Goal: Task Accomplishment & Management: Manage account settings

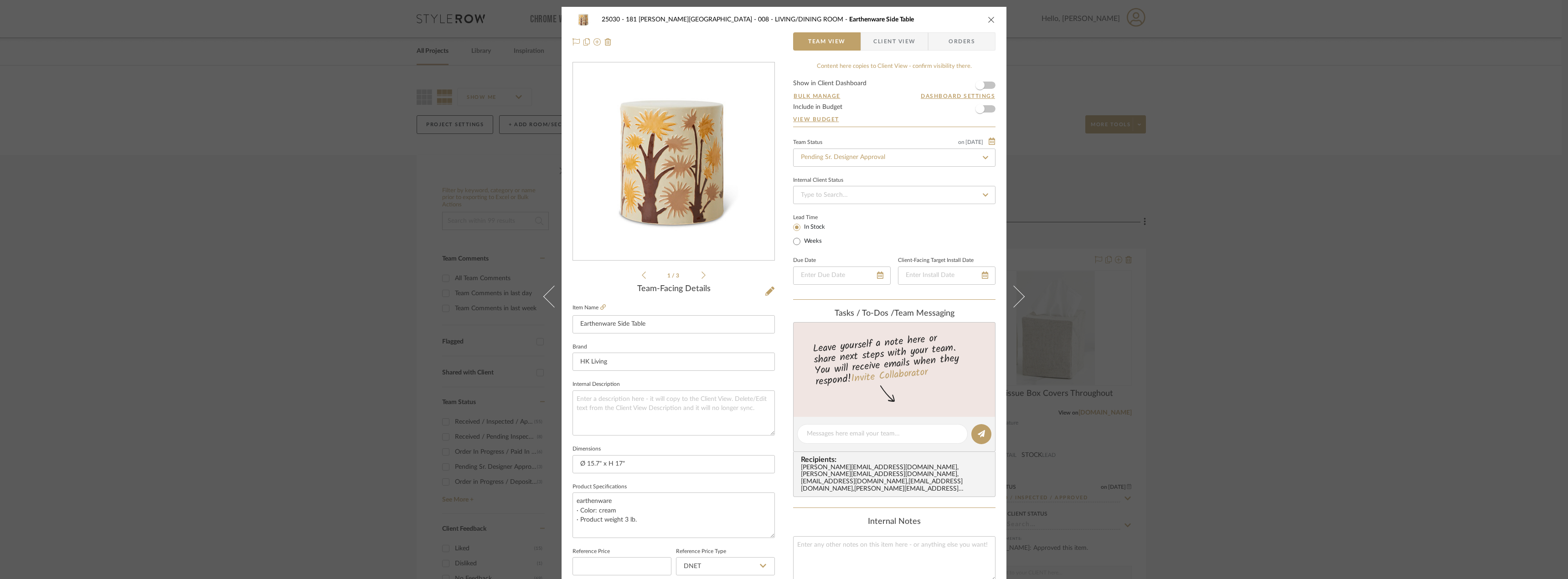
click at [899, 40] on span "Client View" at bounding box center [894, 41] width 42 height 18
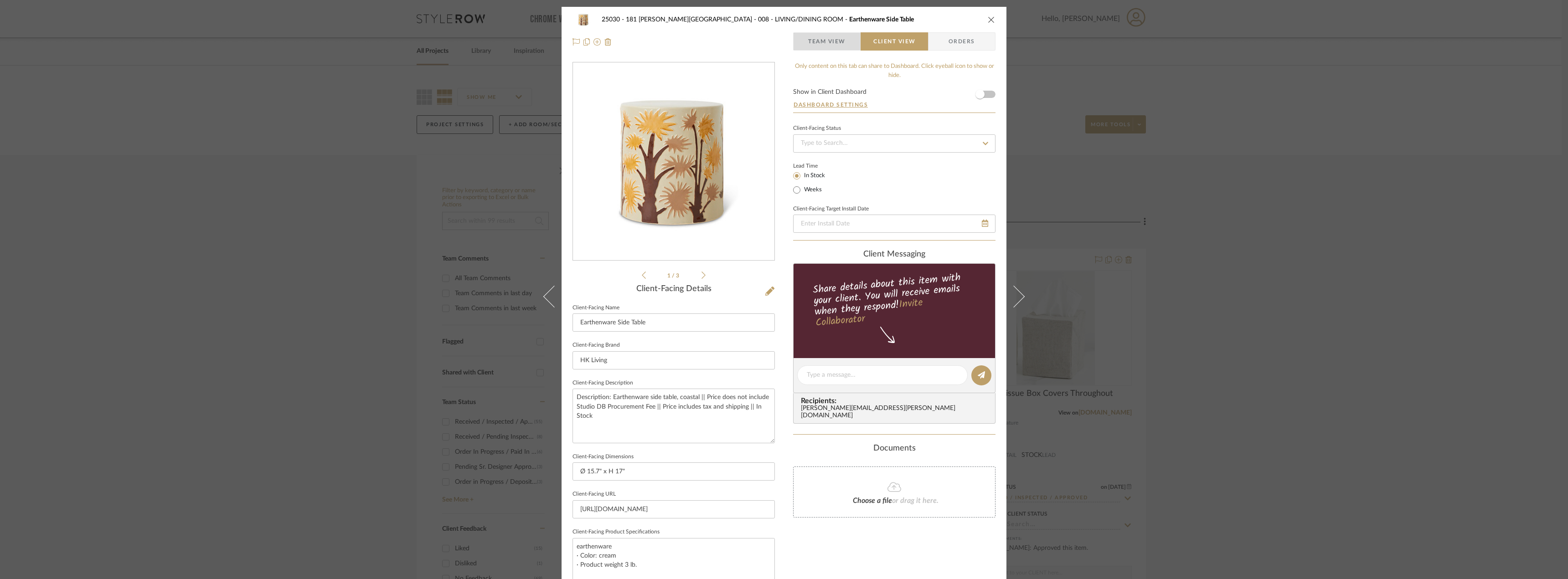
click at [841, 41] on span "Team View" at bounding box center [827, 41] width 37 height 18
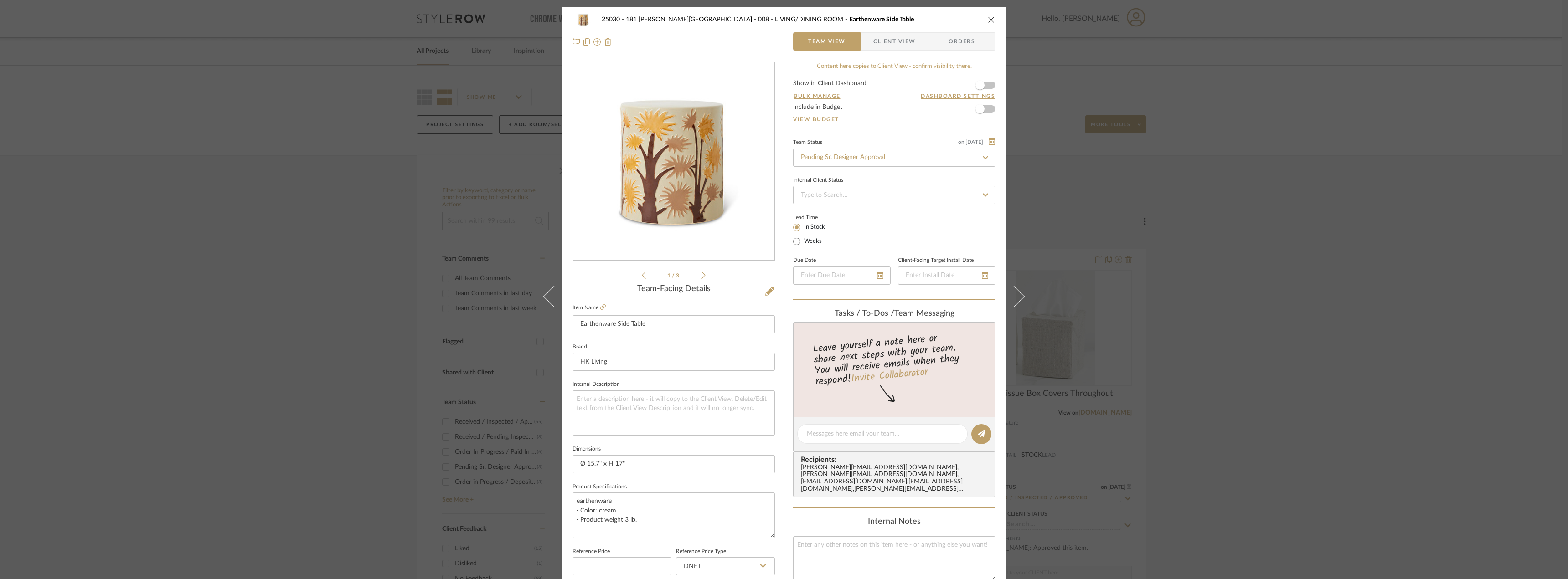
click at [1273, 342] on div "25030 - 181 [PERSON_NAME] 008 - LIVING/DINING ROOM Earthenware Side Table Team …" at bounding box center [784, 290] width 1568 height 579
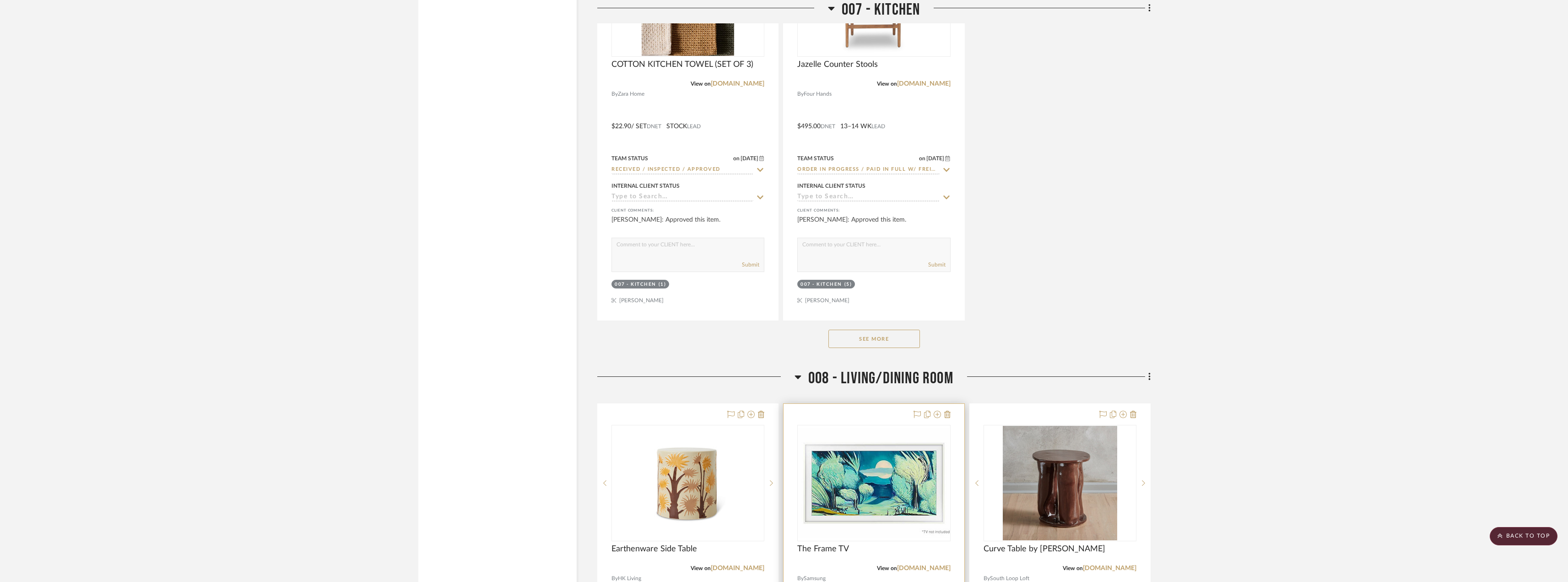
scroll to position [7828, 0]
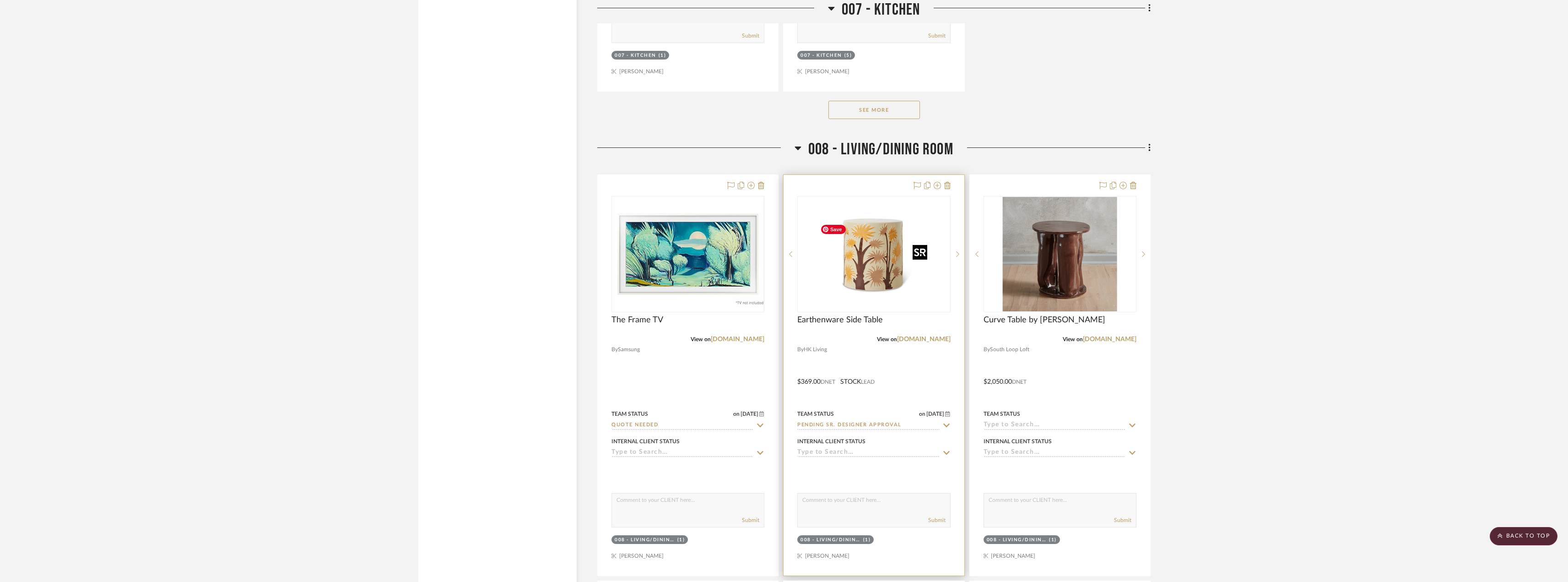
click at [895, 299] on img "0" at bounding box center [873, 254] width 114 height 114
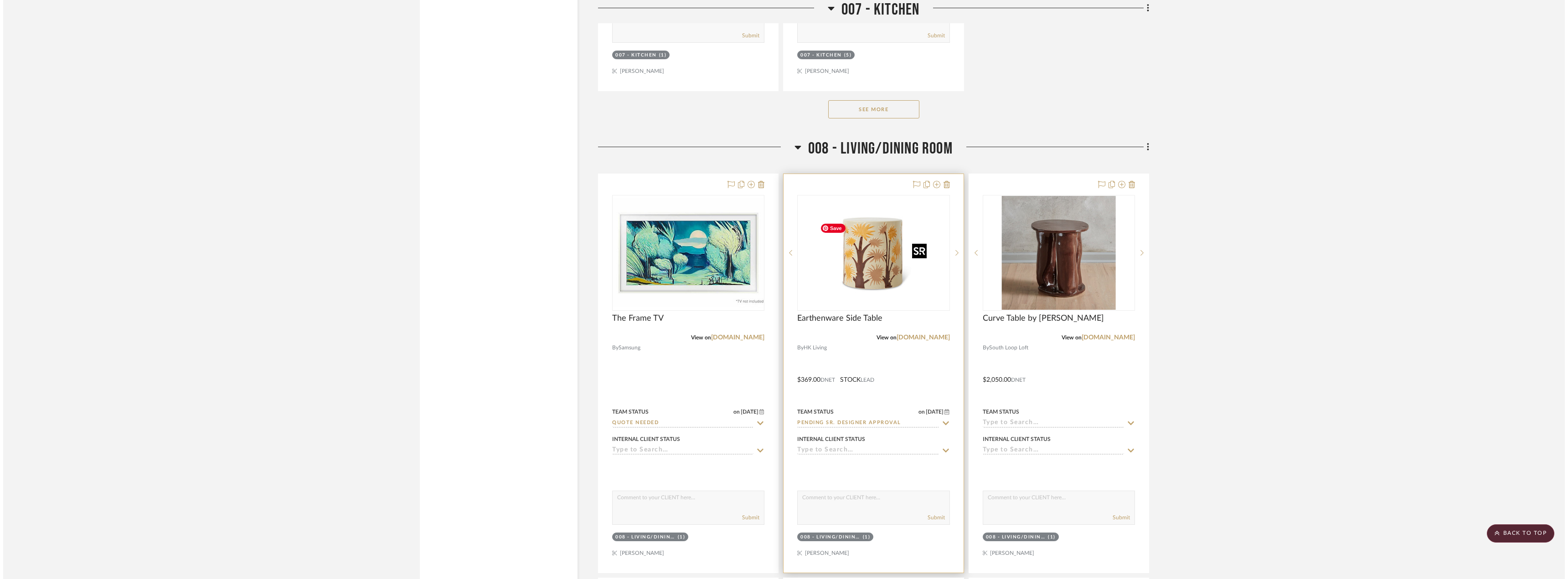
scroll to position [0, 0]
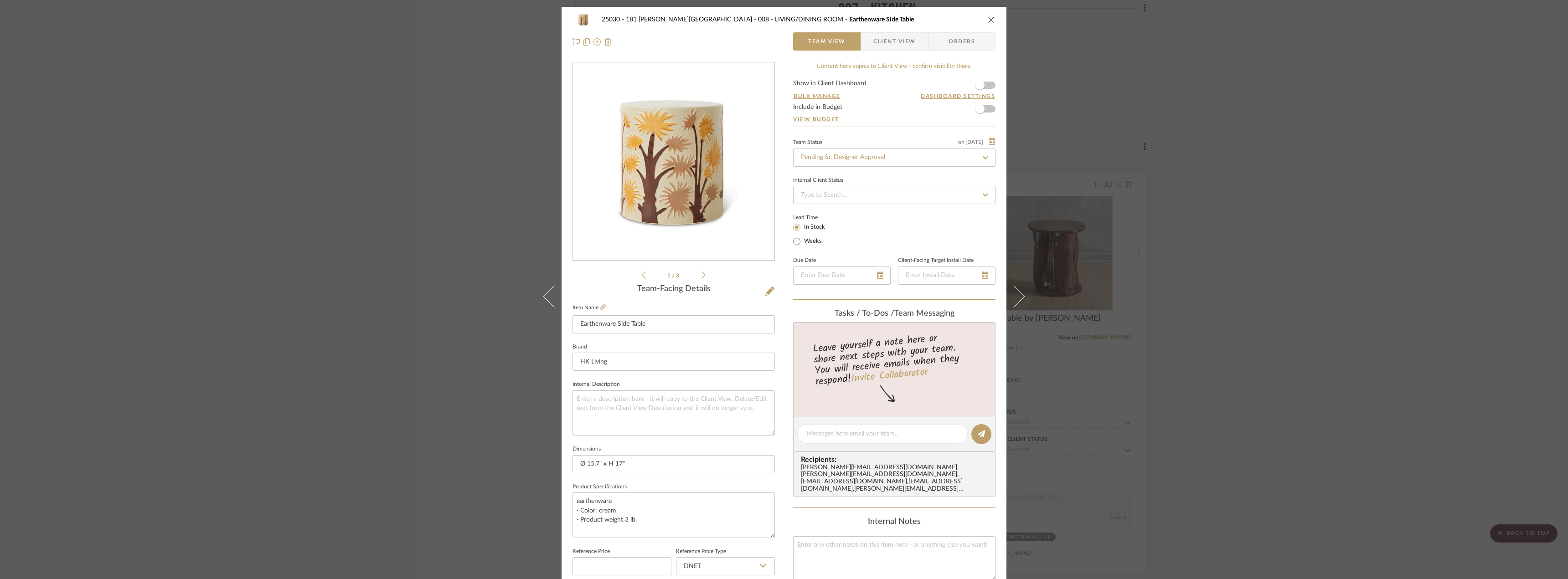
click at [701, 277] on icon at bounding box center [703, 275] width 4 height 8
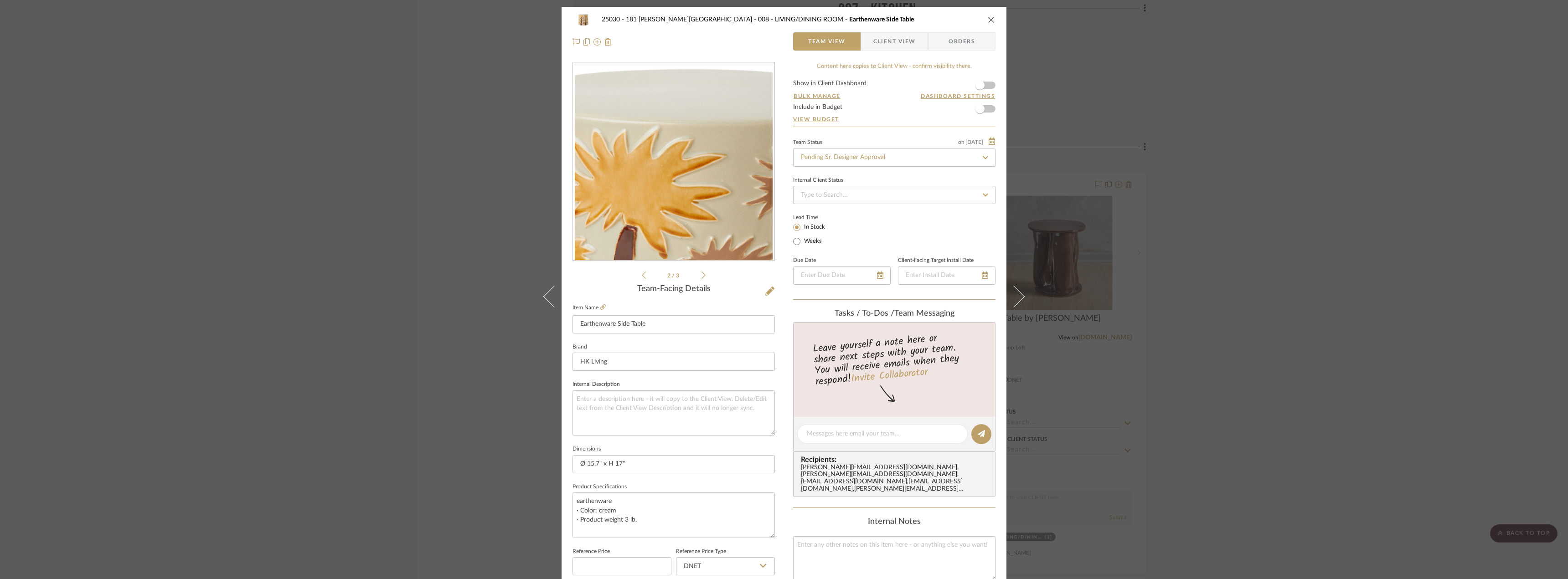
click at [701, 276] on icon at bounding box center [703, 275] width 4 height 8
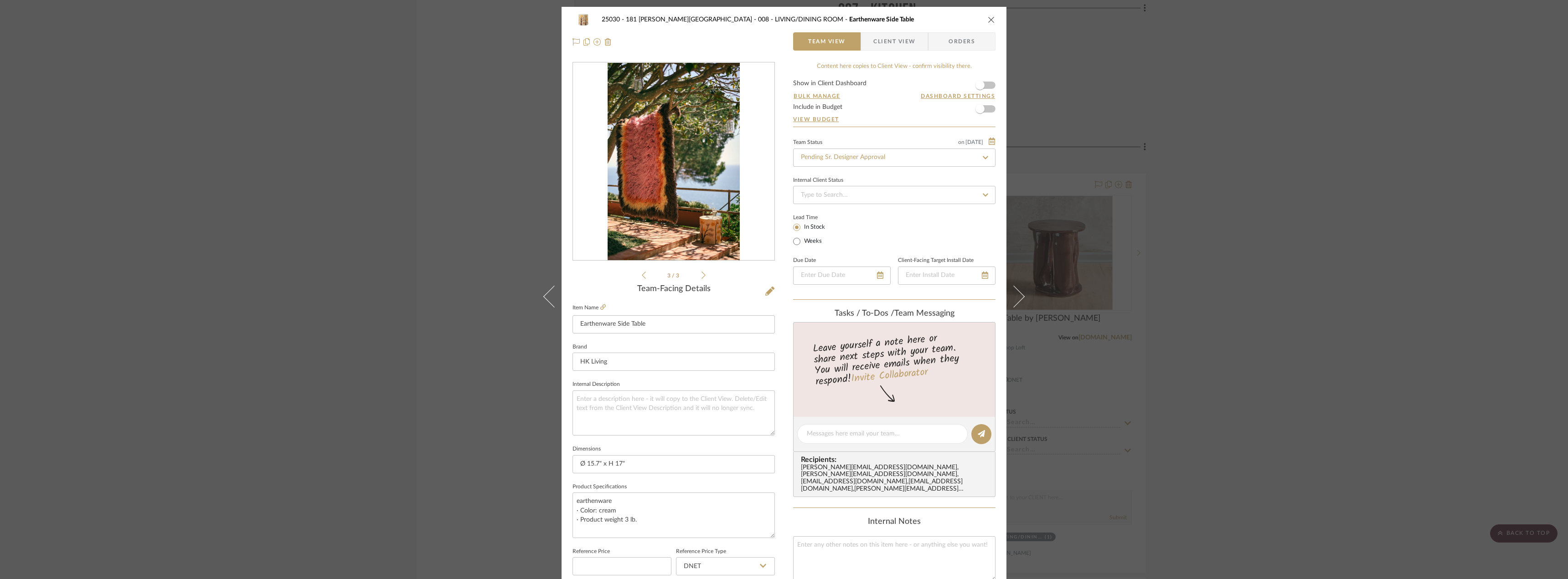
click at [701, 276] on icon at bounding box center [703, 275] width 4 height 8
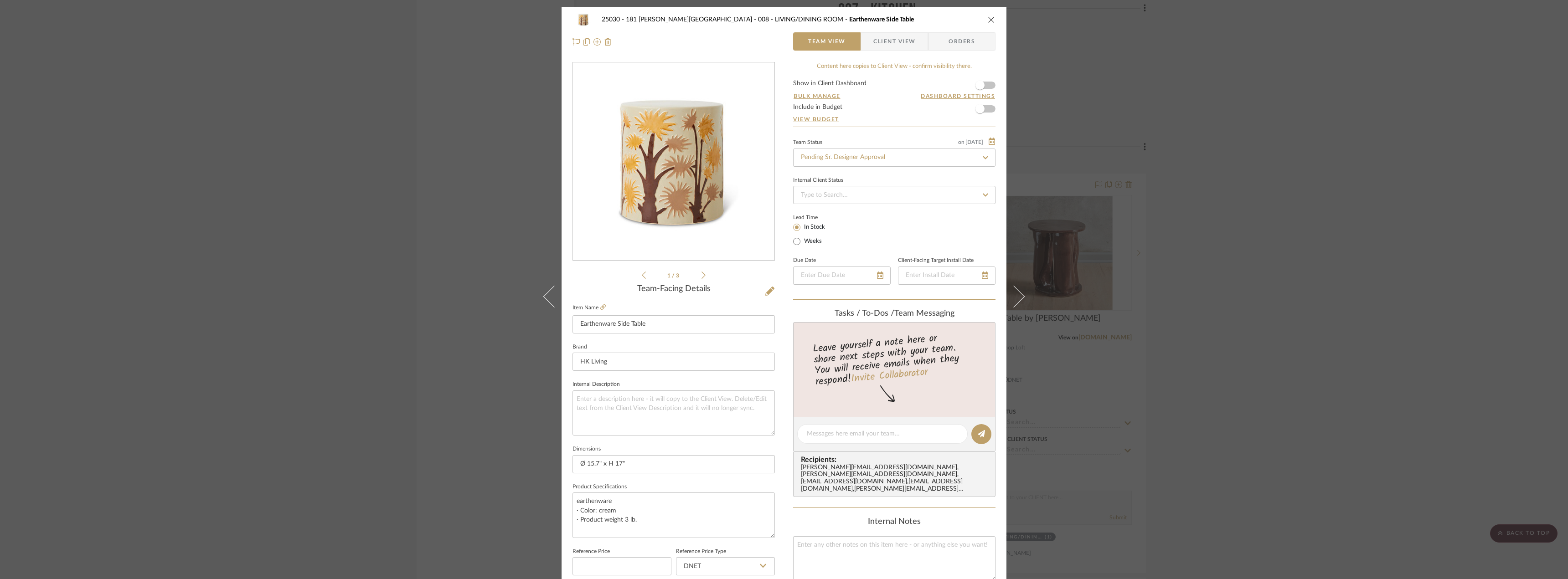
click at [701, 276] on icon at bounding box center [703, 275] width 4 height 8
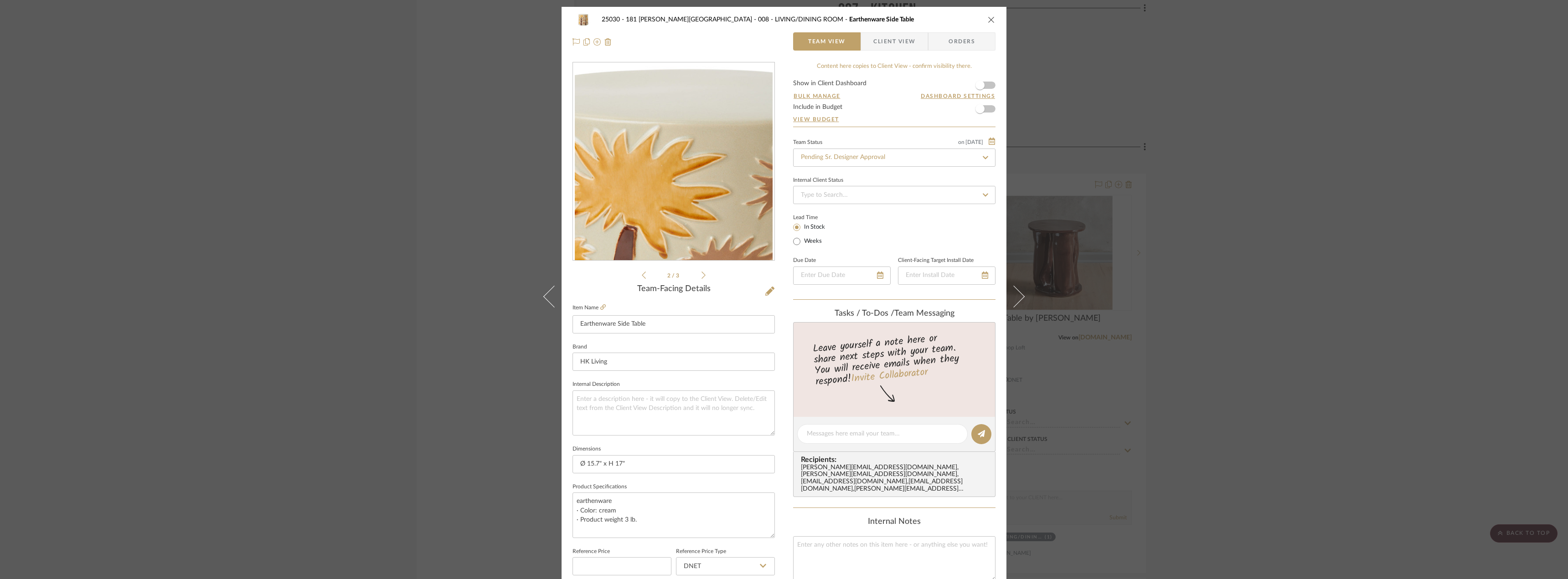
click at [642, 277] on icon at bounding box center [643, 275] width 4 height 7
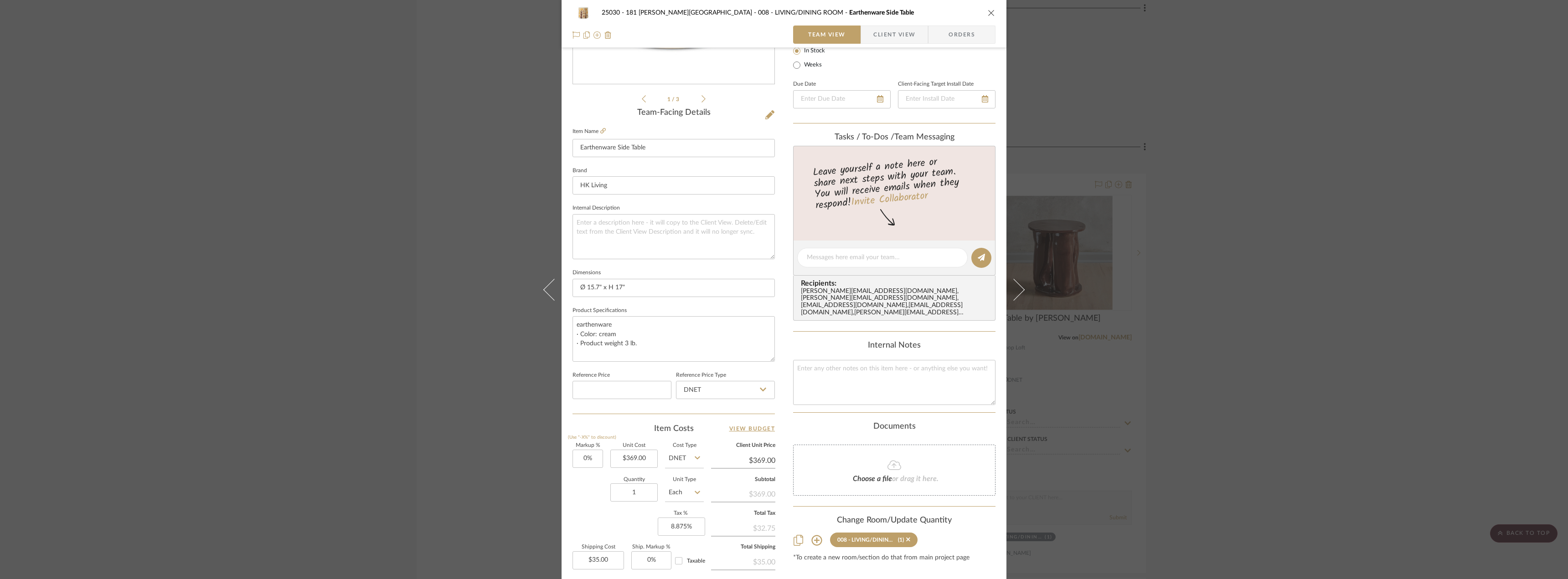
scroll to position [182, 0]
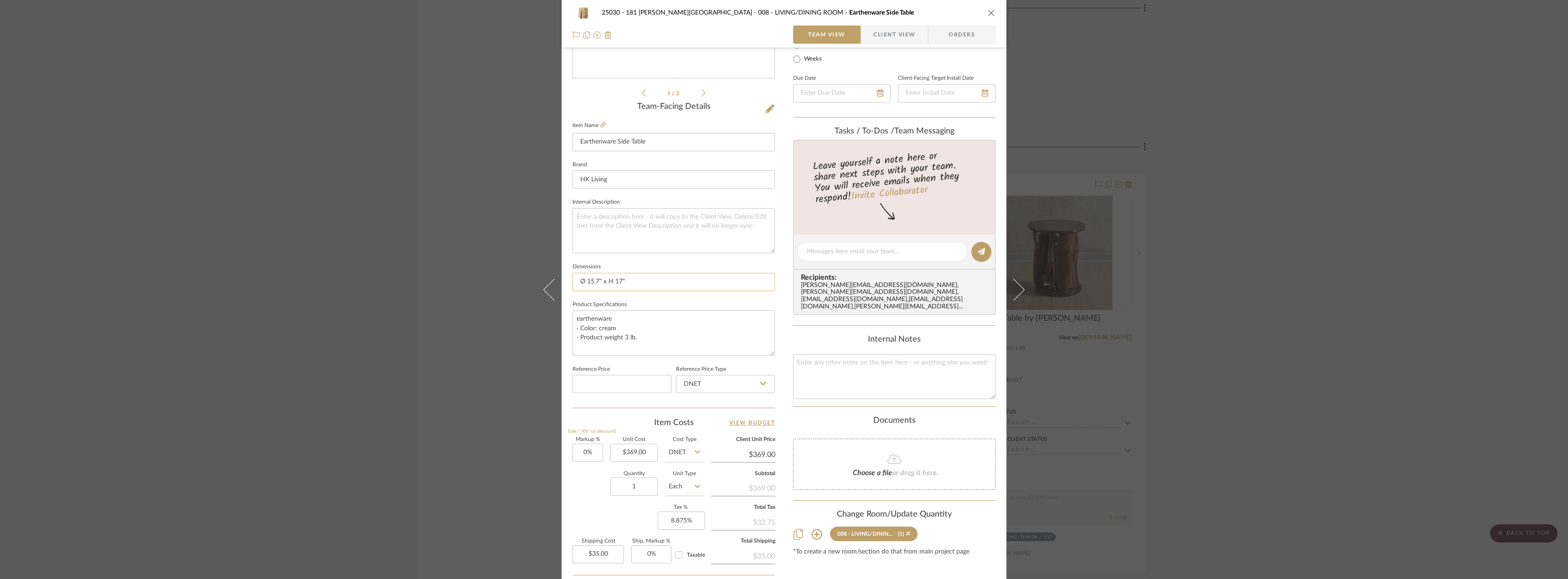
click at [636, 282] on input "Ø 15.7" x H 17"" at bounding box center [674, 282] width 202 height 18
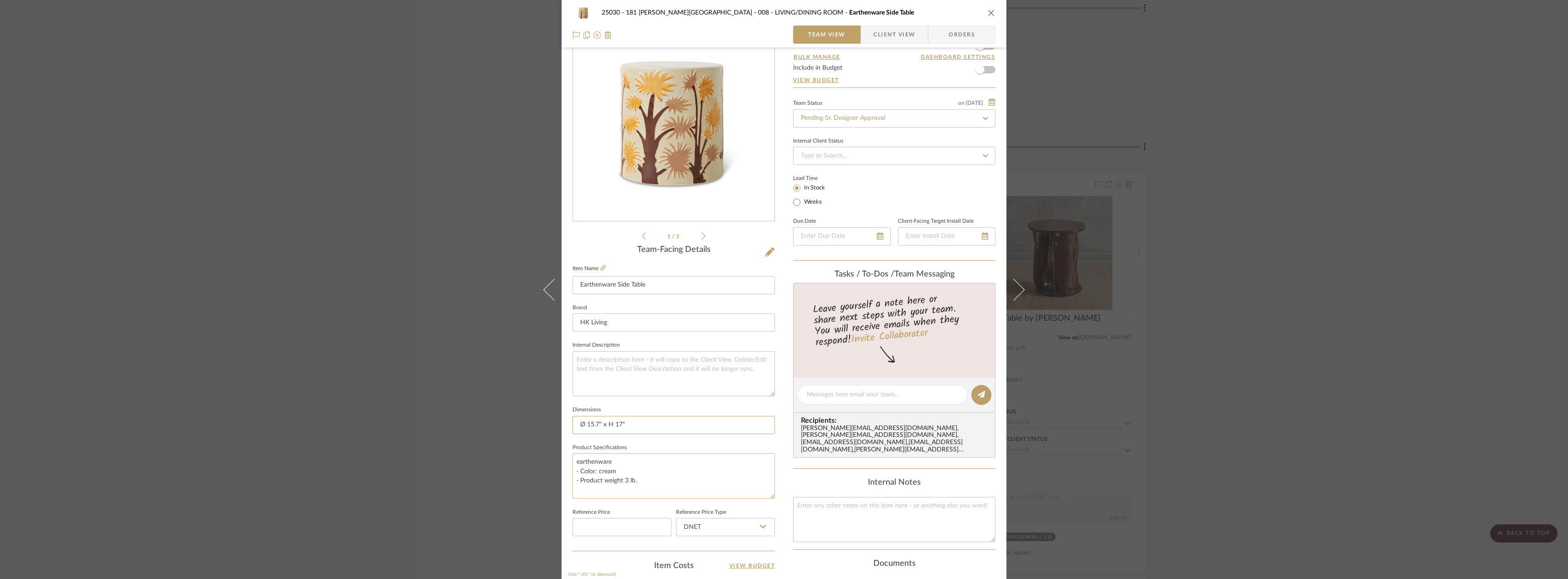
scroll to position [0, 0]
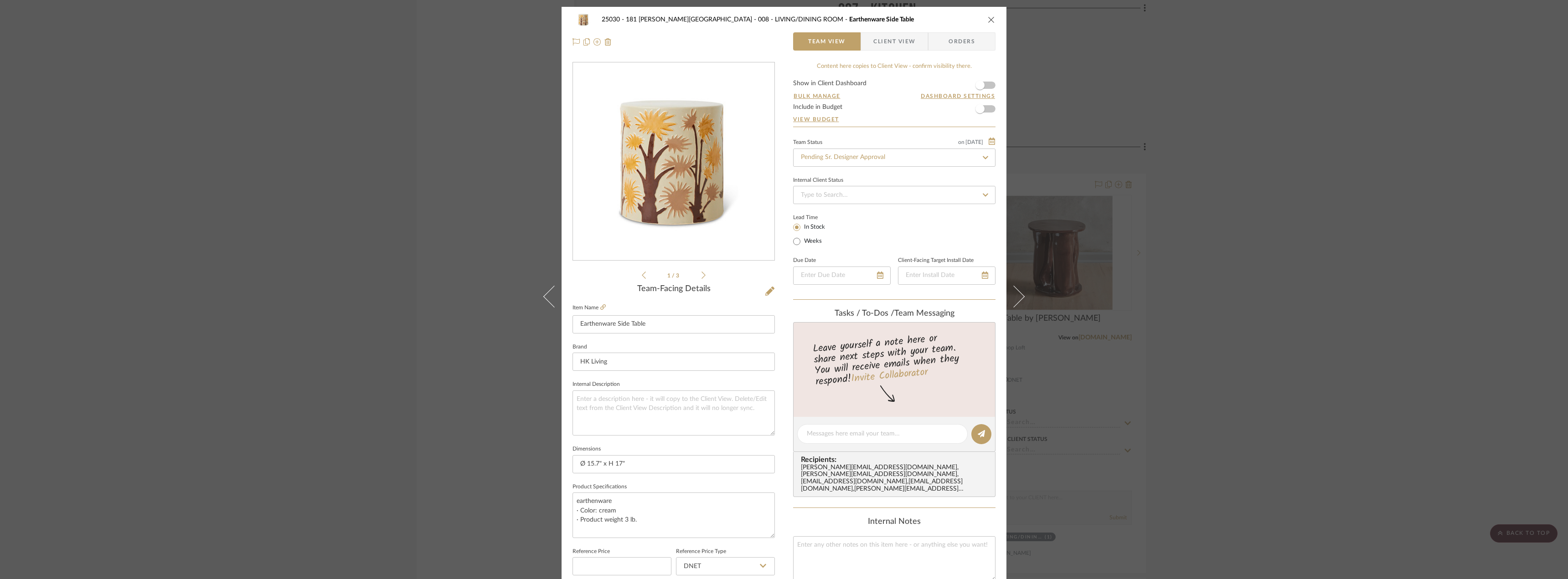
click at [1144, 315] on div "25030 - 181 [PERSON_NAME] 008 - LIVING/DINING ROOM Earthenware Side Table Team …" at bounding box center [784, 290] width 1568 height 579
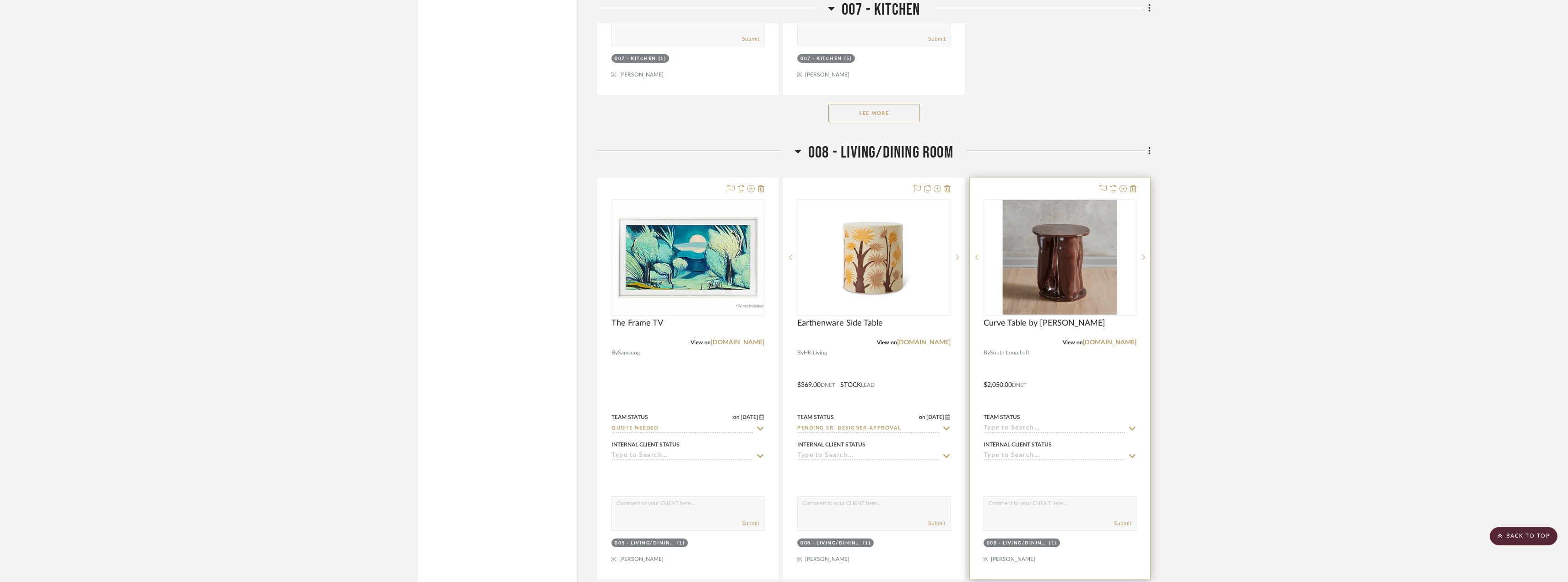
scroll to position [7828, 0]
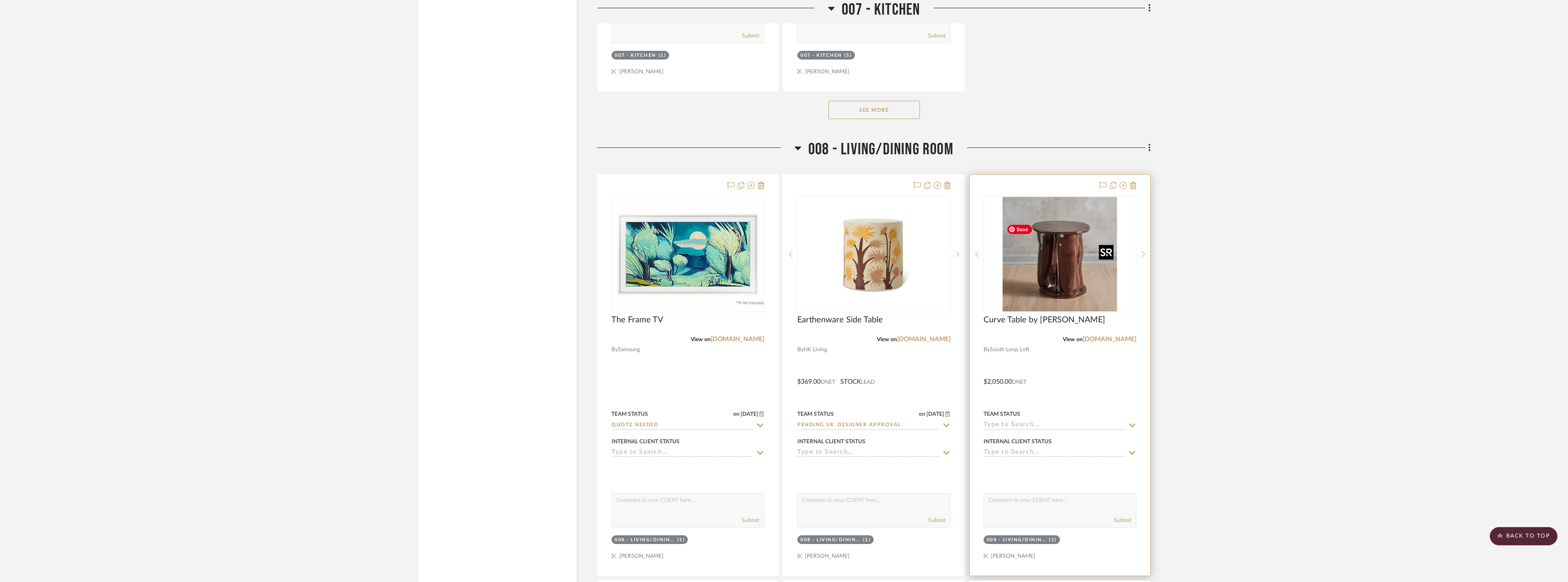
click at [1071, 298] on img "0" at bounding box center [1060, 254] width 114 height 114
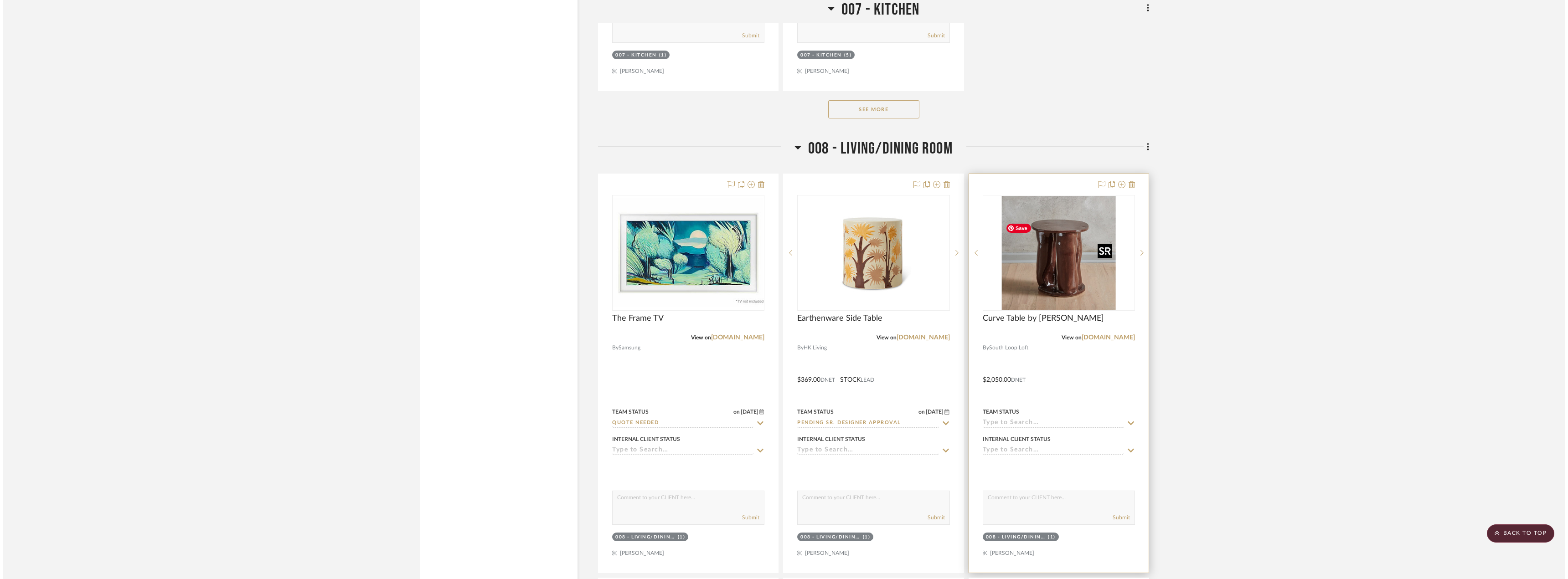
scroll to position [0, 0]
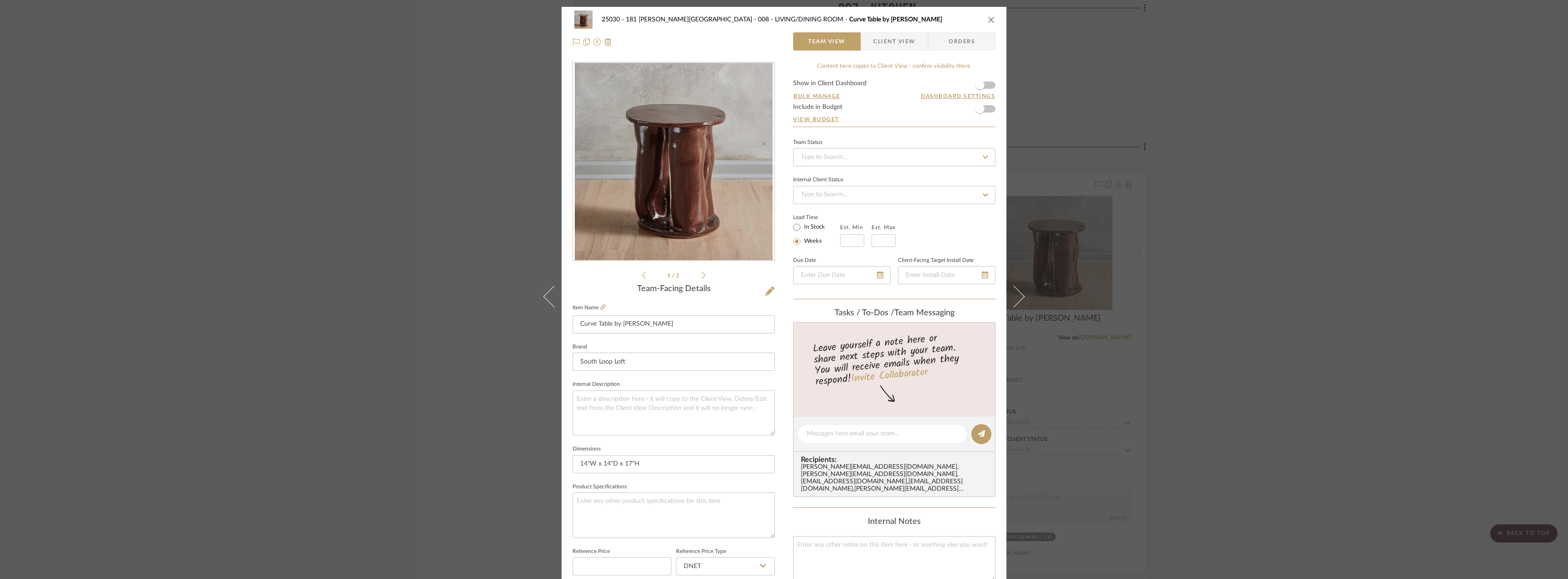
click at [1324, 298] on div "25030 - 181 [PERSON_NAME] 008 - LIVING/DINING ROOM Curve Table by [PERSON_NAME]…" at bounding box center [784, 290] width 1568 height 579
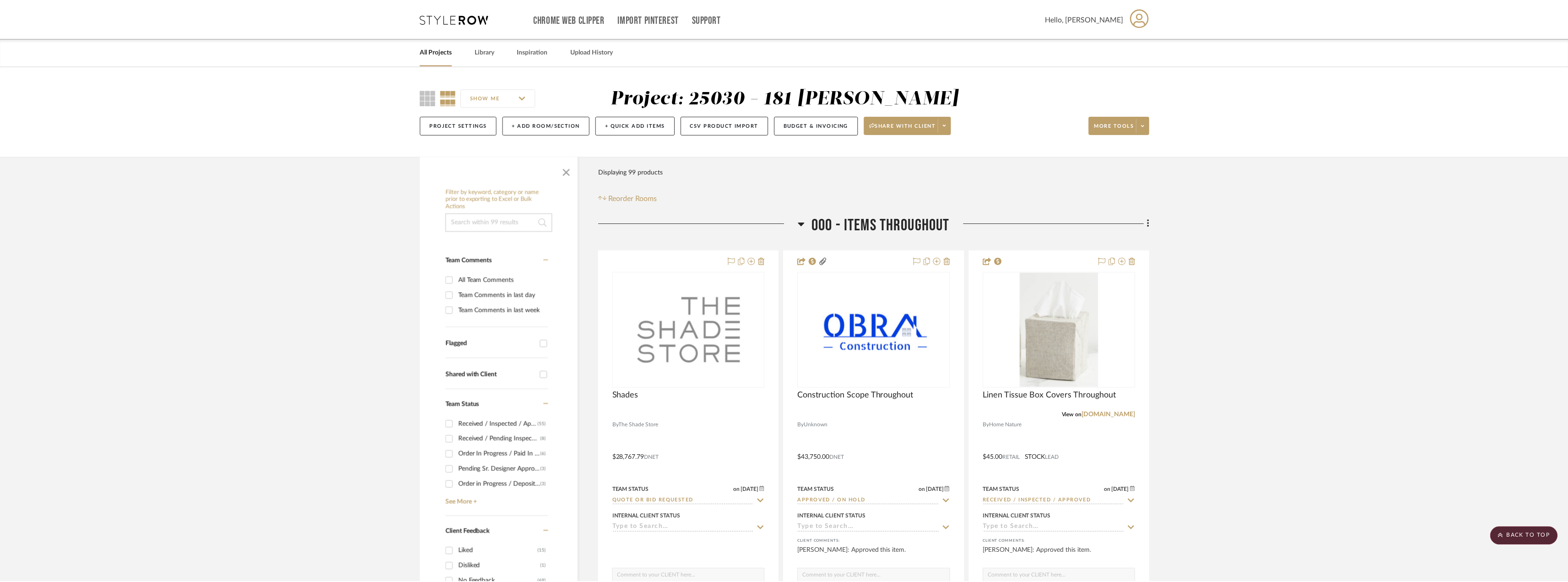
scroll to position [7828, 0]
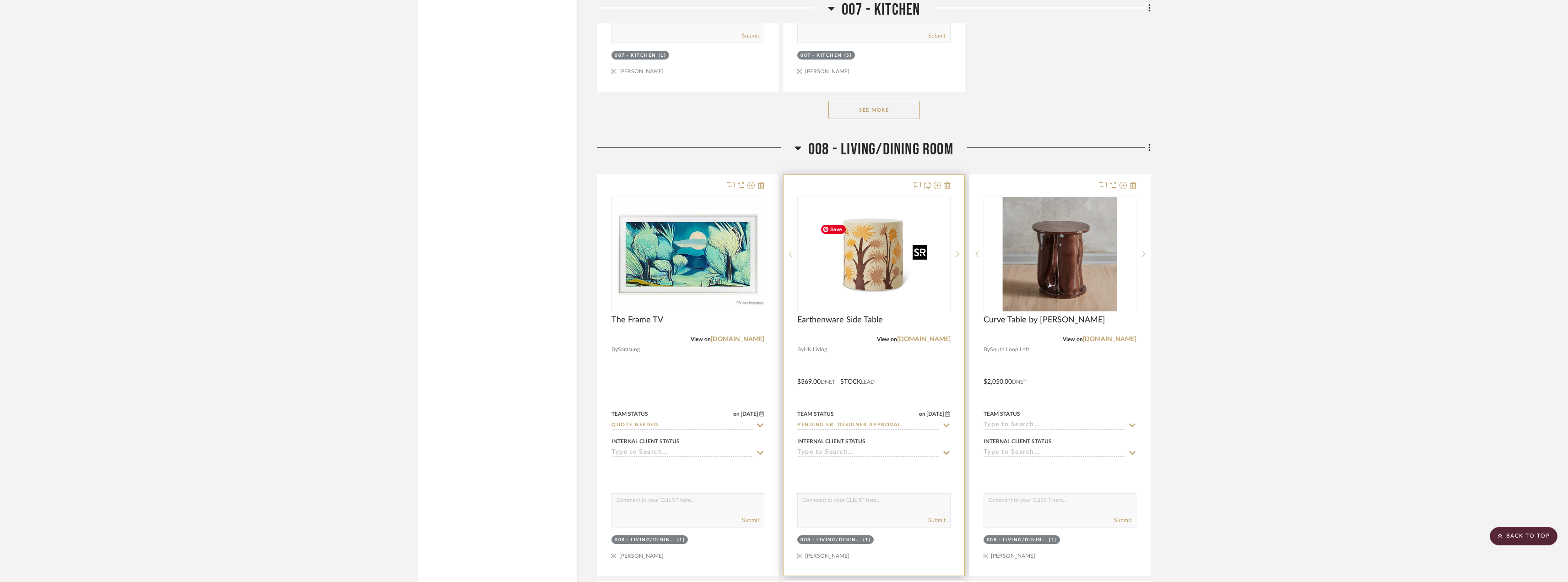
click at [876, 306] on img "0" at bounding box center [873, 254] width 114 height 114
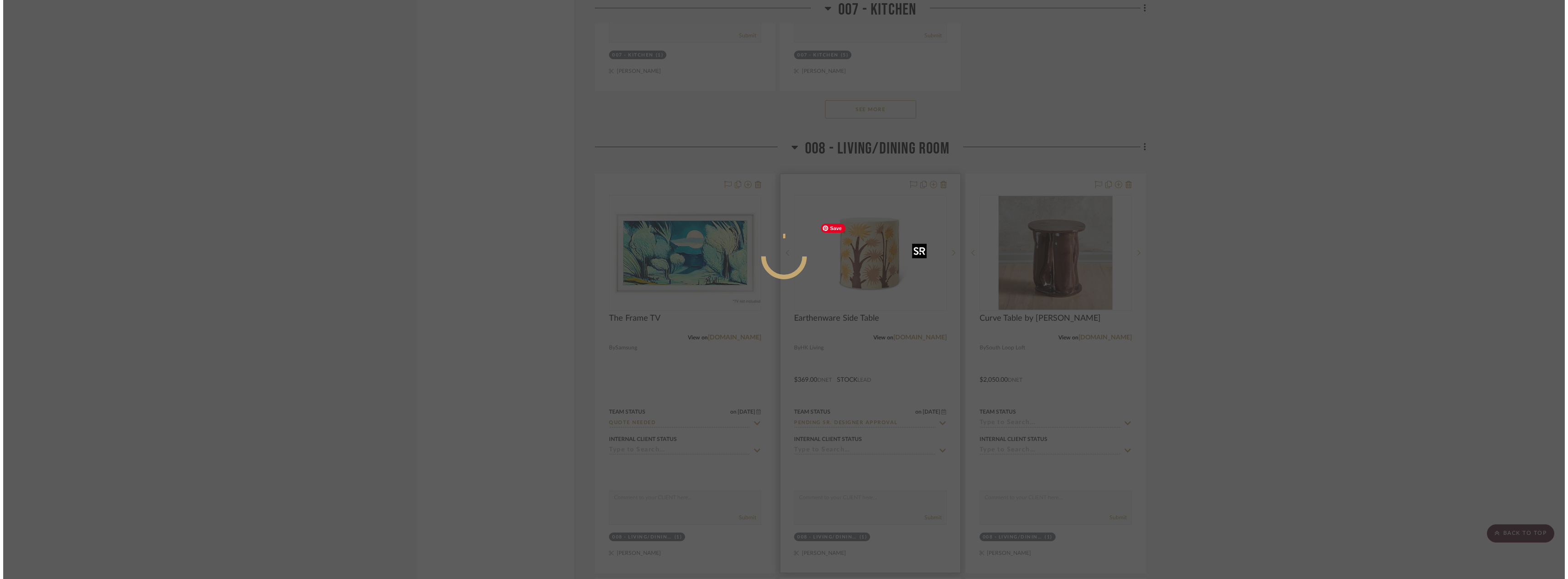
scroll to position [0, 0]
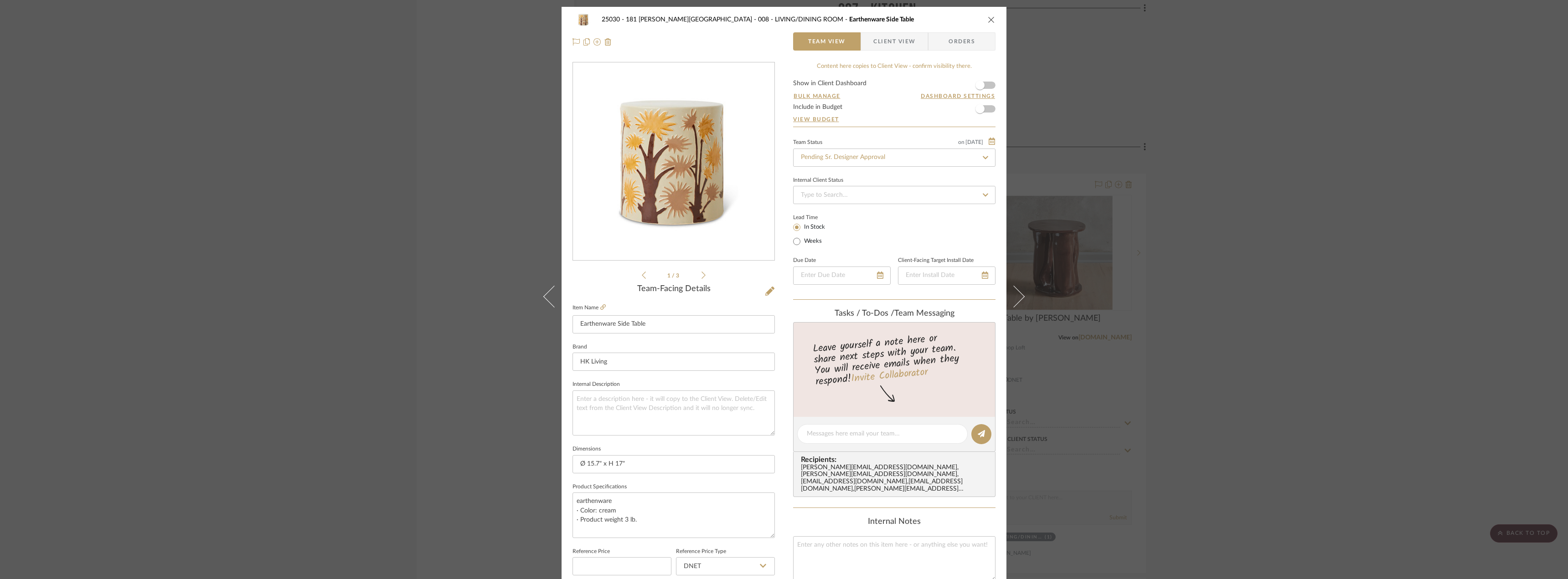
click at [883, 43] on span "Client View" at bounding box center [894, 41] width 42 height 18
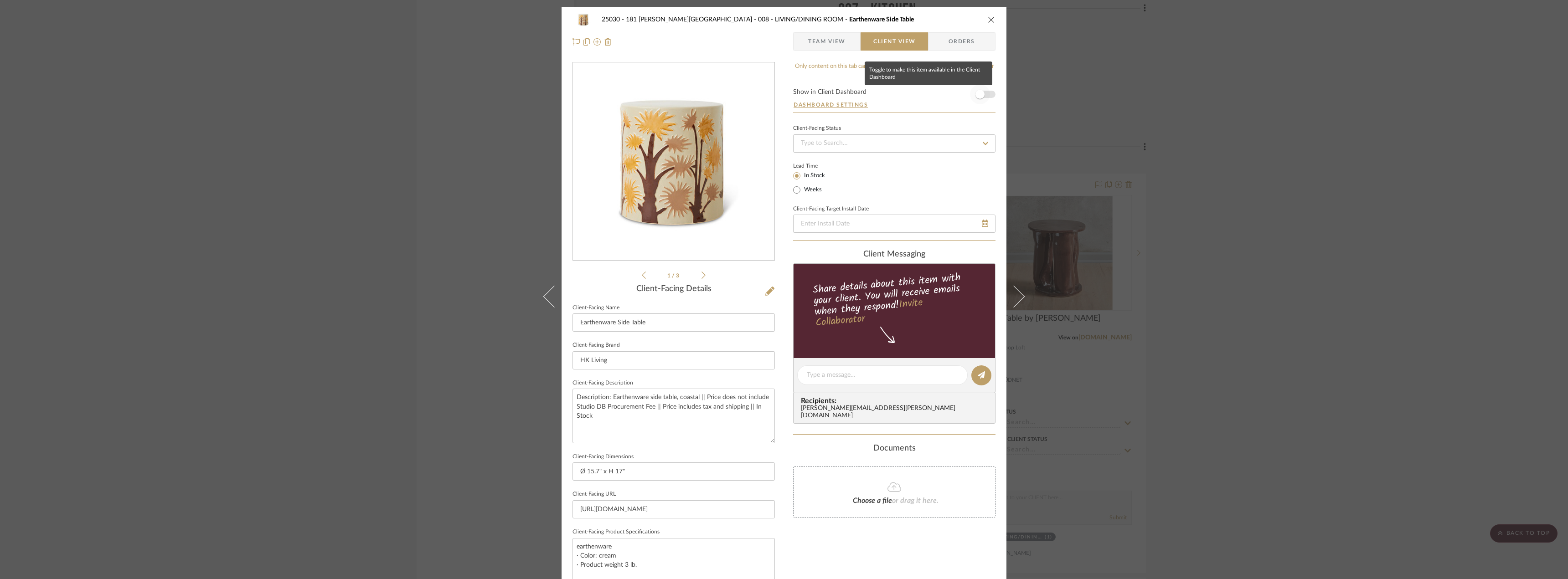
click at [985, 94] on span "button" at bounding box center [980, 94] width 20 height 20
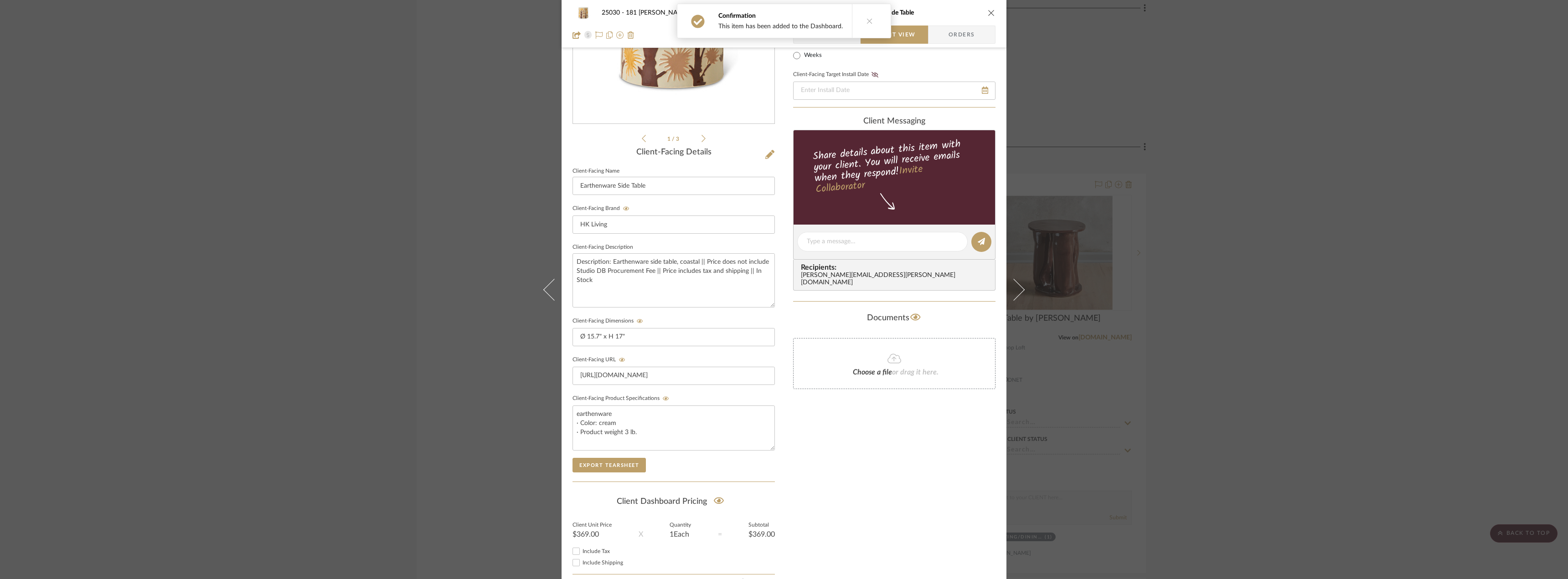
scroll to position [186, 0]
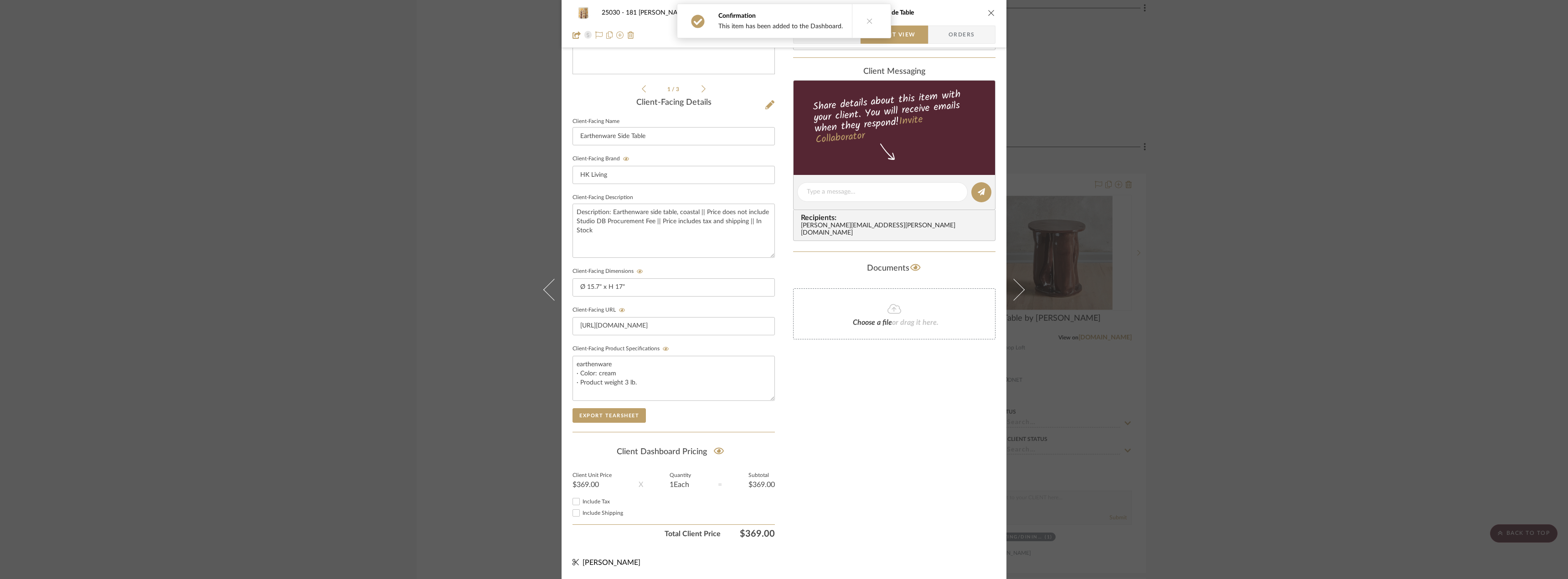
click at [592, 501] on span "Include Tax" at bounding box center [596, 501] width 27 height 5
click at [582, 501] on input "Include Tax" at bounding box center [576, 501] width 11 height 11
checkbox input "true"
click at [590, 515] on span "Include Shipping" at bounding box center [603, 513] width 41 height 5
click at [582, 515] on input "Include Shipping" at bounding box center [576, 513] width 11 height 11
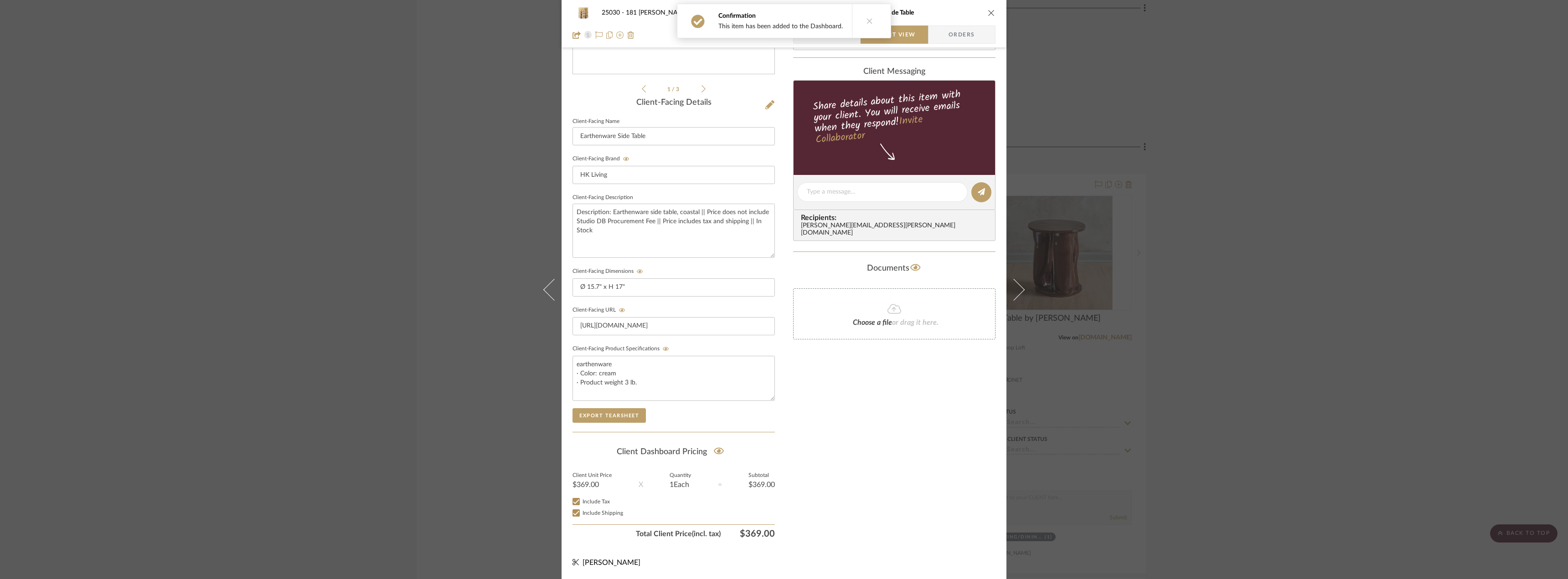
checkbox input "true"
click at [915, 488] on div "Only content on this tab can share to Dashboard. Click eyeball icon to show or …" at bounding box center [894, 209] width 202 height 667
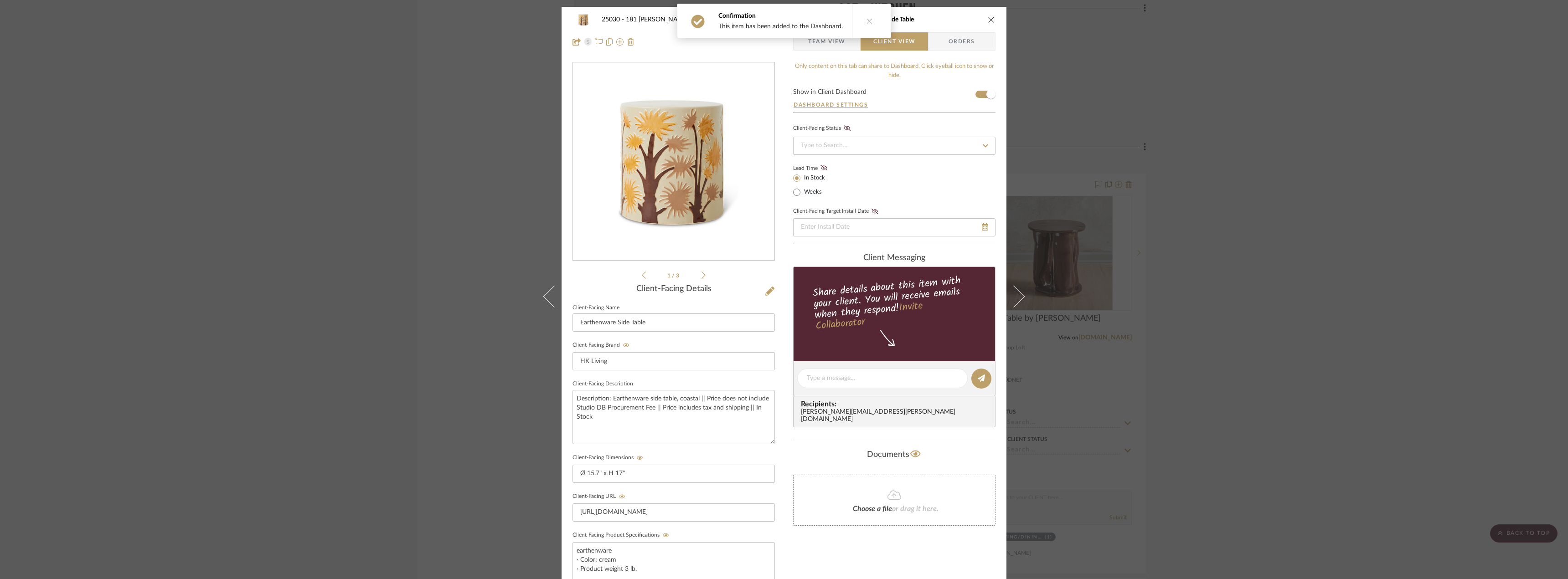
click at [869, 21] on icon at bounding box center [870, 21] width 6 height 6
click at [834, 41] on span "Team View" at bounding box center [827, 41] width 37 height 18
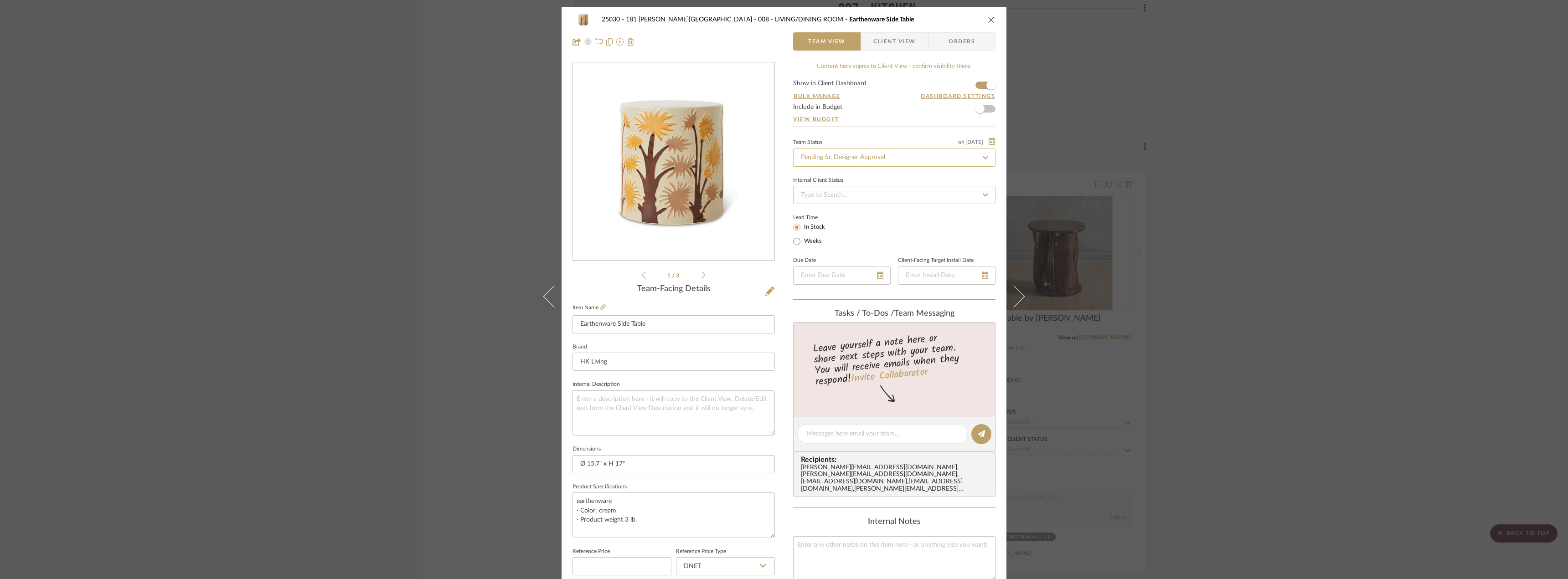
click at [844, 157] on input "Pending Sr. Designer Approval" at bounding box center [894, 158] width 202 height 18
click at [841, 202] on span "Approval Pending" at bounding box center [824, 205] width 49 height 6
type input "Approval Pending"
click at [901, 36] on span "Client View" at bounding box center [894, 41] width 42 height 18
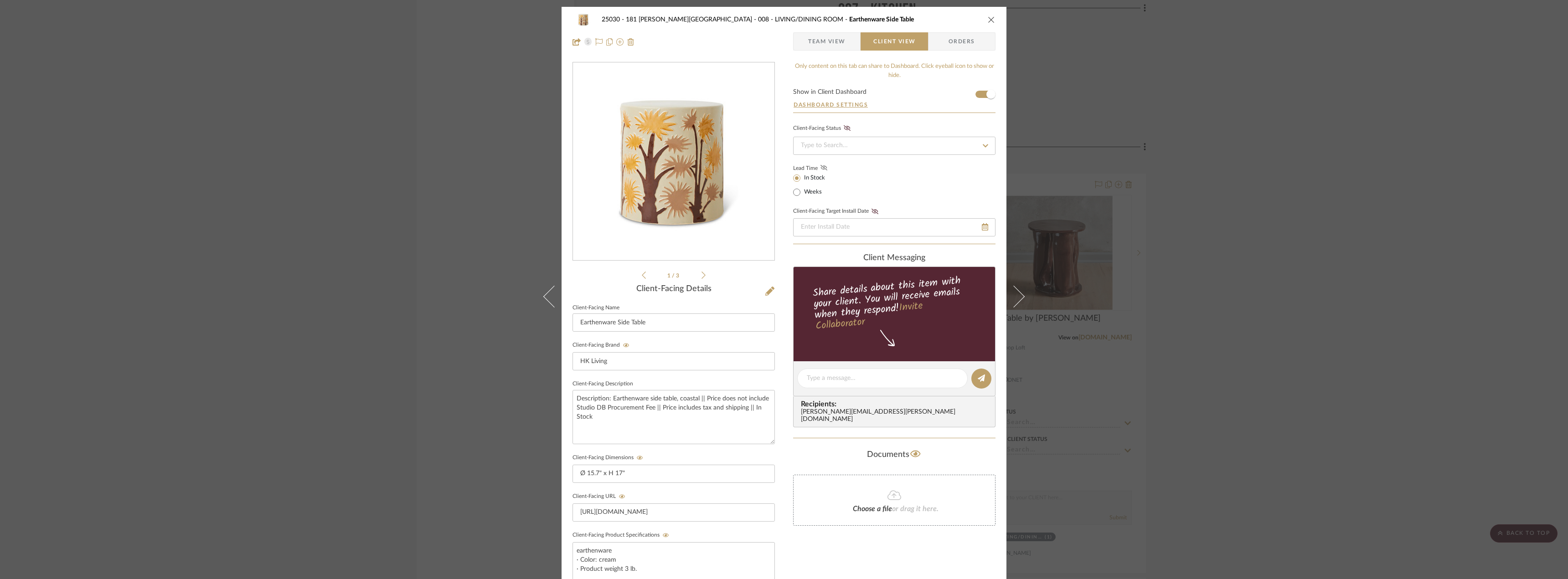
click at [821, 168] on icon at bounding box center [824, 167] width 7 height 5
click at [824, 41] on span "Team View" at bounding box center [827, 41] width 37 height 18
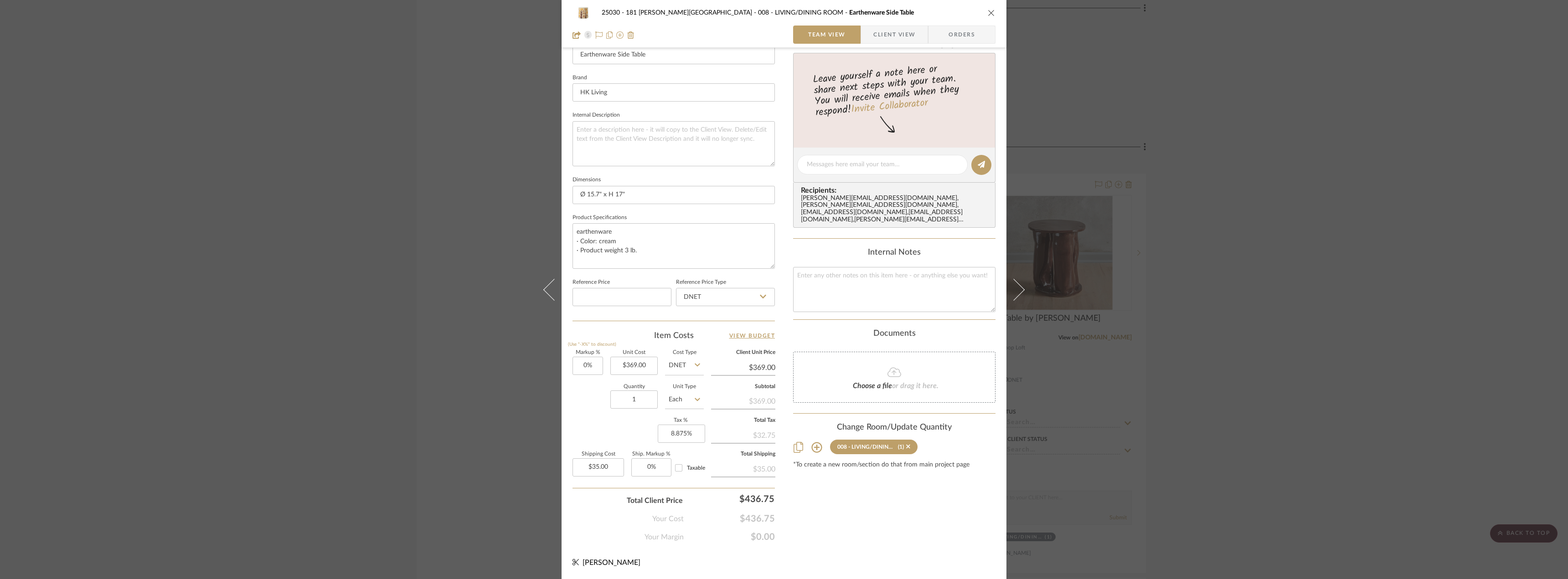
click at [900, 34] on span "Client View" at bounding box center [894, 35] width 42 height 18
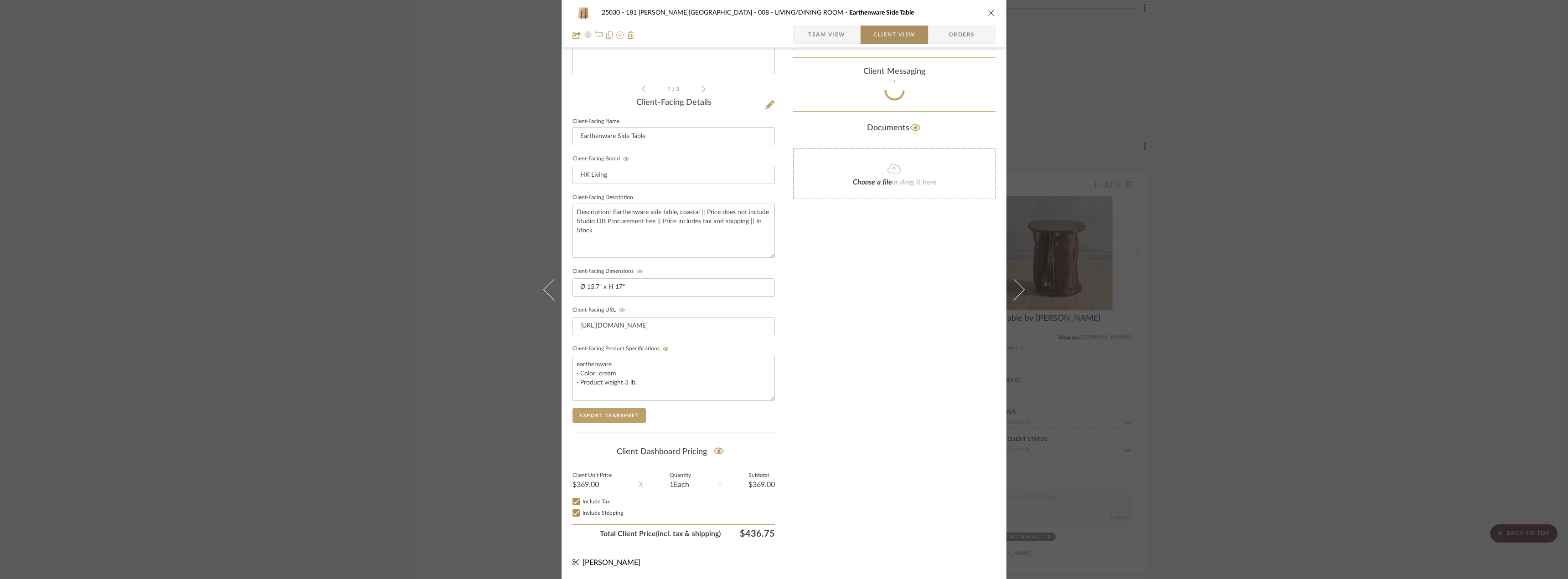
scroll to position [186, 0]
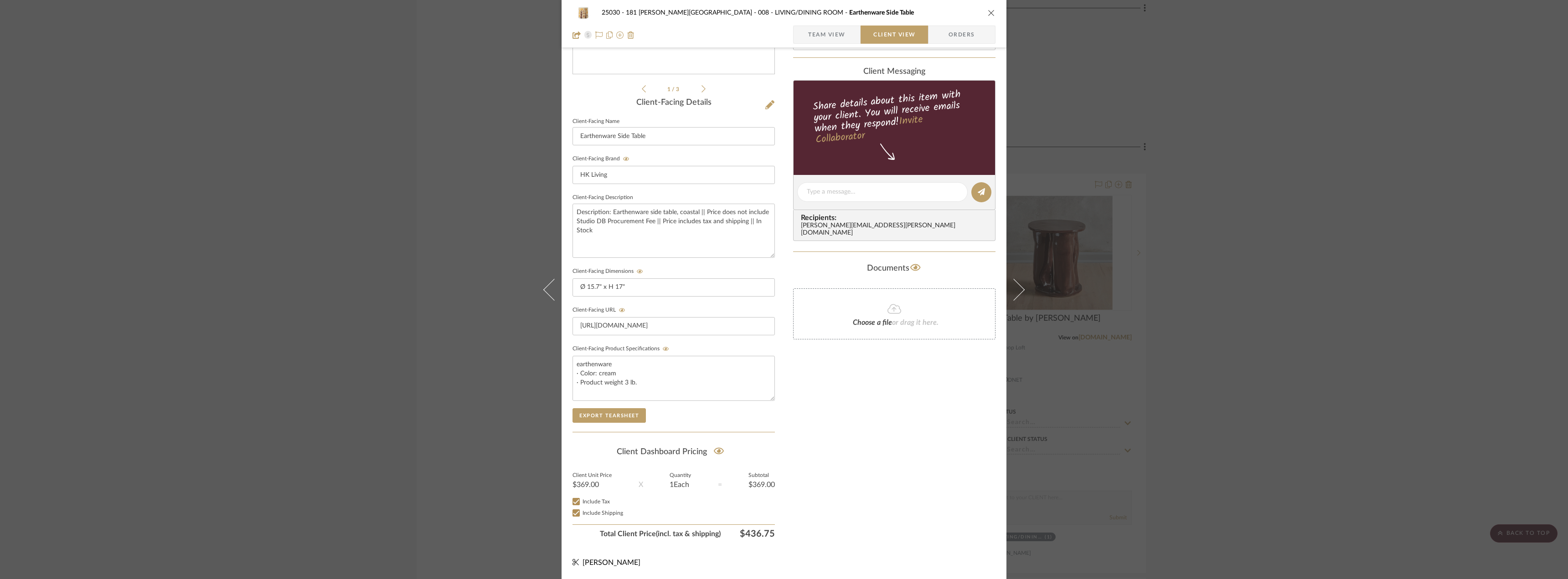
click at [845, 36] on span "Team View" at bounding box center [827, 35] width 66 height 18
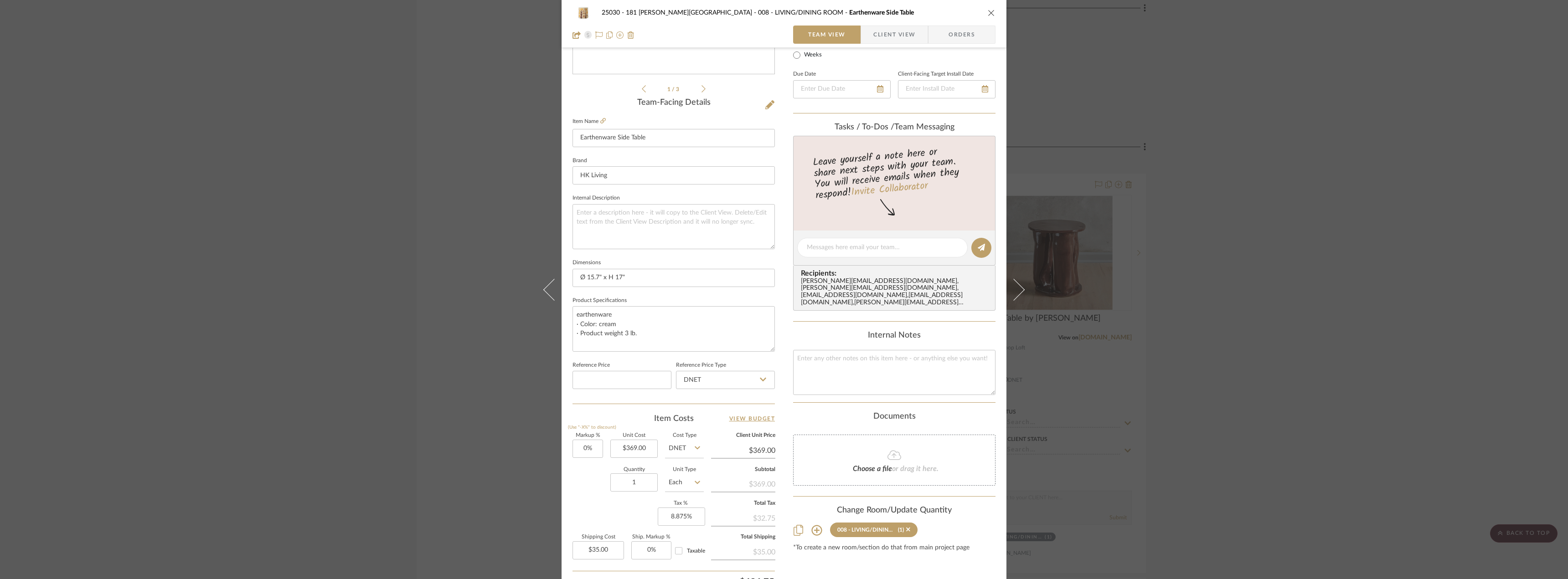
click at [690, 552] on span "Taxable" at bounding box center [696, 550] width 18 height 5
click at [686, 552] on input "Taxable" at bounding box center [679, 550] width 15 height 15
checkbox input "true"
click at [890, 38] on span "Client View" at bounding box center [894, 35] width 42 height 18
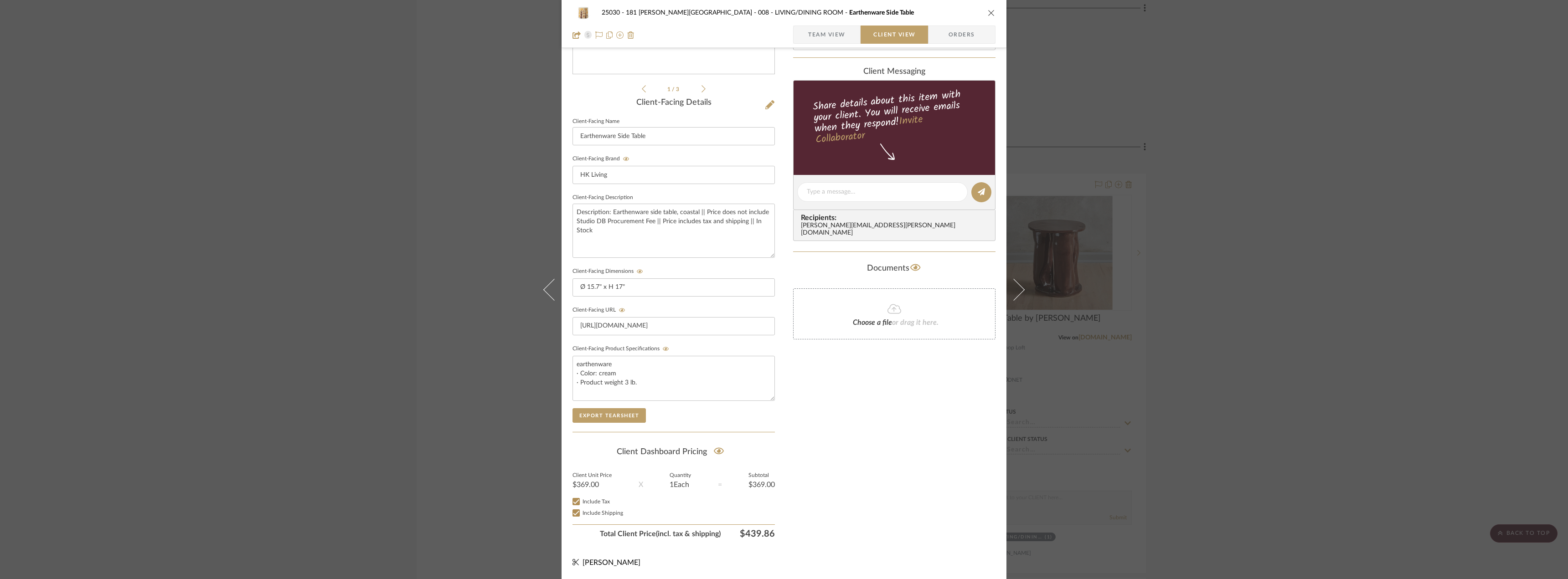
click at [1326, 197] on div "25030 - 181 [PERSON_NAME] 008 - LIVING/DINING ROOM Earthenware Side Table Team …" at bounding box center [784, 290] width 1568 height 579
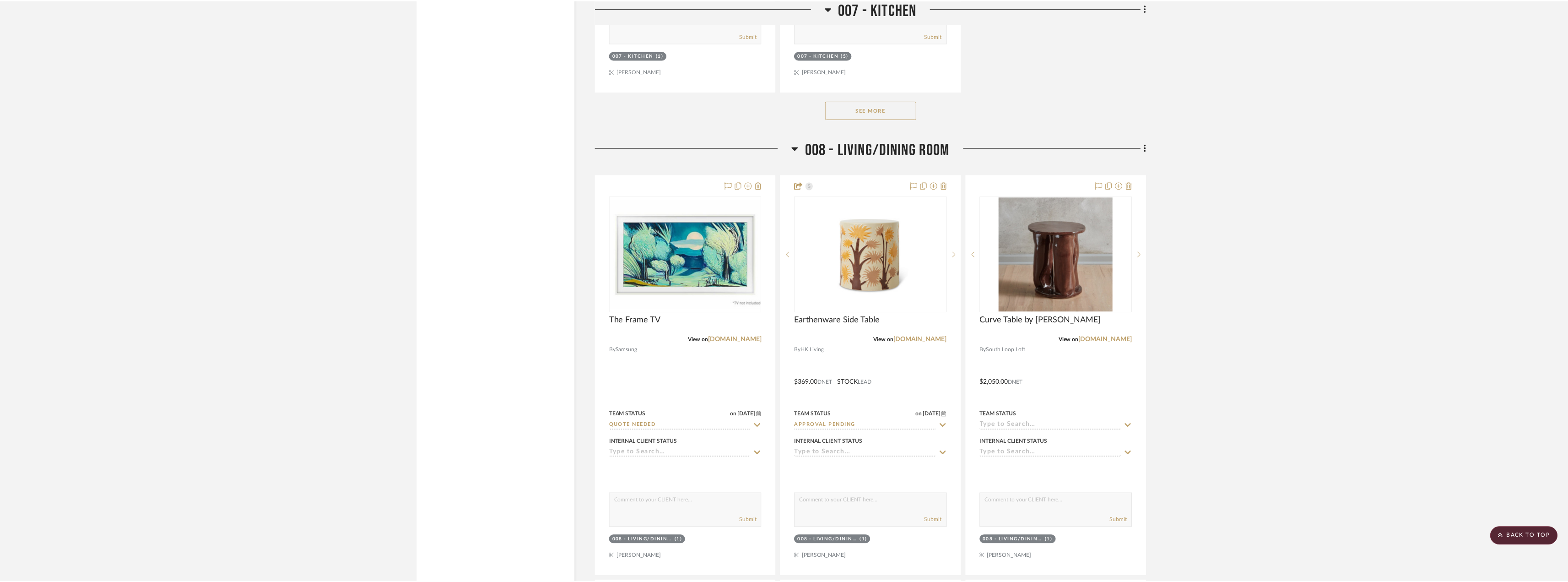
scroll to position [7828, 0]
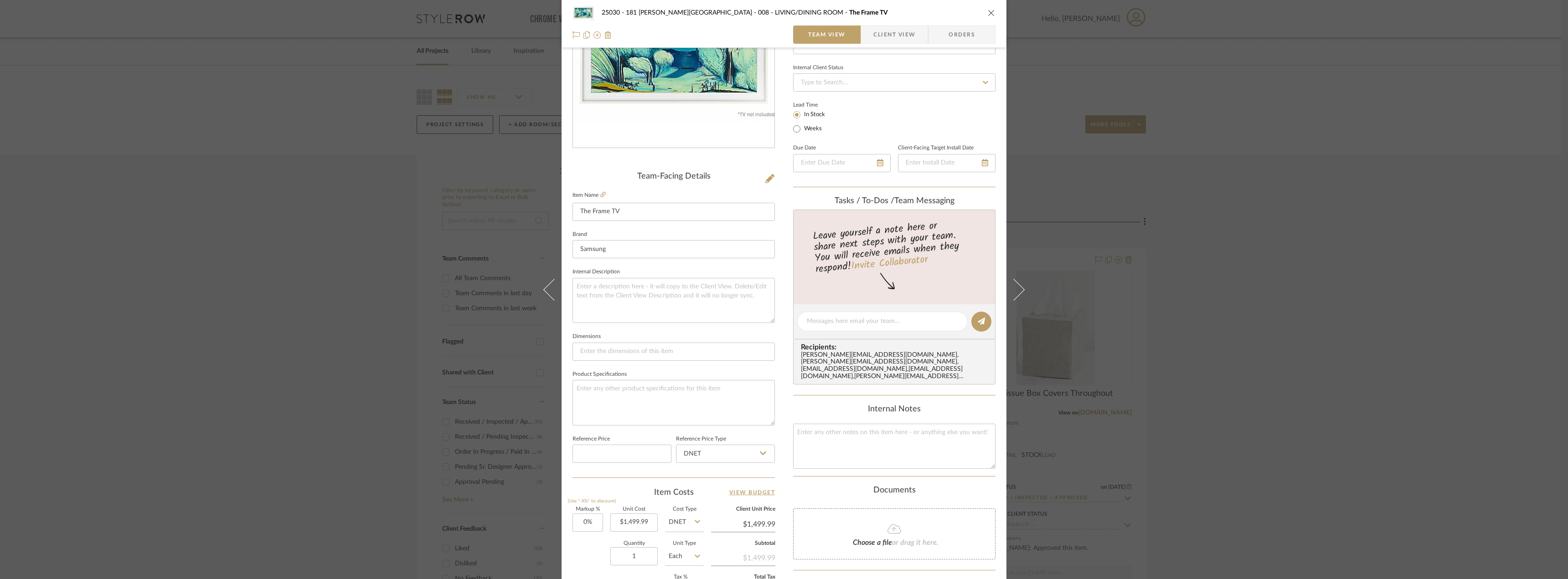
scroll to position [41, 0]
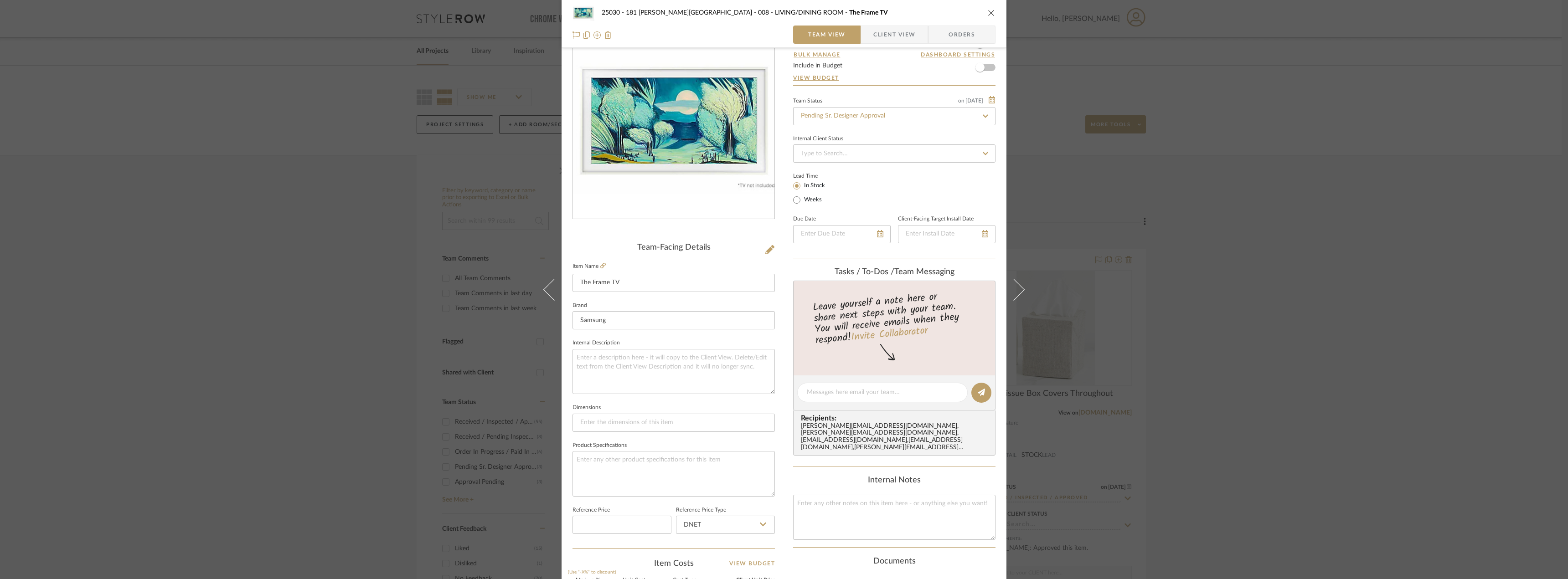
click at [878, 40] on span "Client View" at bounding box center [894, 35] width 42 height 18
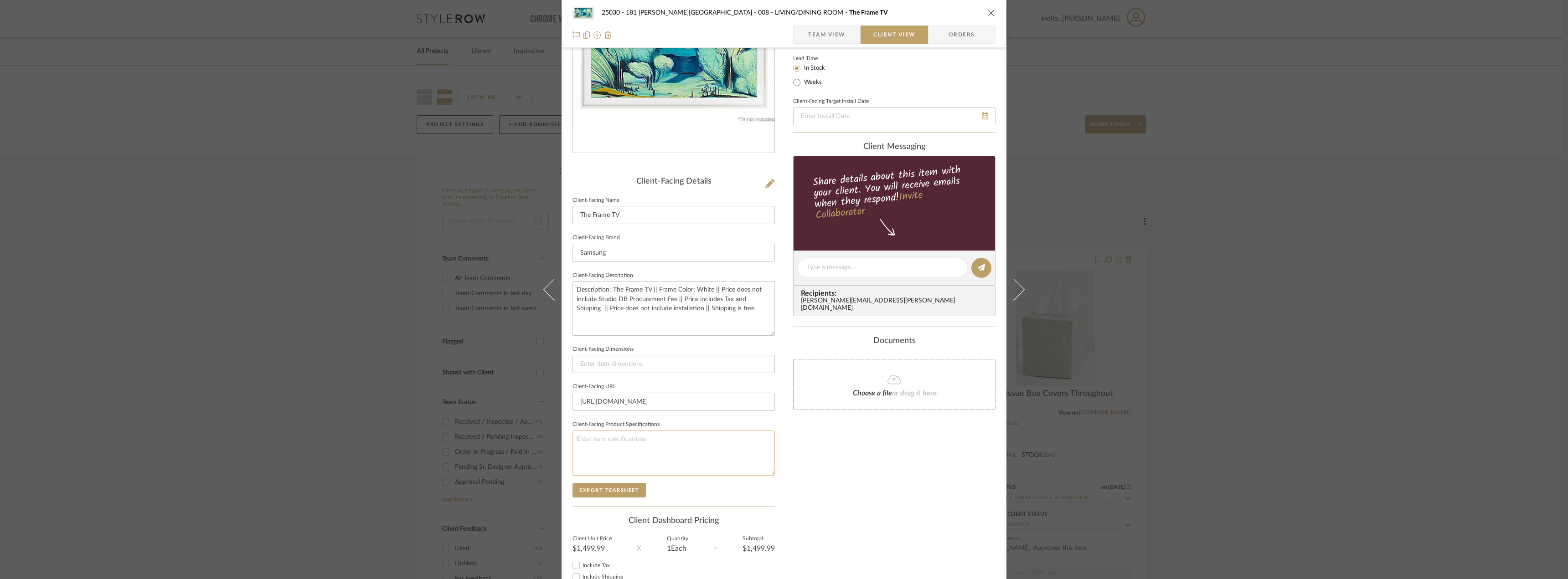
scroll to position [172, 0]
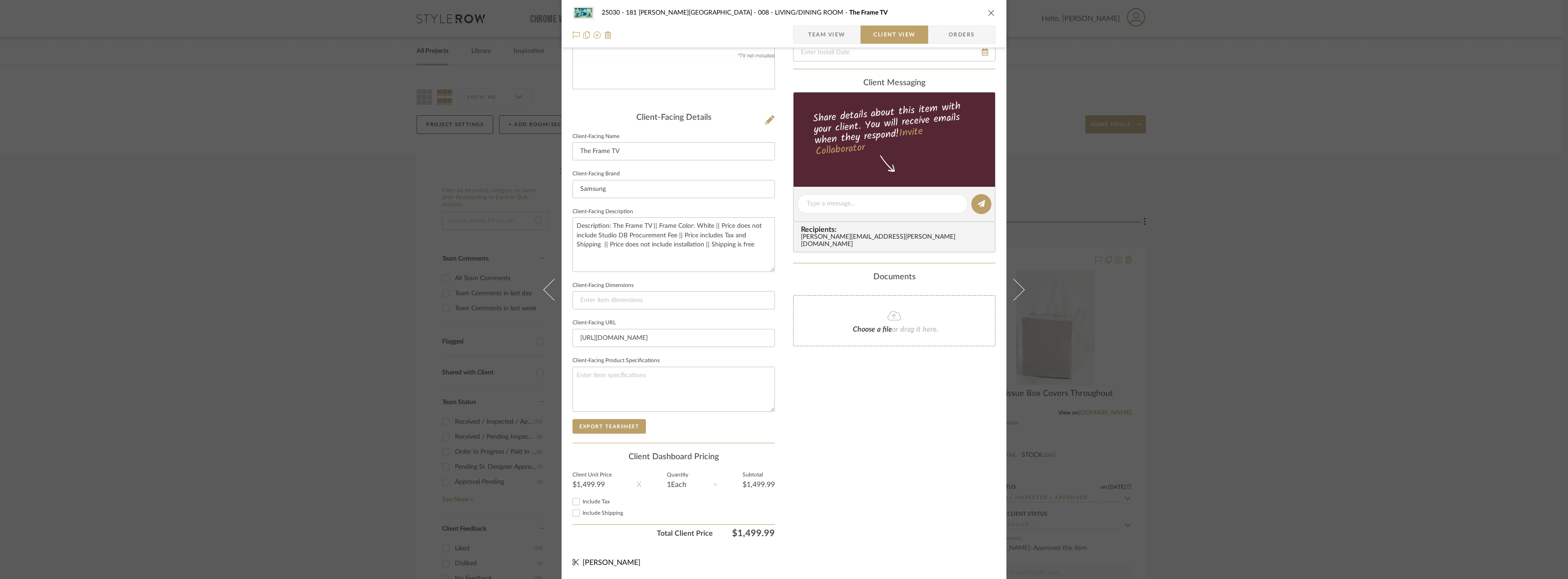
drag, startPoint x: 586, startPoint y: 501, endPoint x: 590, endPoint y: 512, distance: 11.7
click at [587, 502] on span "Include Tax" at bounding box center [596, 501] width 27 height 5
click at [582, 502] on input "Include Tax" at bounding box center [576, 501] width 11 height 11
checkbox input "true"
click at [591, 513] on span "Include Shipping" at bounding box center [603, 513] width 41 height 5
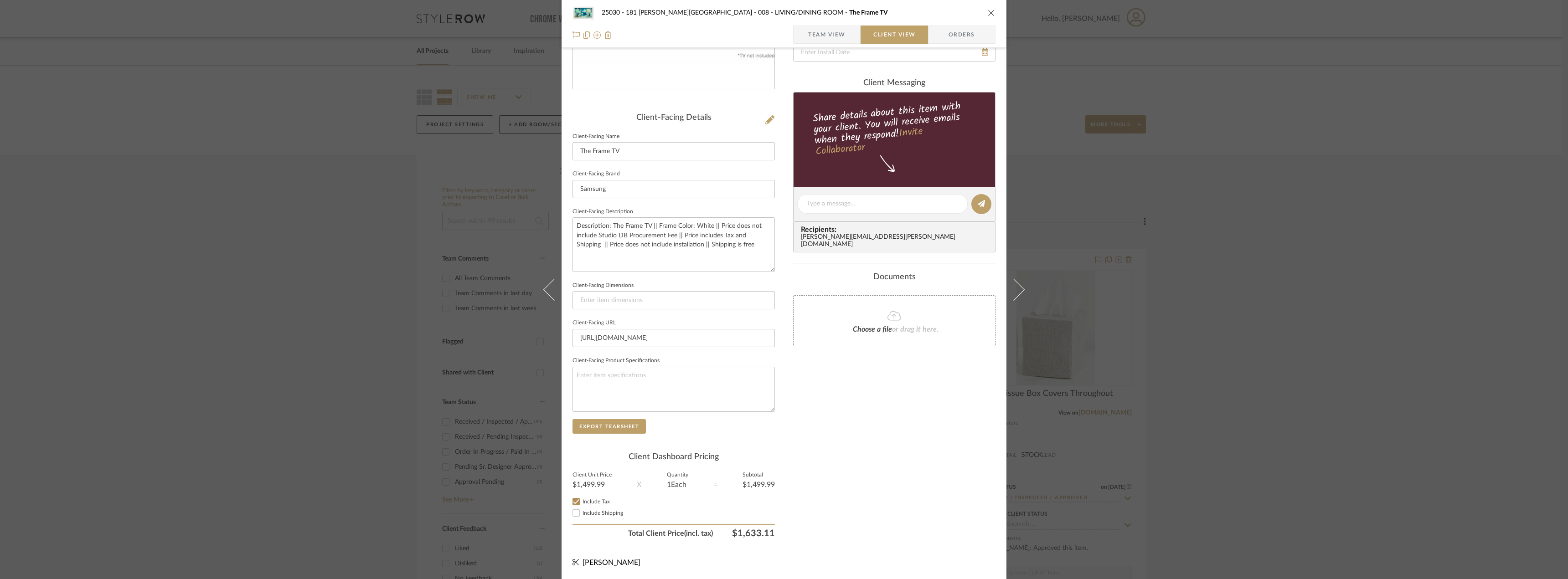
click at [582, 513] on input "Include Shipping" at bounding box center [576, 513] width 11 height 11
checkbox input "false"
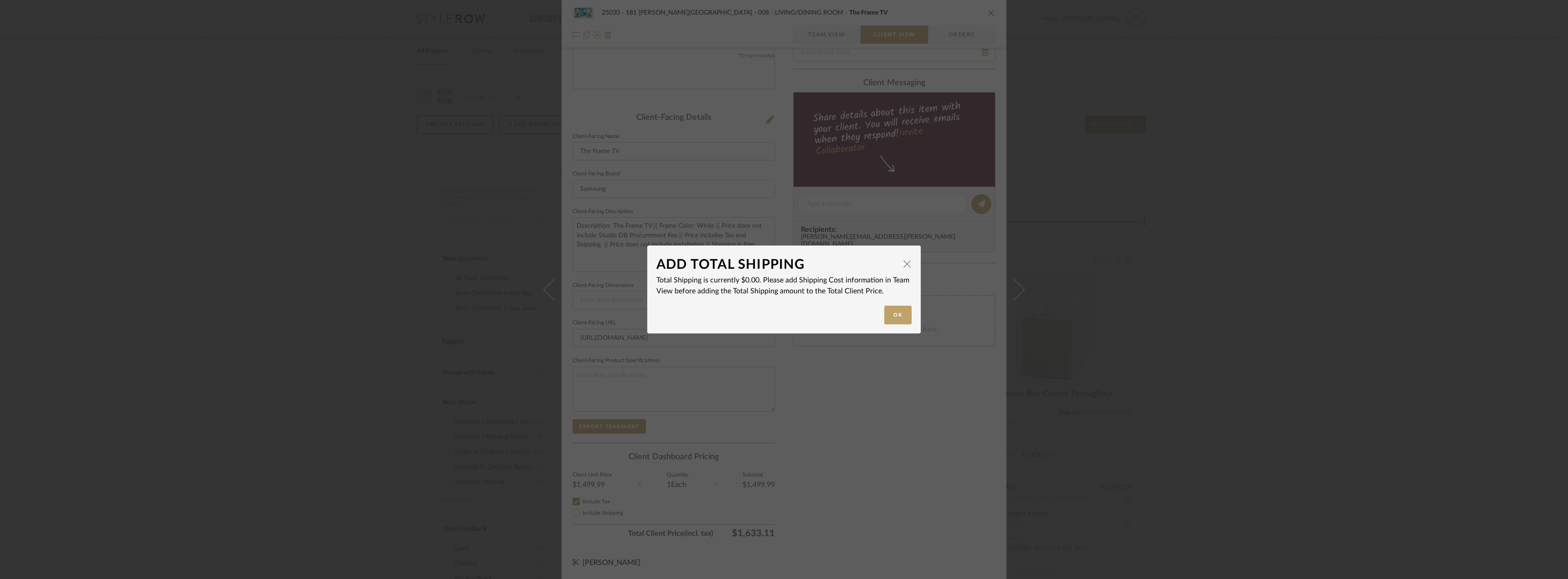
click at [883, 472] on div "ADD TOTAL SHIPPING × Total Shipping is currently $0.00. Please add Shipping Cos…" at bounding box center [784, 290] width 1568 height 579
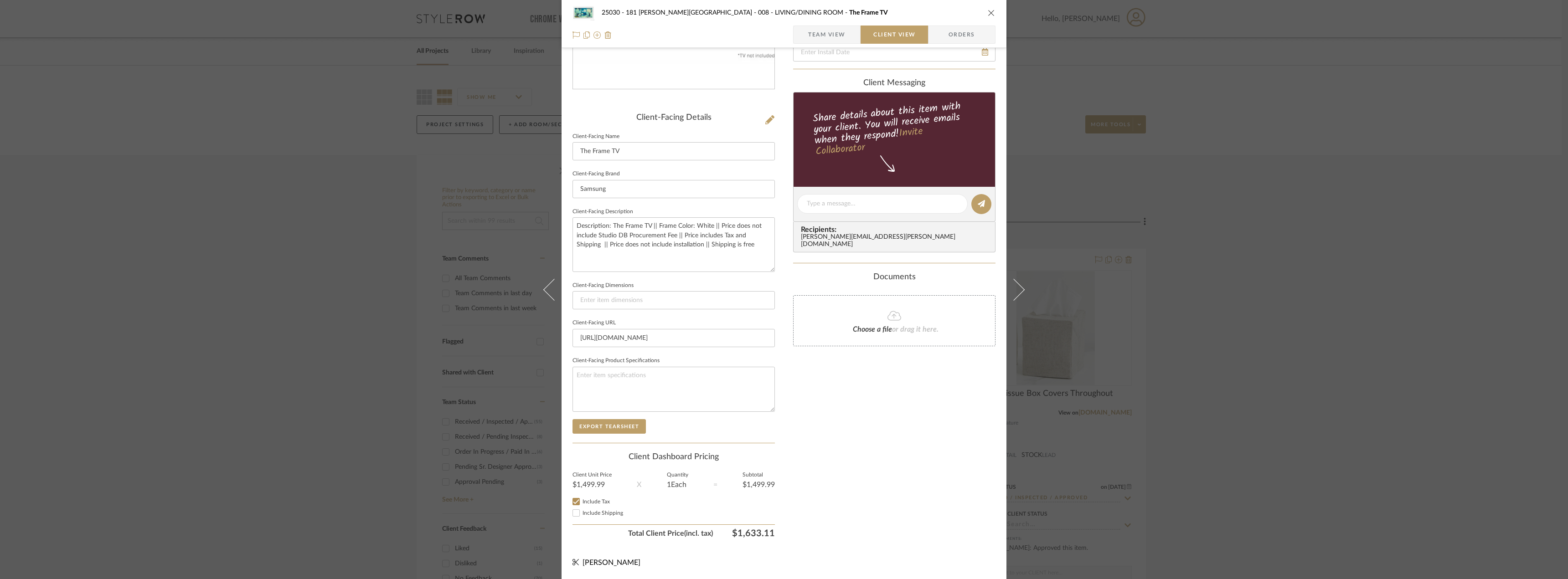
scroll to position [35, 0]
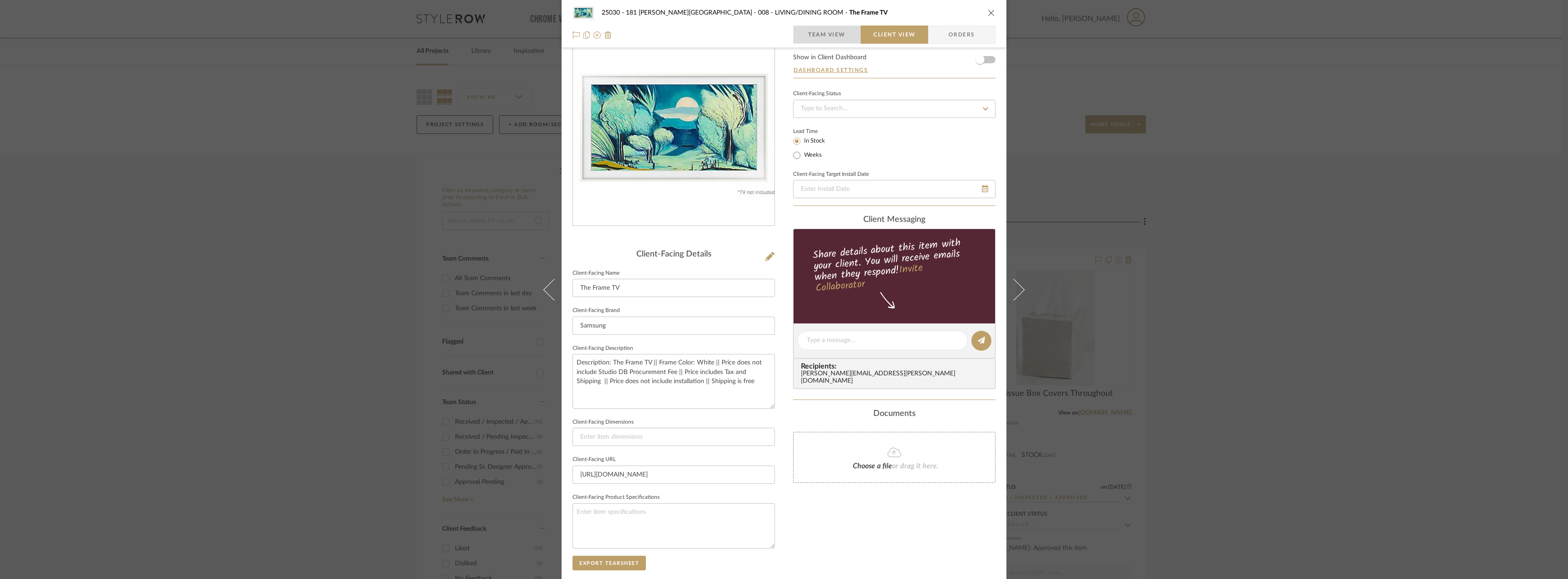
click at [827, 29] on span "Team View" at bounding box center [827, 35] width 37 height 18
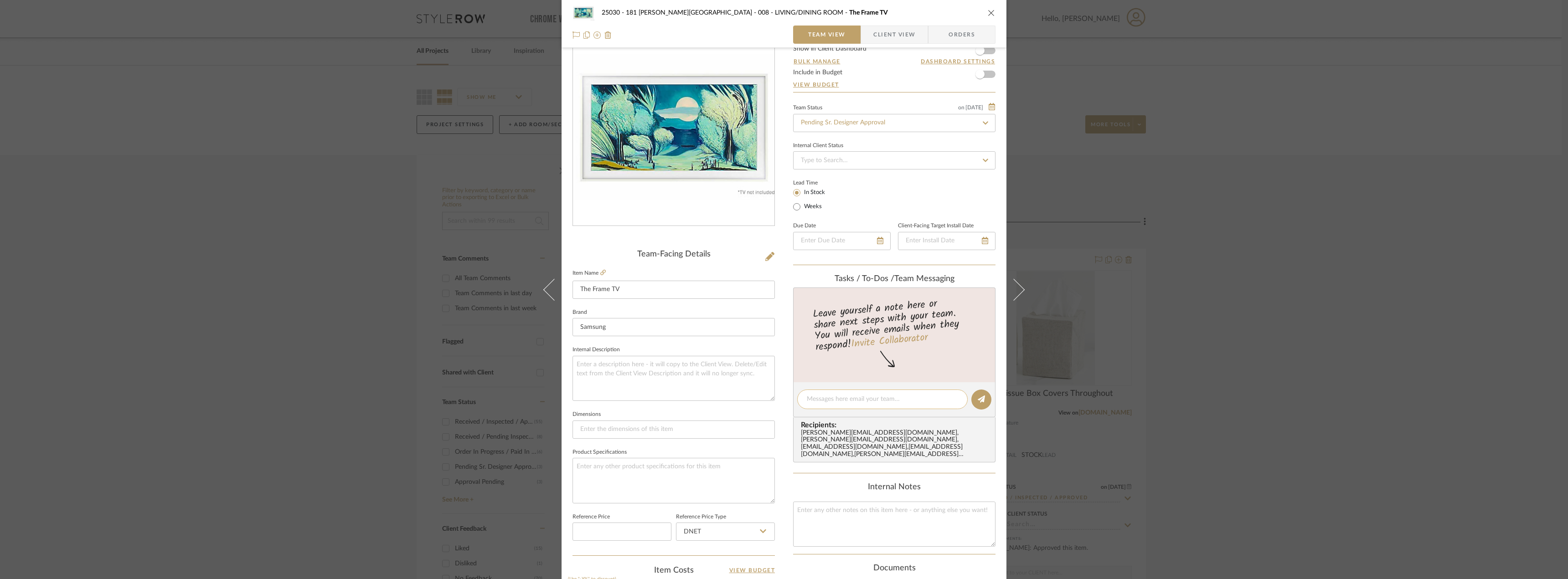
click at [841, 400] on textarea at bounding box center [882, 399] width 152 height 10
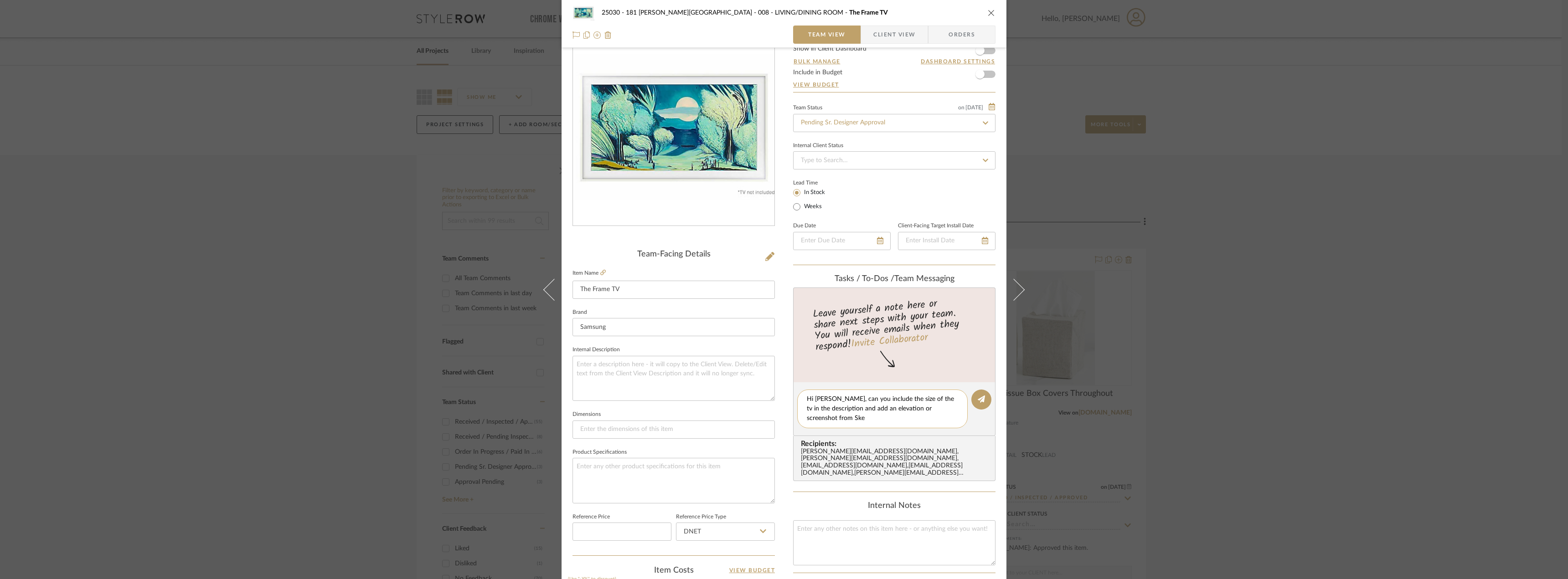
scroll to position [0, 0]
type textarea "Hi Kate, can you include the size of the tv in the description and add an eleva…"
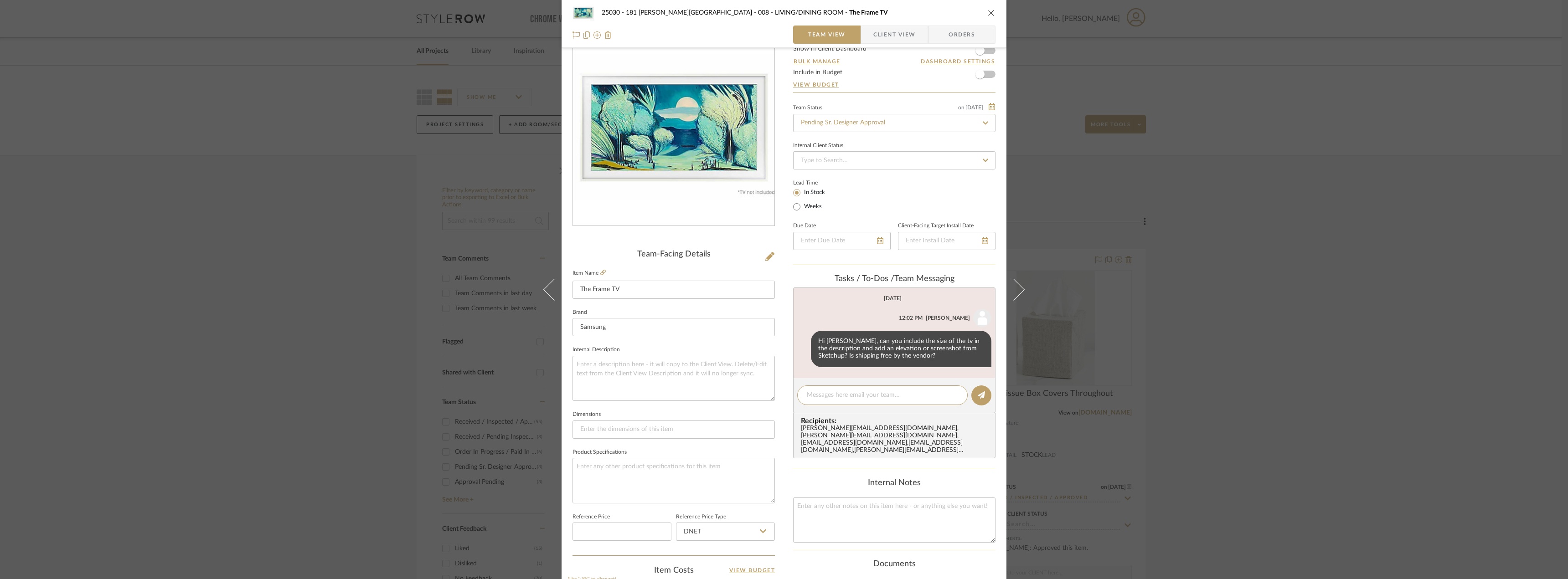
click at [886, 32] on span "Client View" at bounding box center [894, 35] width 42 height 18
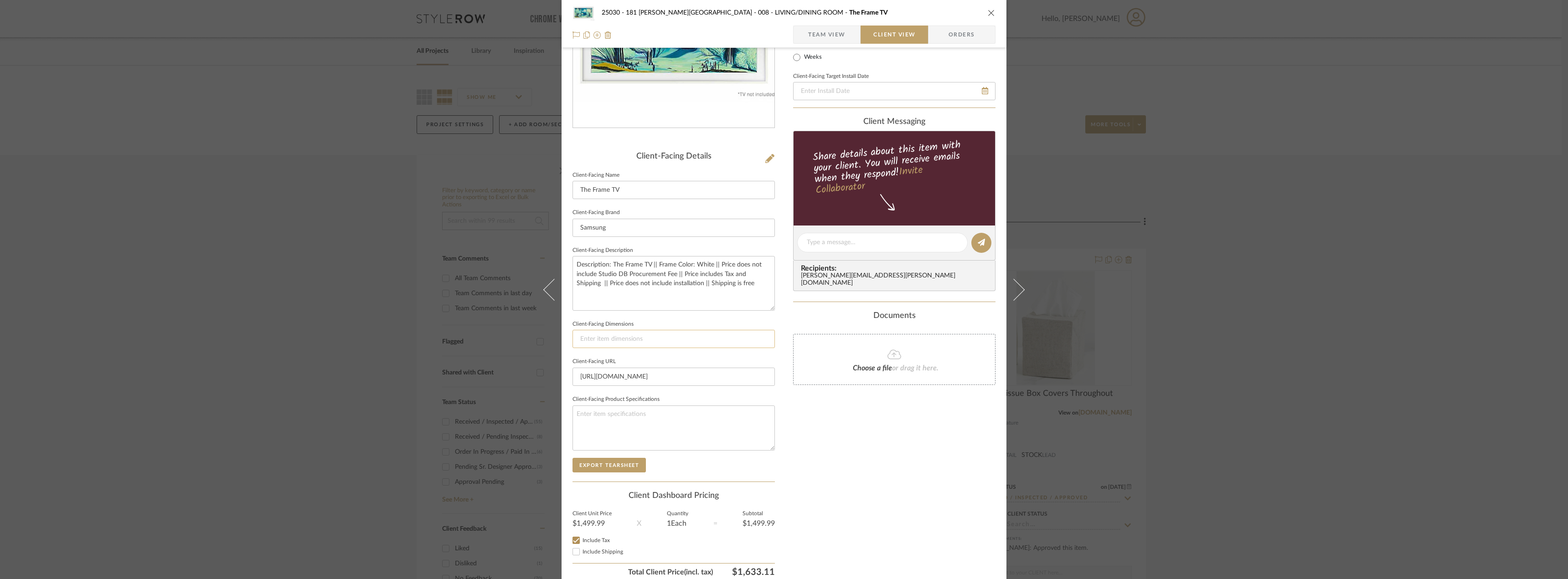
scroll to position [172, 0]
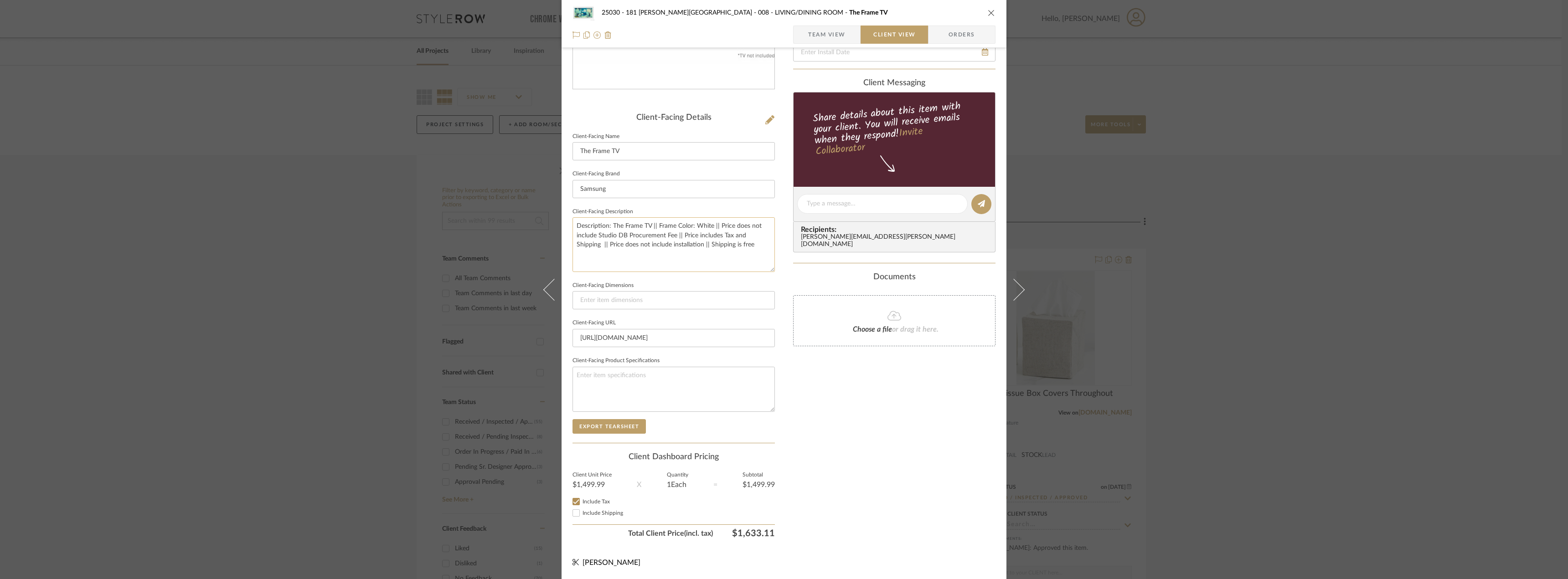
click at [719, 246] on textarea "Description: The Frame TV || Frame Color: White || Price does not include Studi…" at bounding box center [674, 244] width 202 height 54
click at [734, 258] on textarea "Description: The Frame TV || Frame Color: White || Price does not include Studi…" at bounding box center [674, 244] width 202 height 54
click at [735, 246] on textarea "Description: The Frame TV || Frame Color: White || Price does not include Studi…" at bounding box center [674, 244] width 202 height 54
click at [764, 236] on textarea "Description: The Frame TV || Frame Color: White || Price does not include Studi…" at bounding box center [674, 244] width 202 height 54
click at [747, 246] on textarea "Description: The Frame TV || Frame Color: White || Price does not include Studi…" at bounding box center [674, 244] width 202 height 54
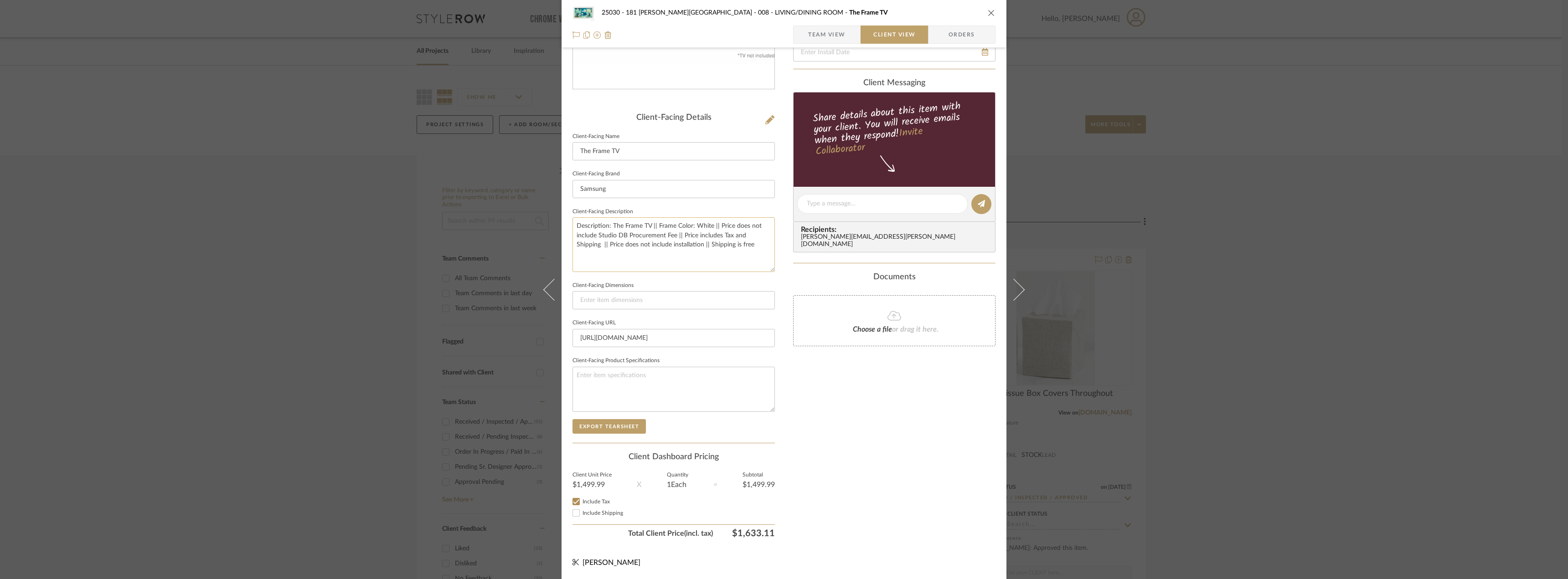
click at [741, 248] on textarea "Description: The Frame TV || Frame Color: White || Price does not include Studi…" at bounding box center [674, 244] width 202 height 54
click at [661, 248] on textarea "Description: The Frame TV || Frame Color: White || Price does not include Studi…" at bounding box center [674, 244] width 202 height 54
click at [708, 249] on textarea "Description: The Frame TV || Frame Color: White || Price does not include Studi…" at bounding box center [674, 244] width 202 height 54
click at [732, 246] on textarea "Description: The Frame TV || Frame Color: White || Price does not include Studi…" at bounding box center [674, 244] width 202 height 54
click at [895, 411] on div "Only content on this tab can share to Dashboard. Click eyeball icon to show or …" at bounding box center [894, 217] width 202 height 652
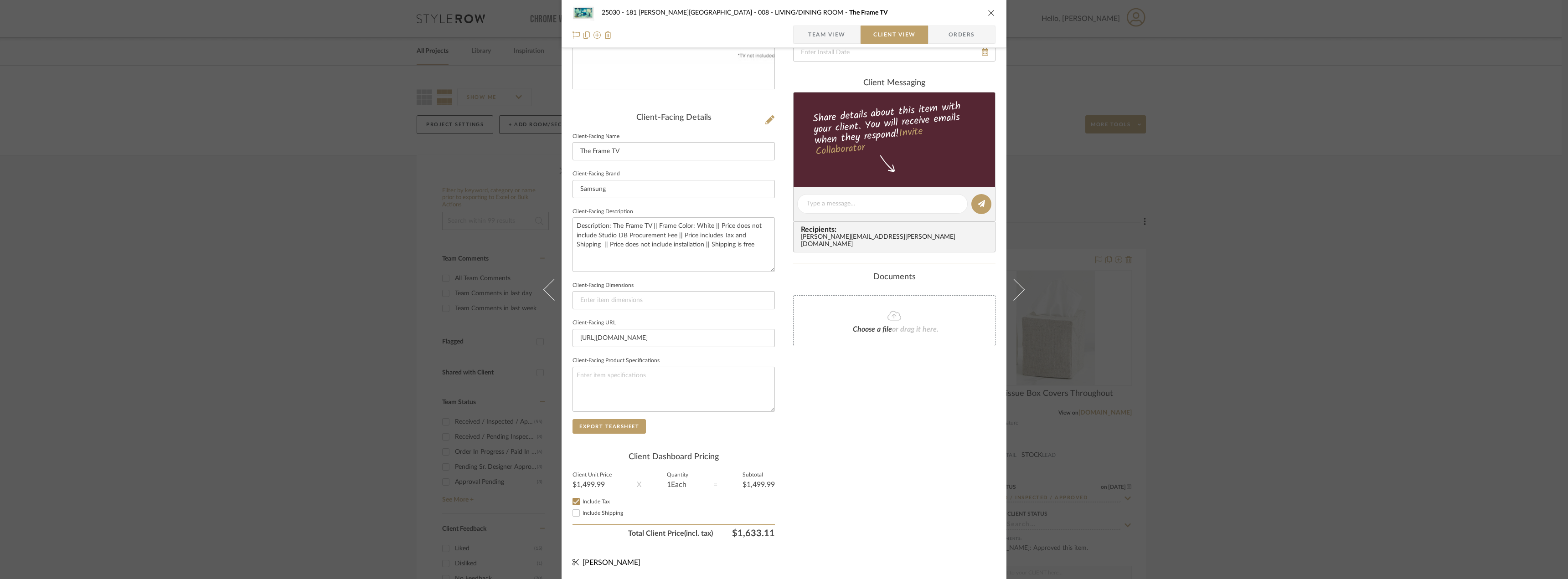
click at [594, 514] on span "Include Shipping" at bounding box center [603, 513] width 41 height 5
click at [582, 514] on input "Include Shipping" at bounding box center [576, 513] width 11 height 11
checkbox input "false"
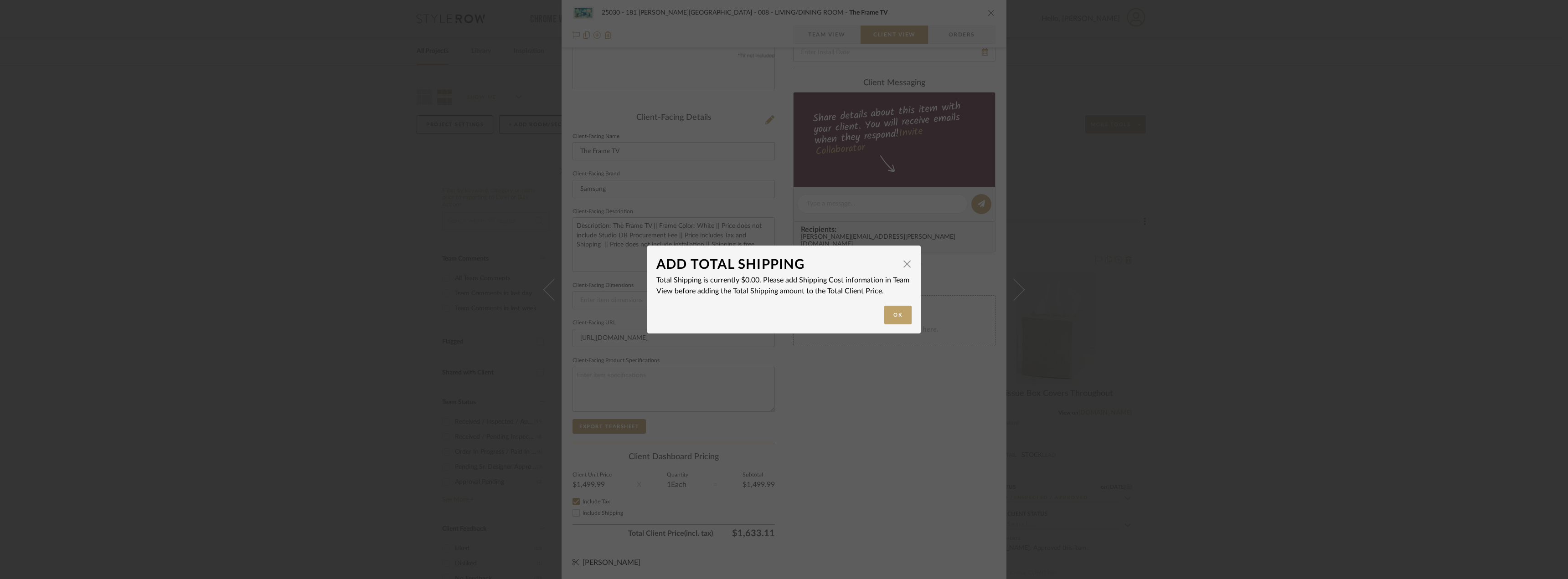
click at [594, 498] on div "ADD TOTAL SHIPPING × Total Shipping is currently $0.00. Please add Shipping Cos…" at bounding box center [784, 290] width 1568 height 579
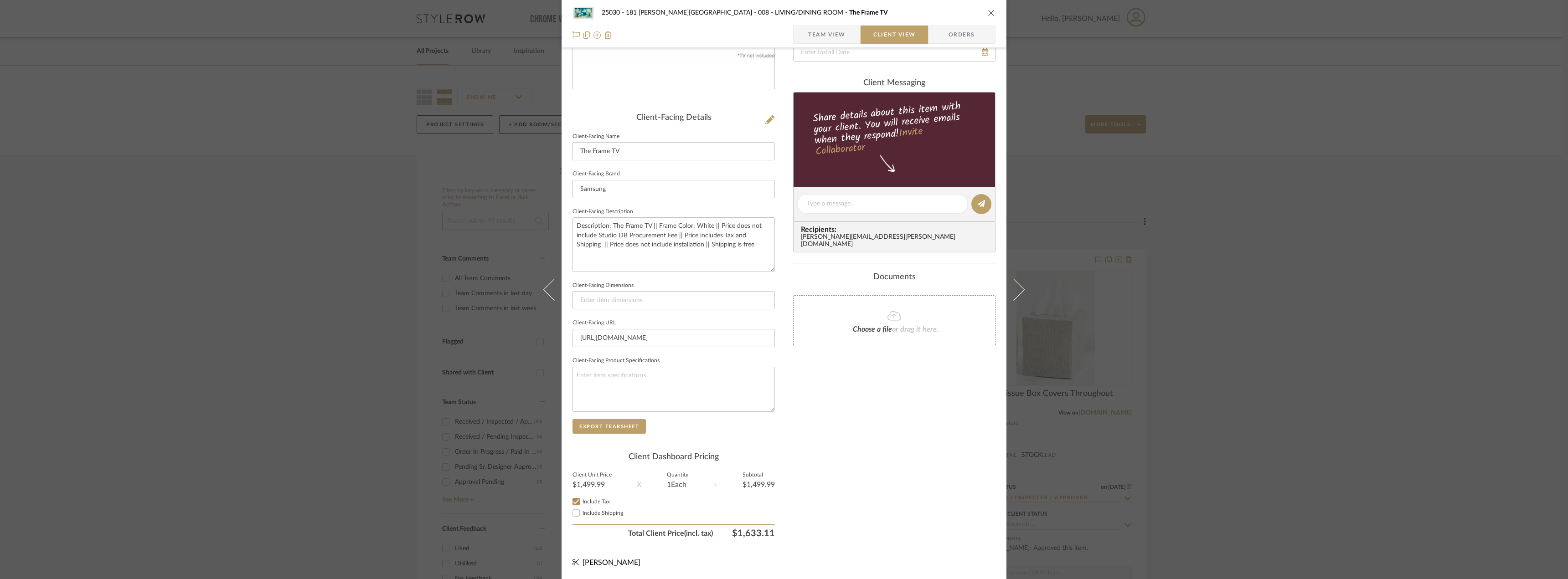
click at [867, 460] on div "Only content on this tab can share to Dashboard. Click eyeball icon to show or …" at bounding box center [894, 217] width 202 height 652
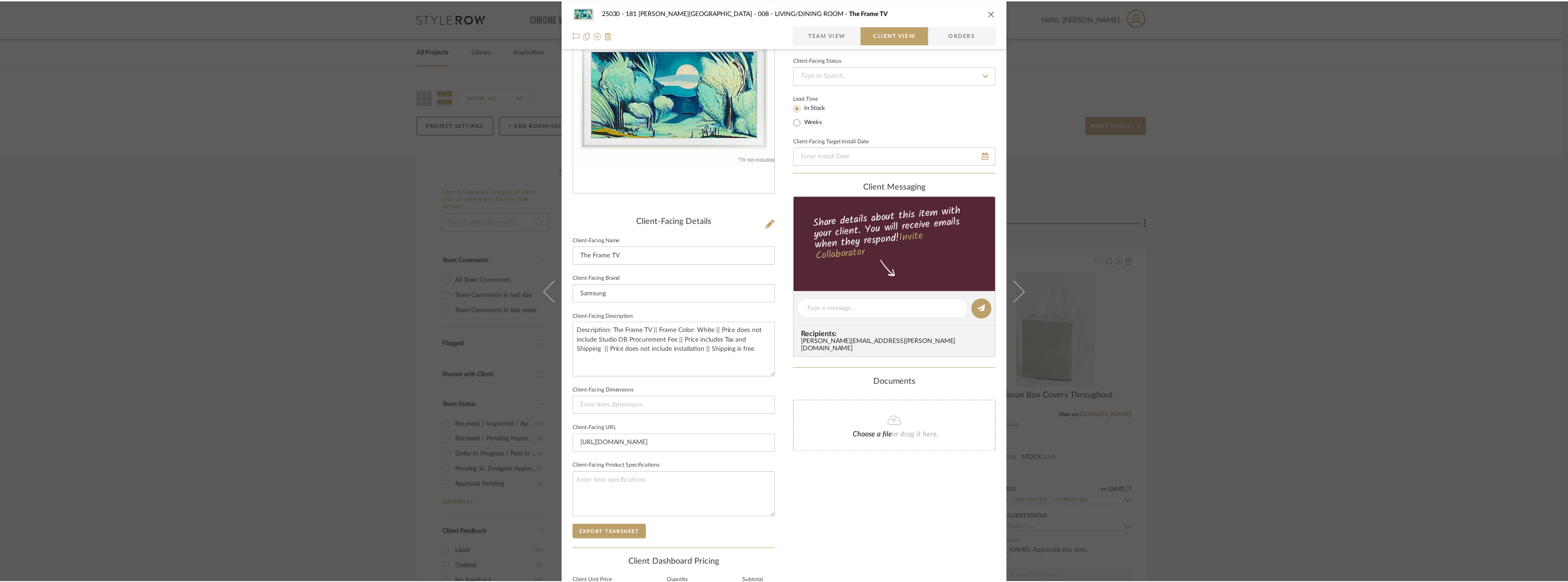
scroll to position [0, 0]
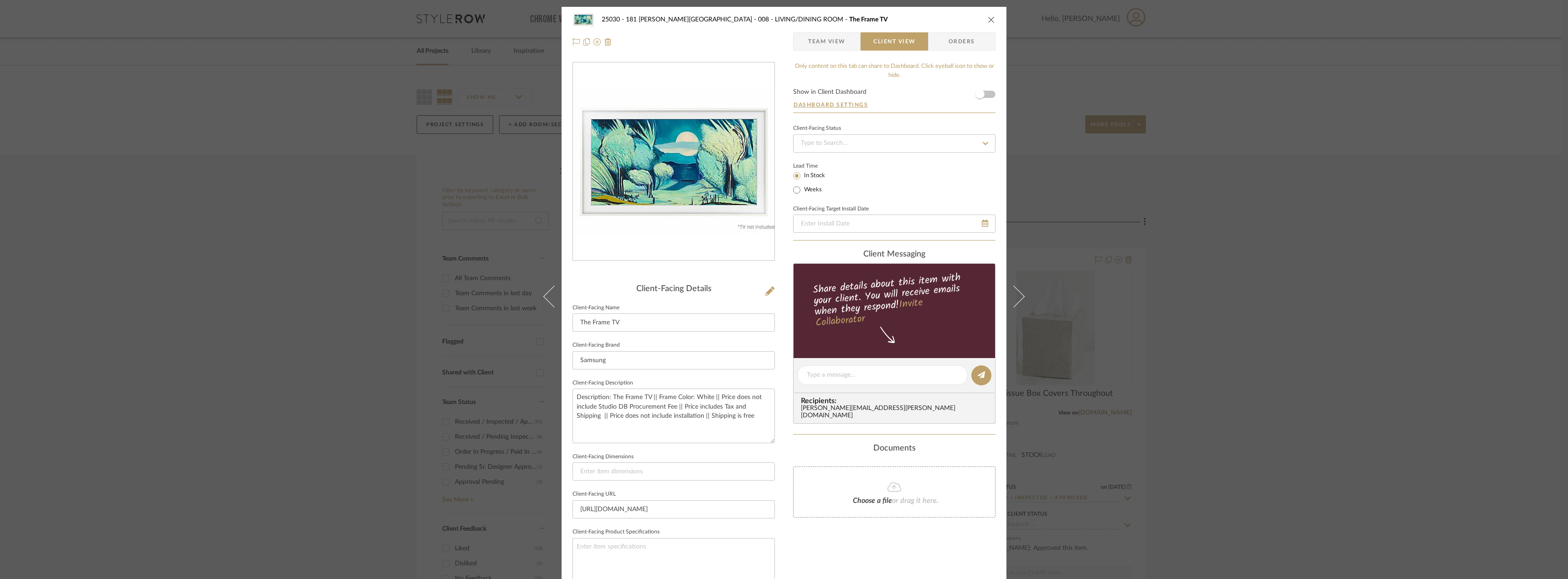
click at [1255, 334] on div "25030 - 181 MacDougal - Baribeau 008 - LIVING/DINING ROOM The Frame TV Team Vie…" at bounding box center [784, 290] width 1568 height 579
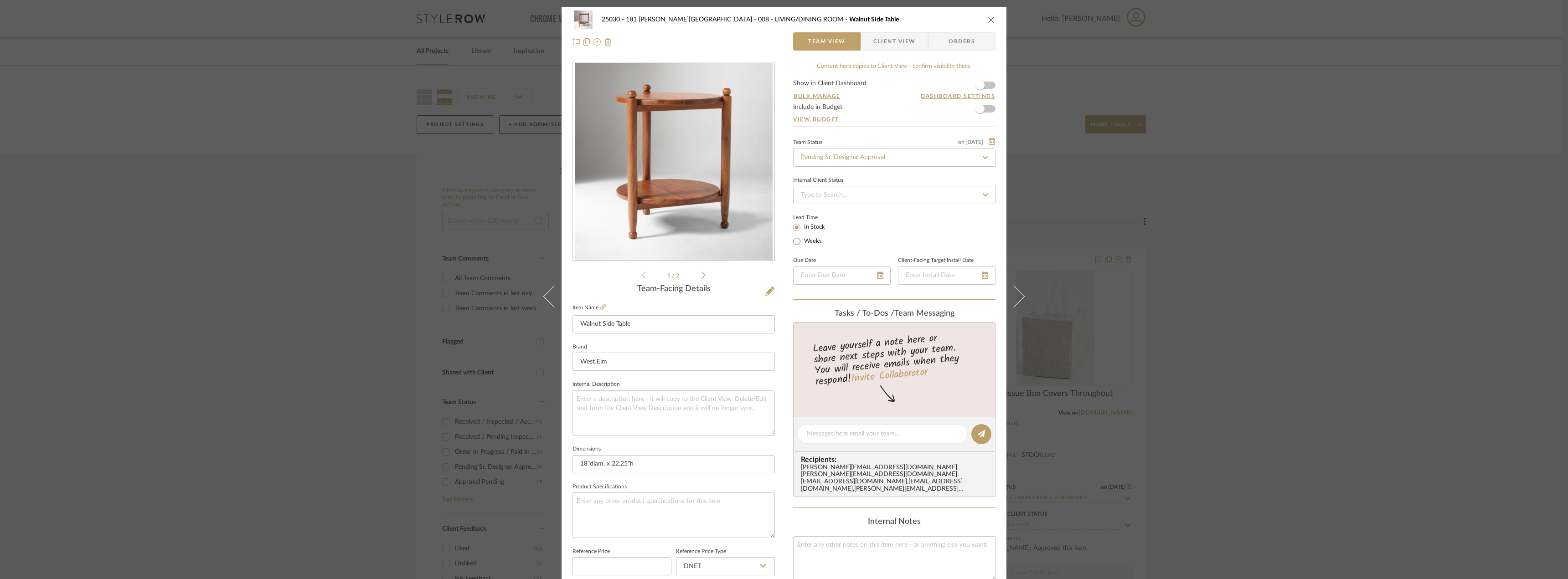
click at [900, 43] on span "Client View" at bounding box center [894, 41] width 42 height 18
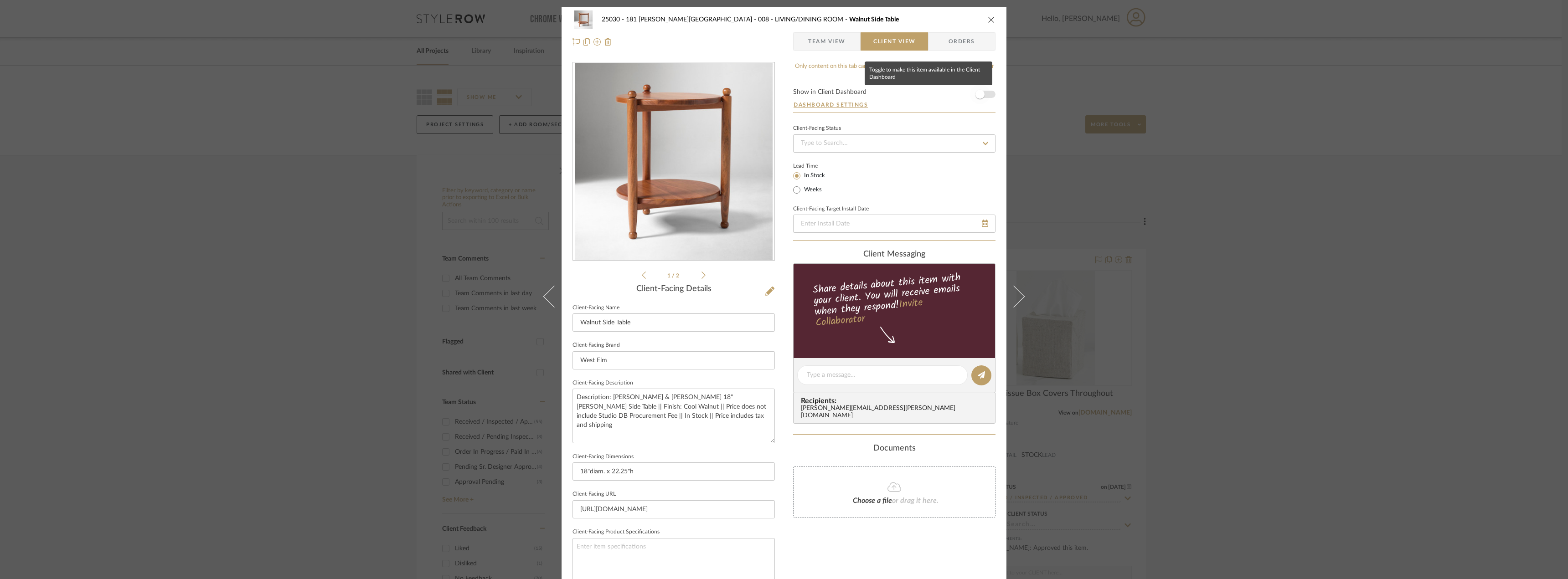
click at [985, 93] on span "button" at bounding box center [980, 94] width 20 height 20
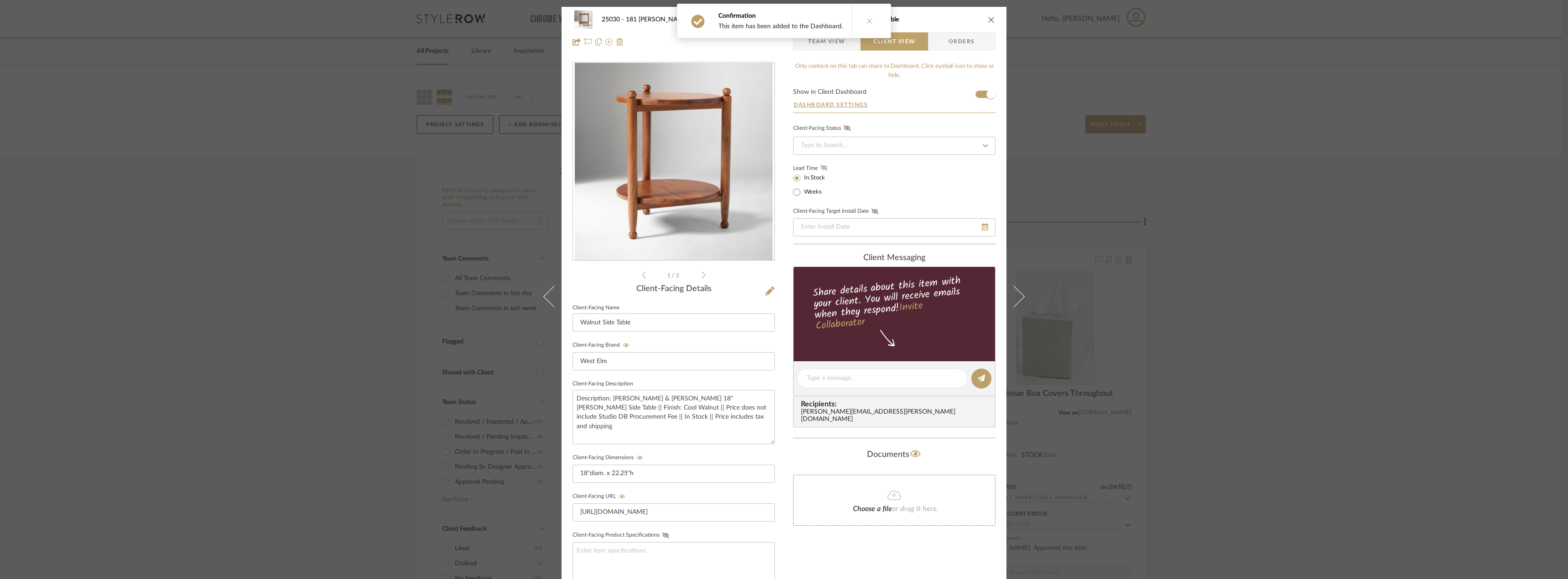
click at [822, 170] on icon at bounding box center [824, 167] width 7 height 5
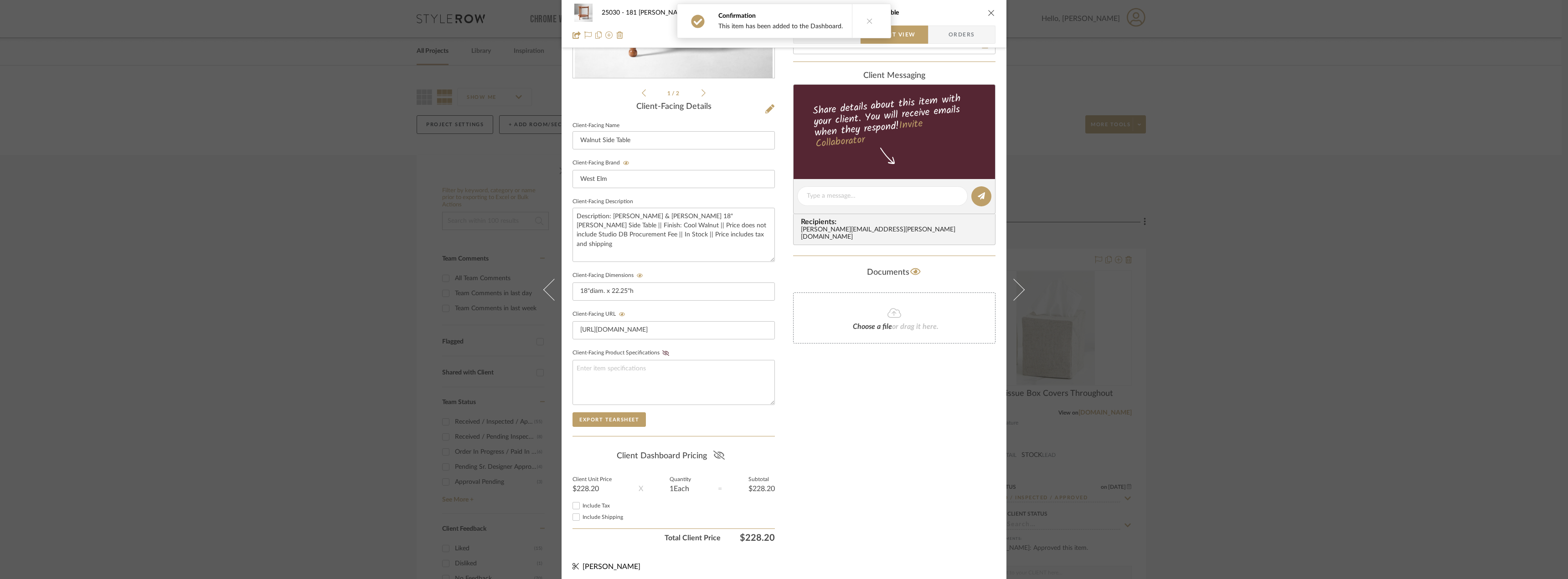
click at [717, 462] on fa-icon at bounding box center [719, 456] width 12 height 13
click at [598, 505] on span "Include Tax" at bounding box center [596, 505] width 27 height 5
click at [582, 505] on input "Include Tax" at bounding box center [576, 505] width 11 height 11
checkbox input "true"
click at [598, 518] on span "Include Shipping" at bounding box center [603, 516] width 41 height 5
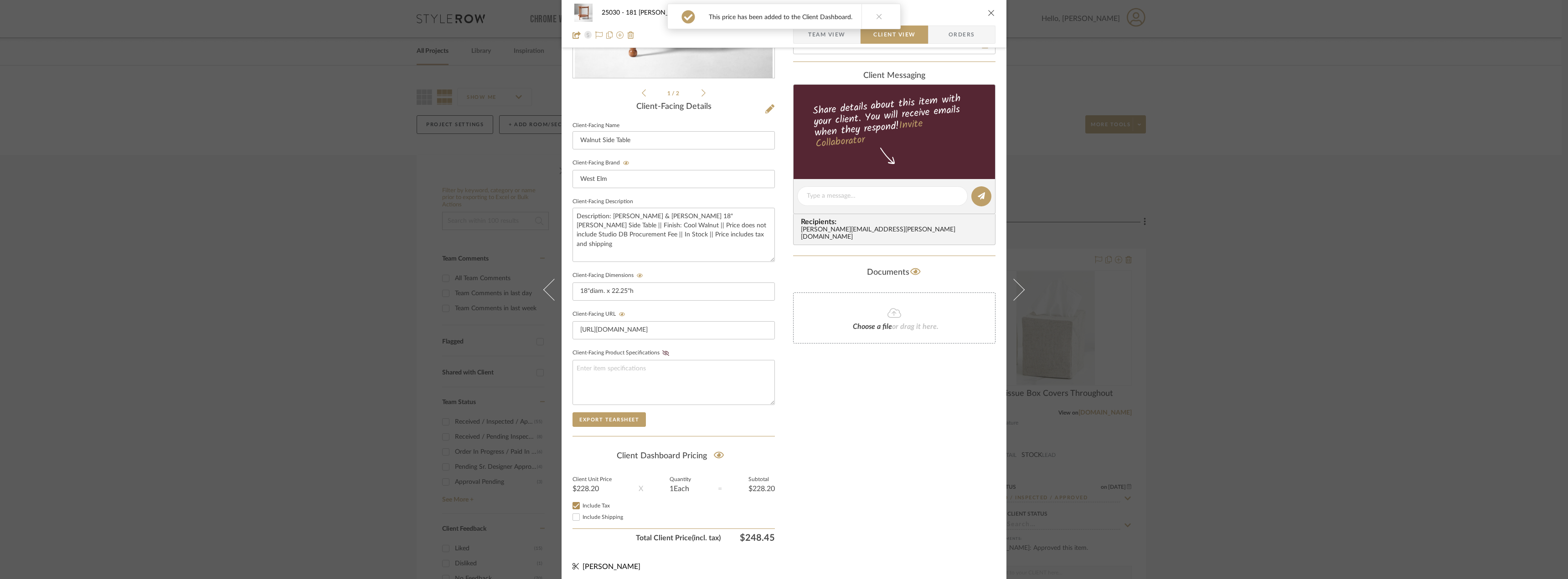
click at [582, 518] on input "Include Shipping" at bounding box center [576, 517] width 11 height 11
checkbox input "true"
click at [841, 503] on div "Only content on this tab can share to Dashboard. Click eyeball icon to show or …" at bounding box center [894, 213] width 202 height 667
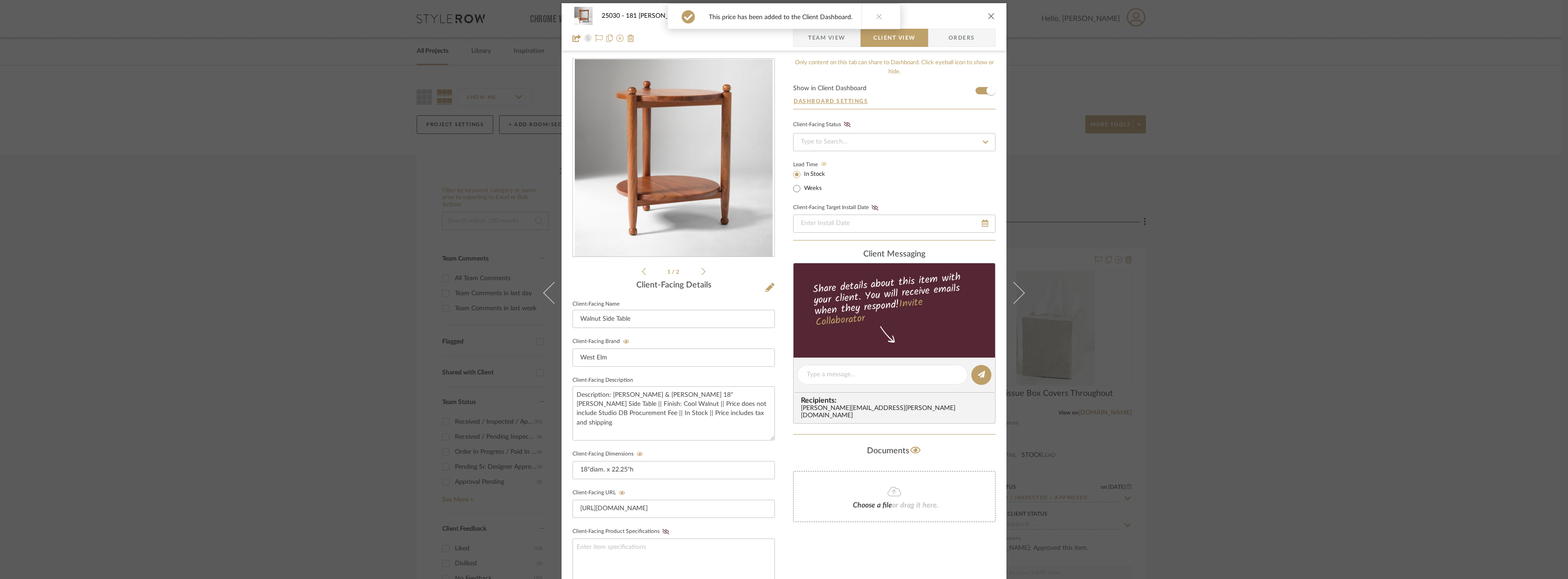
scroll to position [0, 0]
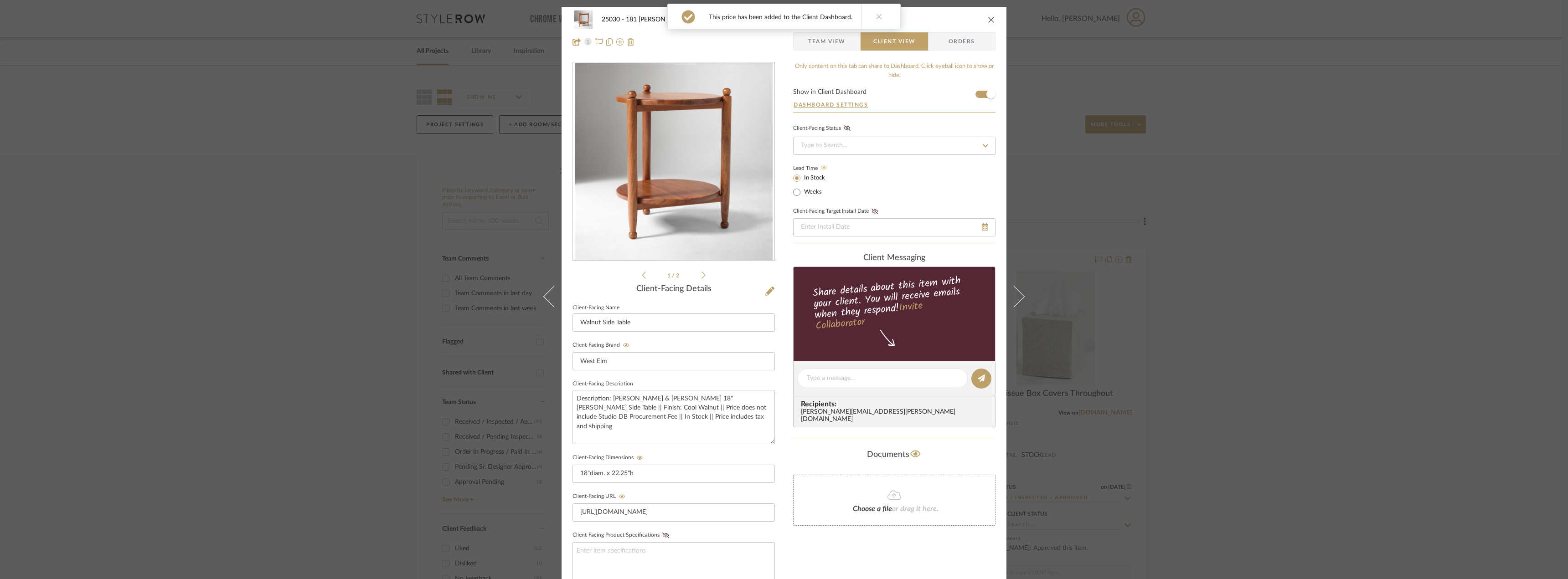
click at [827, 49] on span "Team View" at bounding box center [827, 41] width 37 height 18
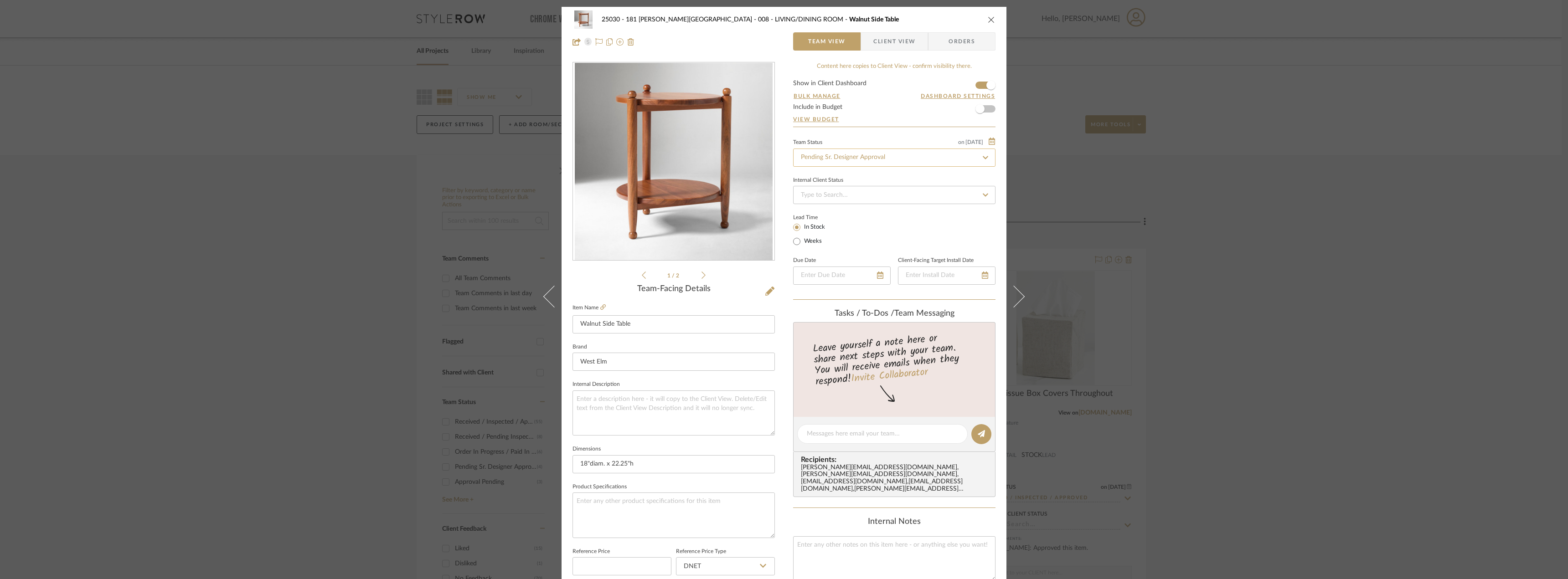
click at [841, 159] on input "Pending Sr. Designer Approval" at bounding box center [894, 158] width 202 height 18
click at [836, 209] on div "Approval Pending" at bounding box center [891, 205] width 201 height 23
type input "Approval Pending"
drag, startPoint x: 878, startPoint y: 45, endPoint x: 861, endPoint y: 80, distance: 38.9
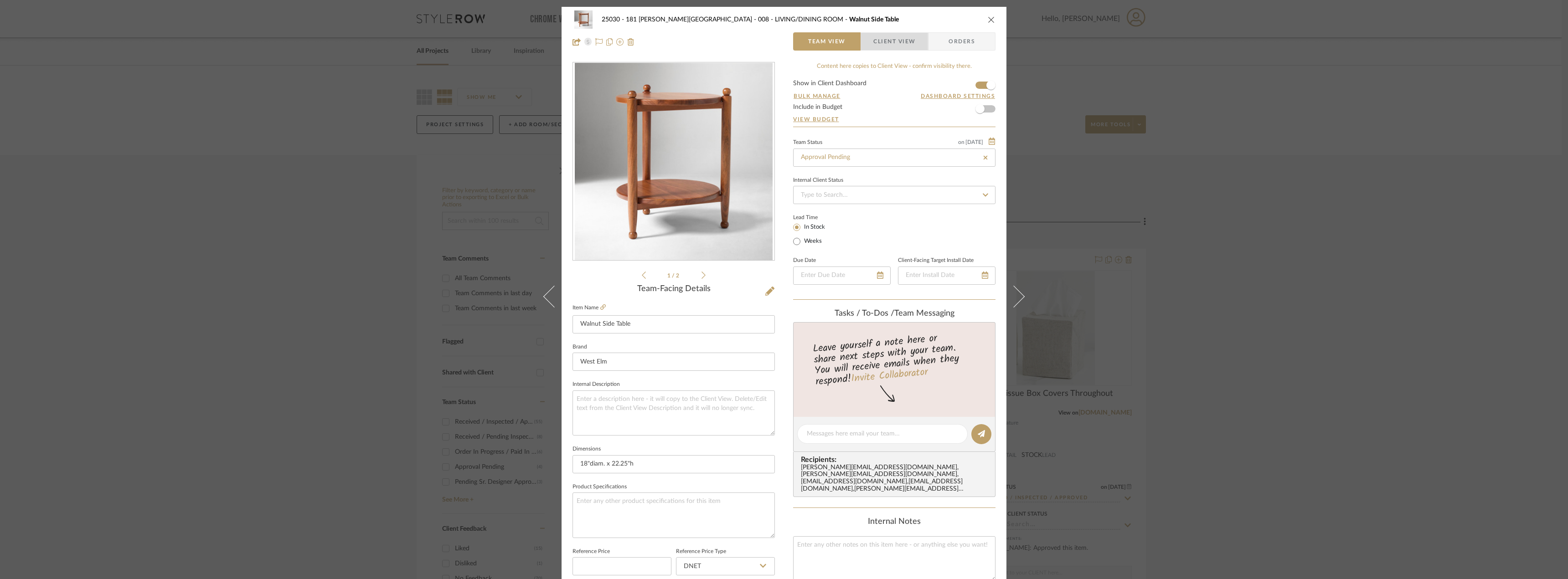
click at [878, 44] on span "Client View" at bounding box center [894, 41] width 42 height 18
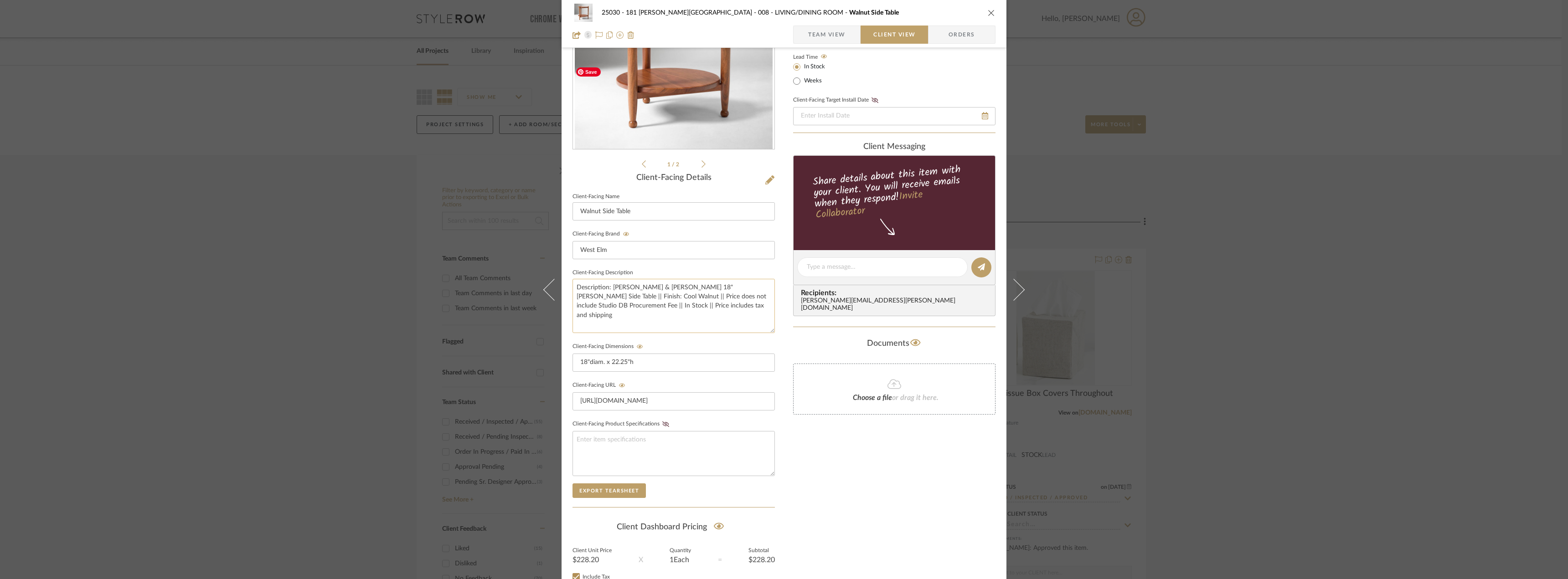
scroll to position [186, 0]
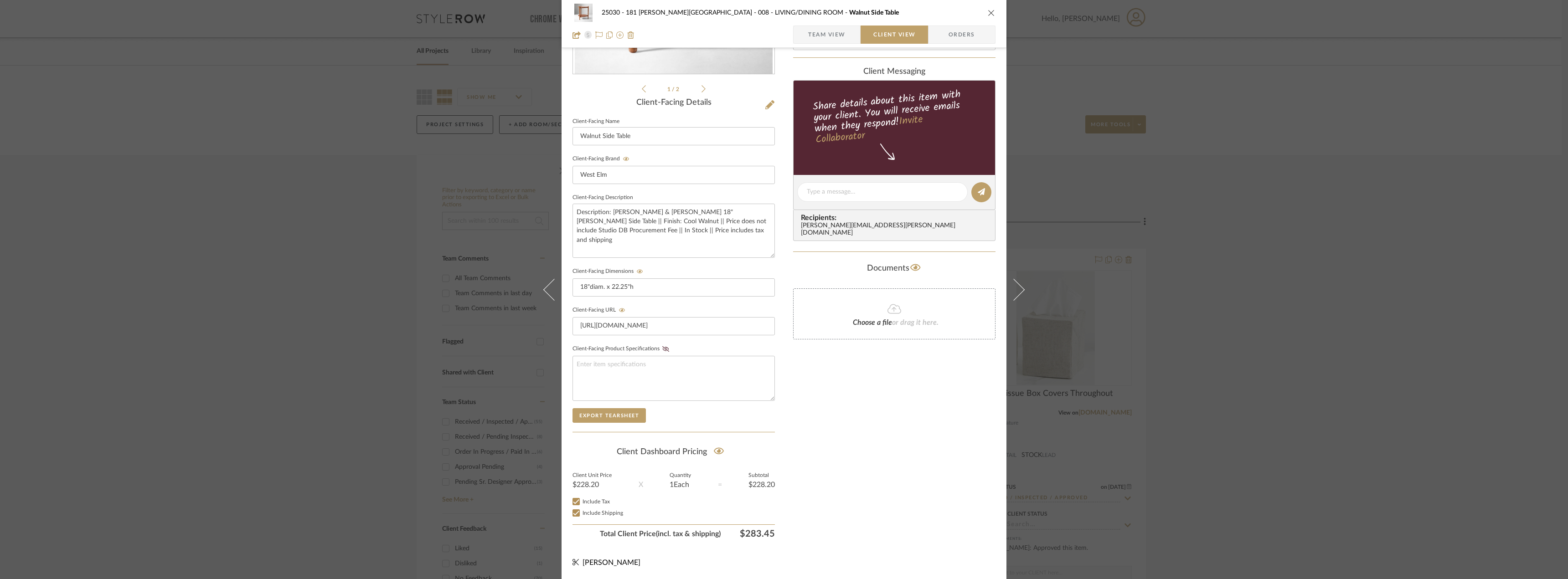
click at [836, 418] on div "Only content on this tab can share to Dashboard. Click eyeball icon to show or …" at bounding box center [894, 209] width 202 height 667
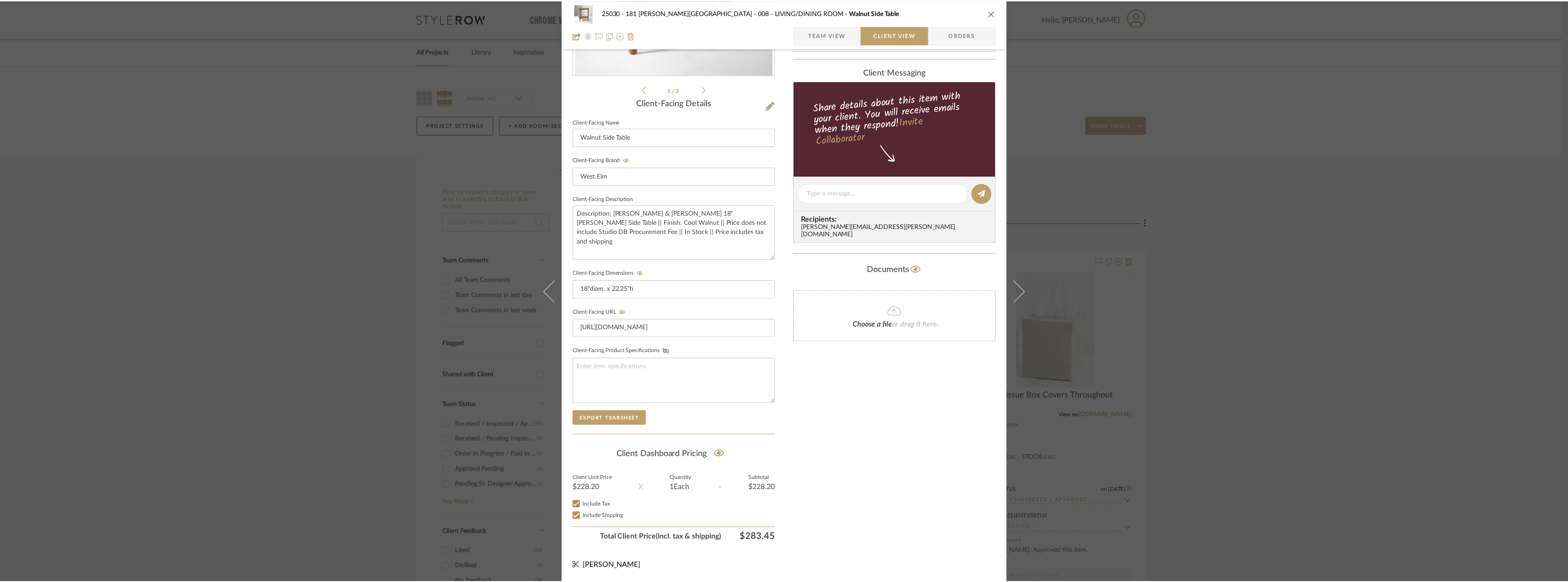
scroll to position [0, 0]
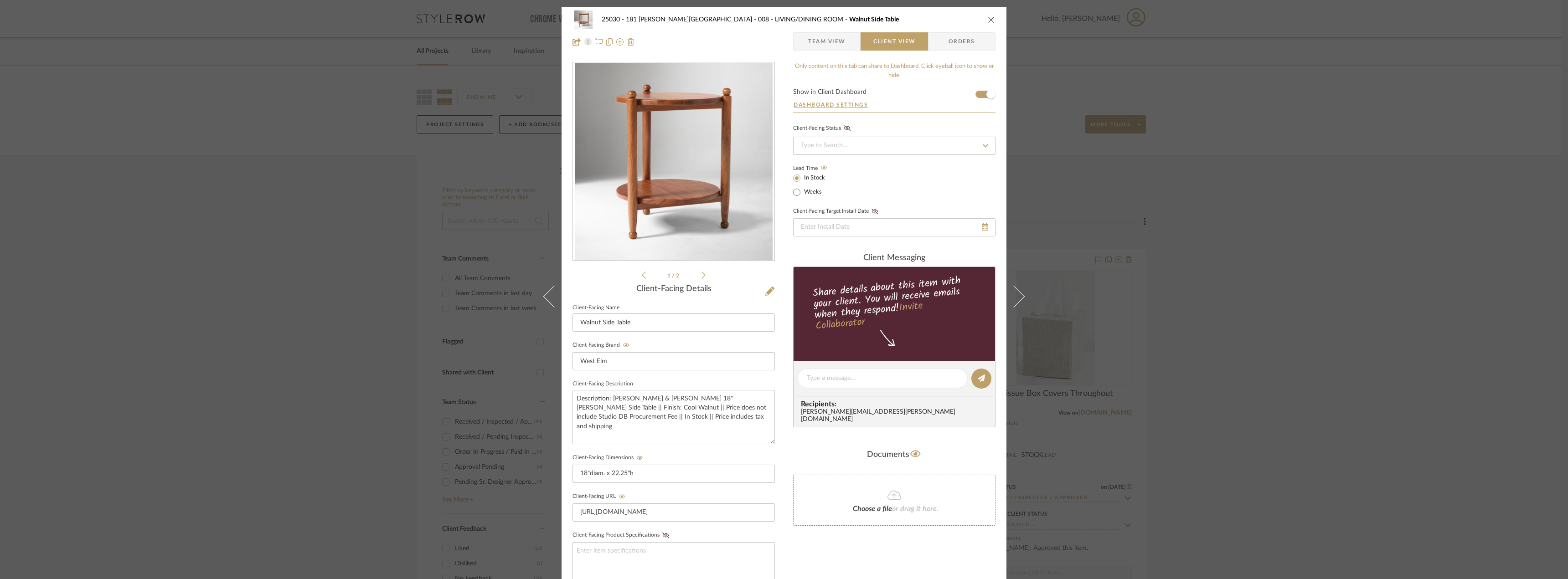
click at [827, 44] on span "Team View" at bounding box center [827, 41] width 37 height 18
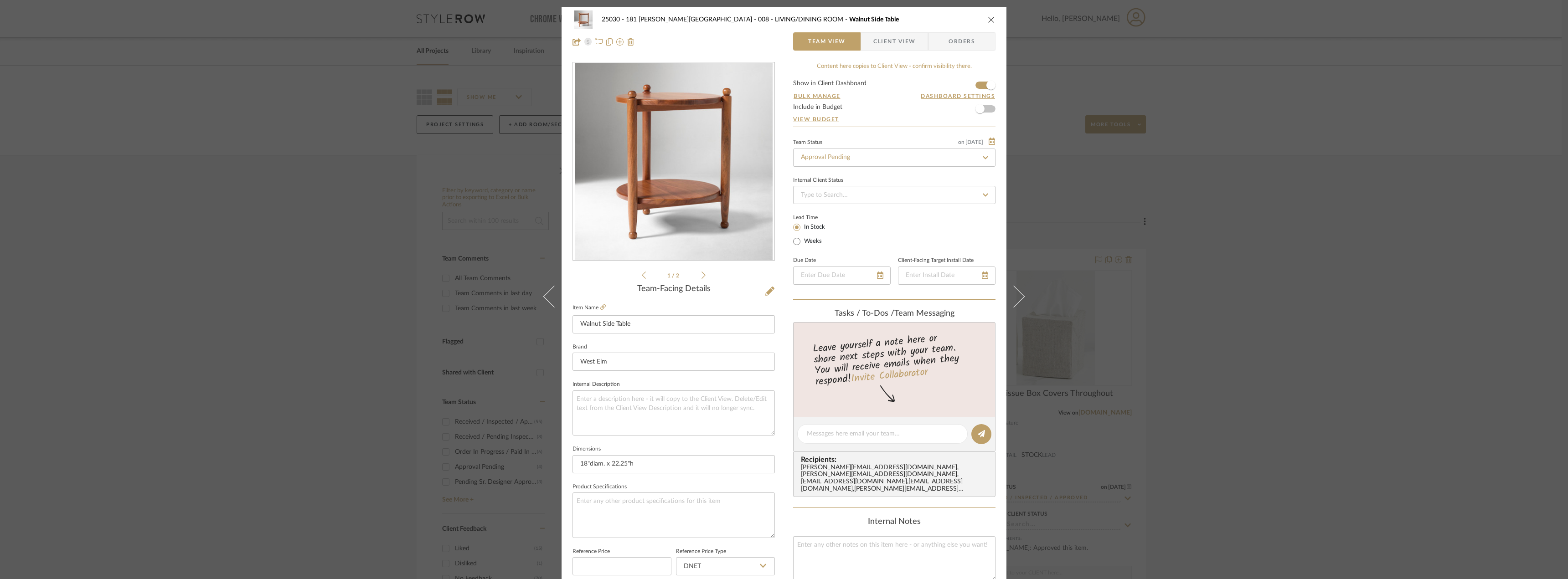
click at [988, 22] on icon "close" at bounding box center [992, 19] width 7 height 7
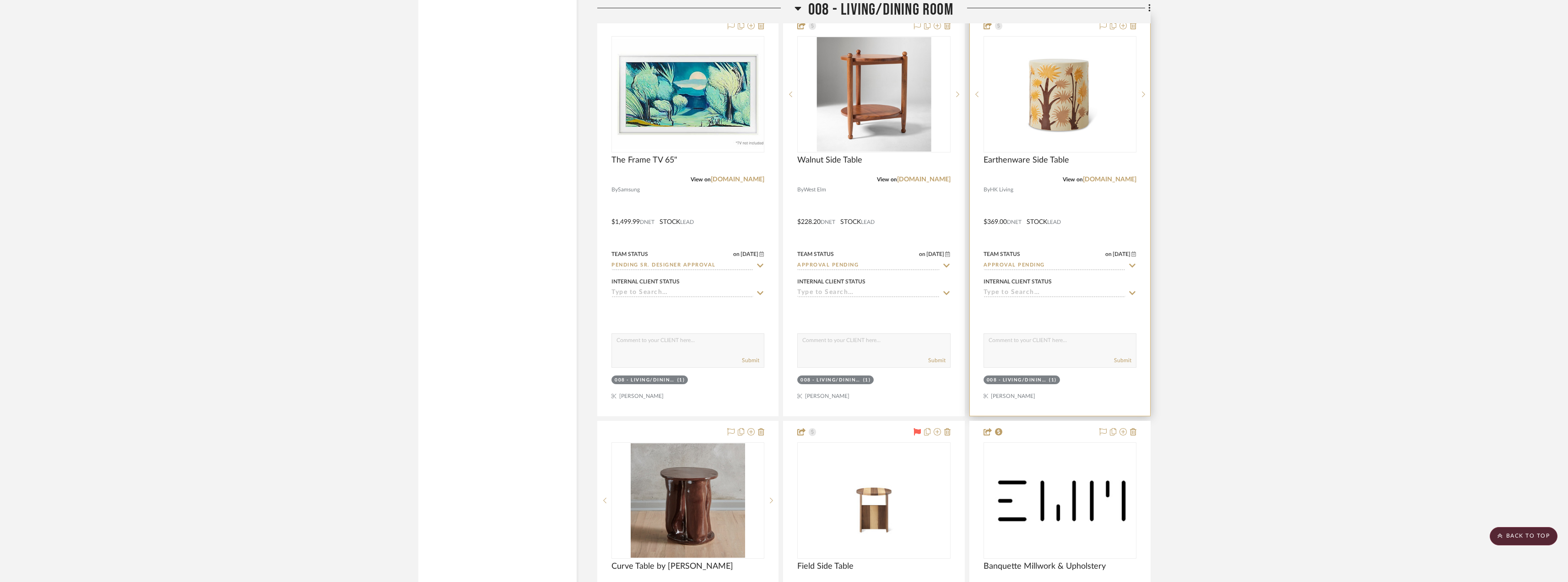
scroll to position [7920, 0]
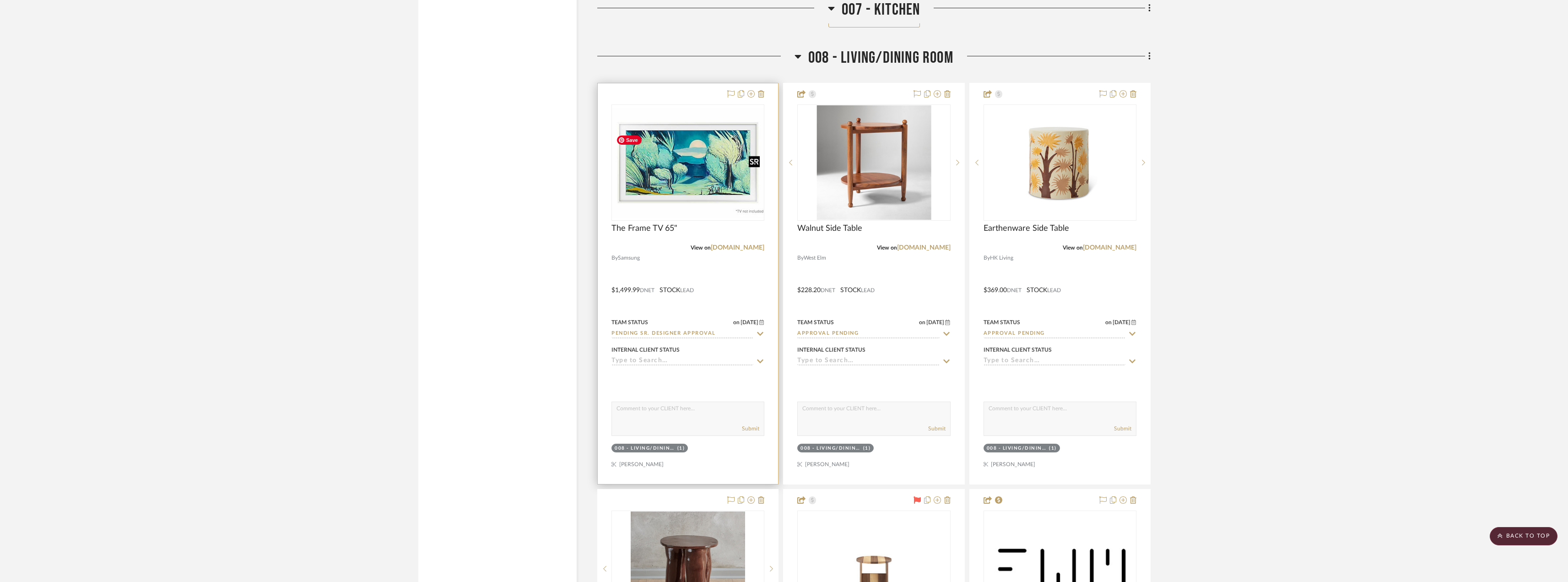
click at [703, 203] on img "0" at bounding box center [687, 163] width 151 height 110
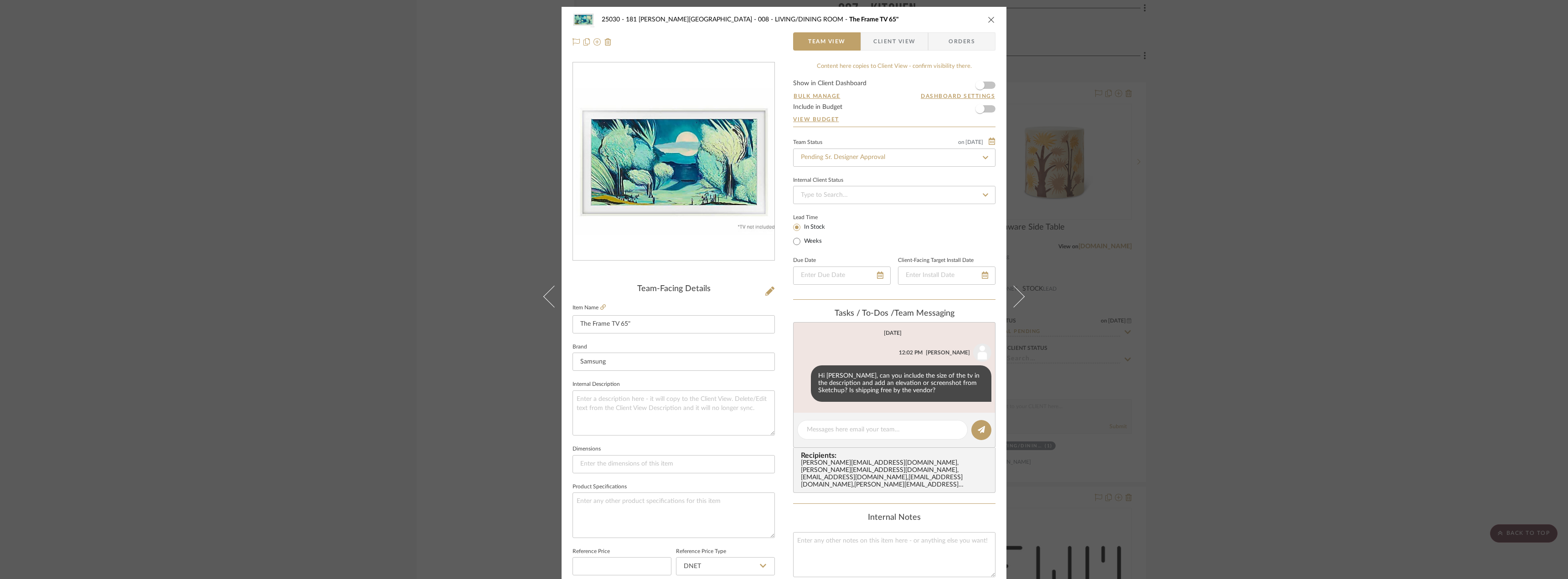
scroll to position [182, 0]
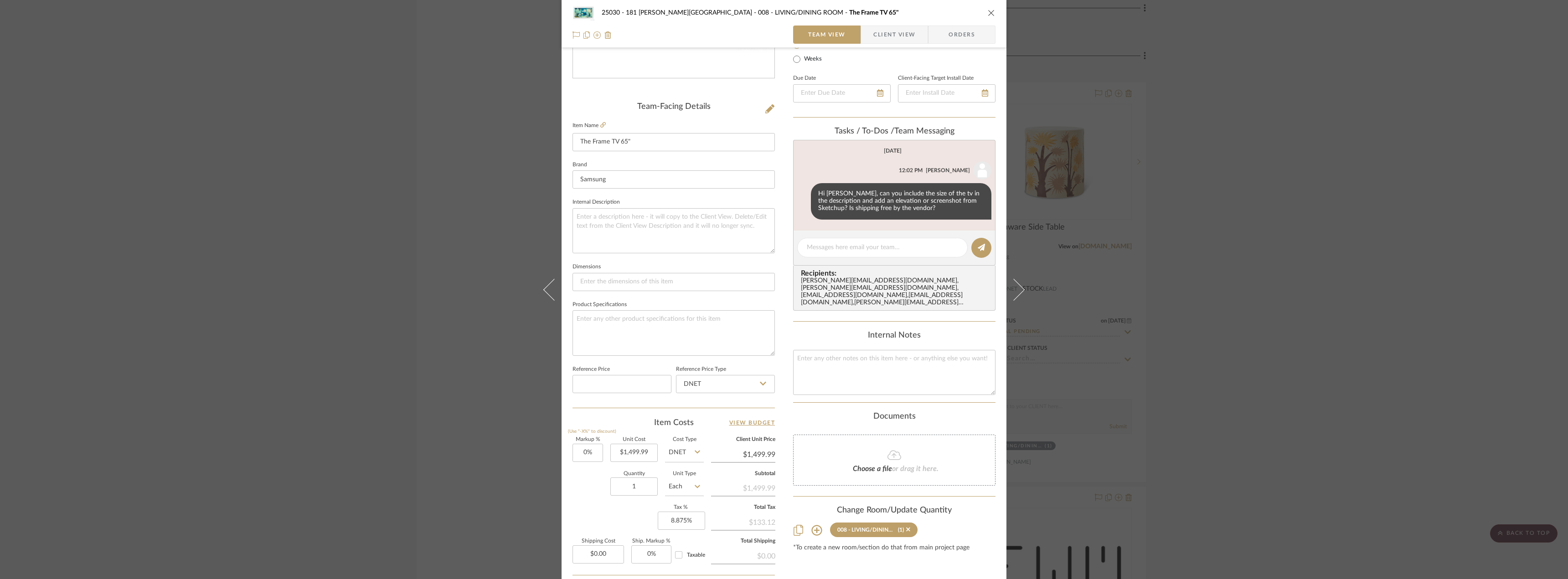
click at [873, 33] on span "Client View" at bounding box center [894, 35] width 42 height 18
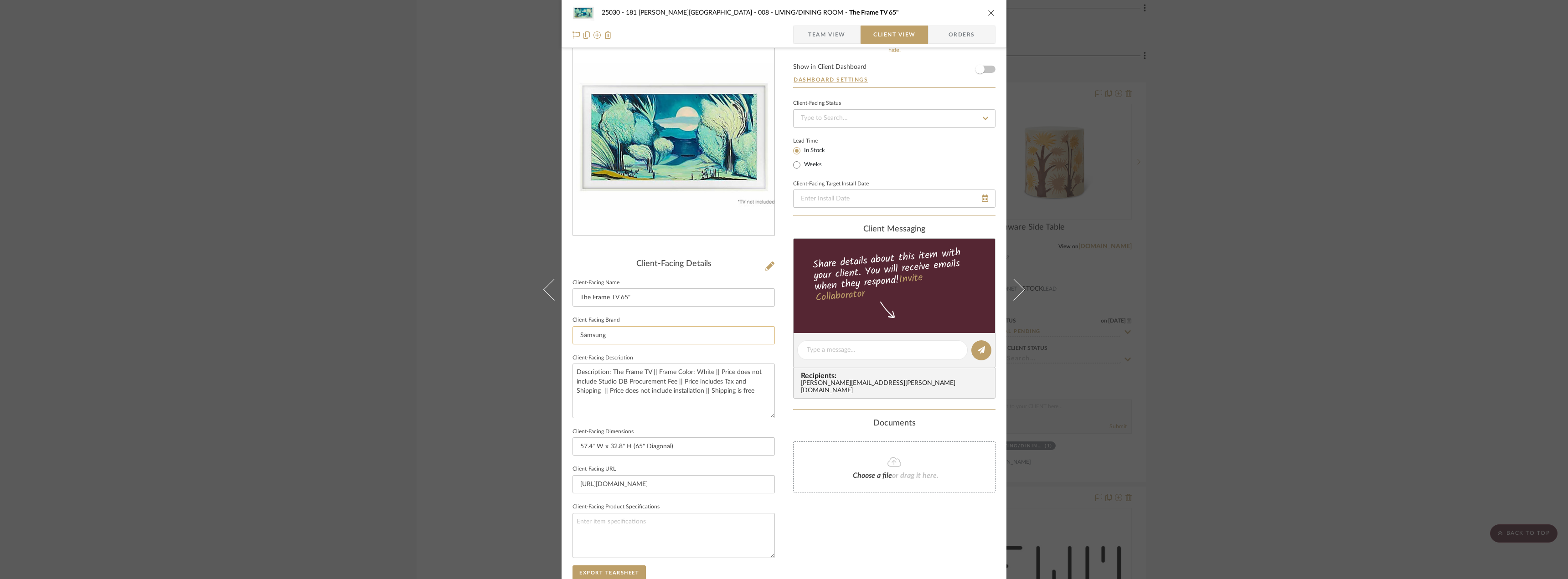
scroll to position [0, 0]
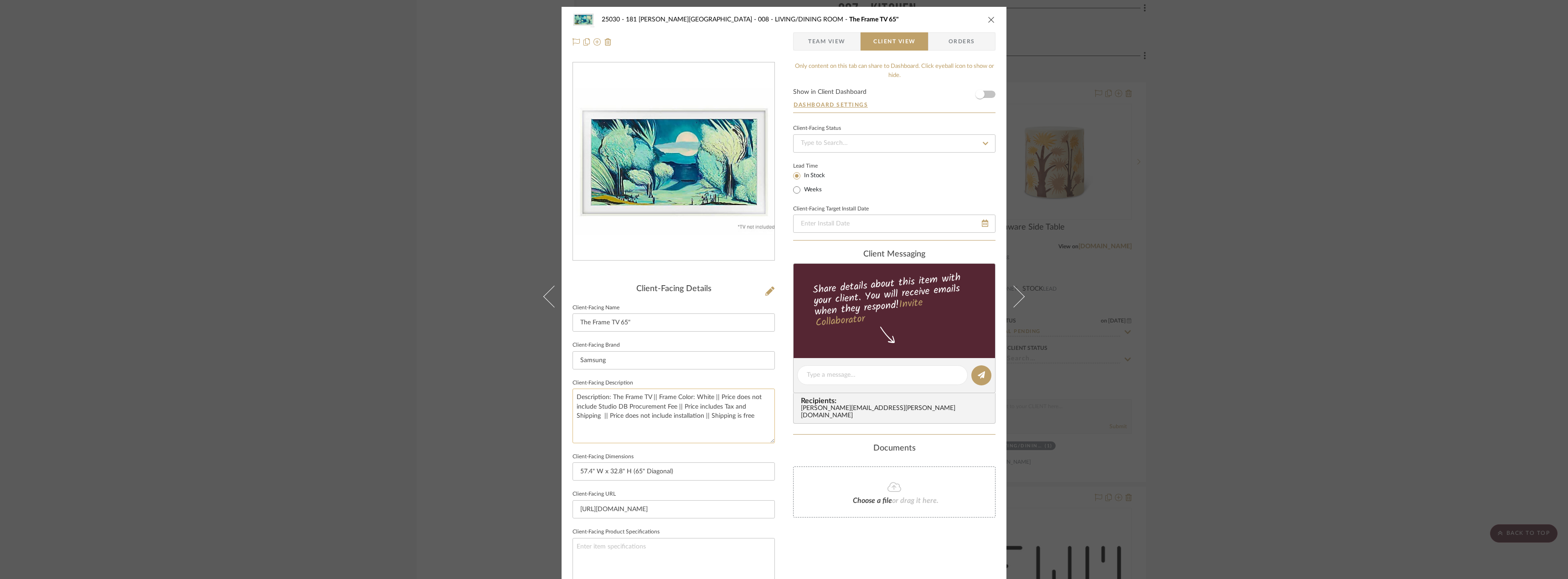
click at [727, 419] on textarea "Description: The Frame TV || Frame Color: White || Price does not include Studi…" at bounding box center [674, 415] width 202 height 54
click at [737, 415] on textarea "Description: The Frame TV || Frame Color: White || Price does not include Studi…" at bounding box center [674, 415] width 202 height 54
click at [666, 409] on textarea "Description: The Frame TV || Frame Color: White || Price does not include Studi…" at bounding box center [674, 415] width 202 height 54
click at [722, 414] on textarea "Description: The Frame TV || Frame Color: White || Price does not include Studi…" at bounding box center [674, 415] width 202 height 54
click at [645, 403] on textarea "Description: The Frame TV || Frame Color: White || Price does not include Studi…" at bounding box center [674, 415] width 202 height 54
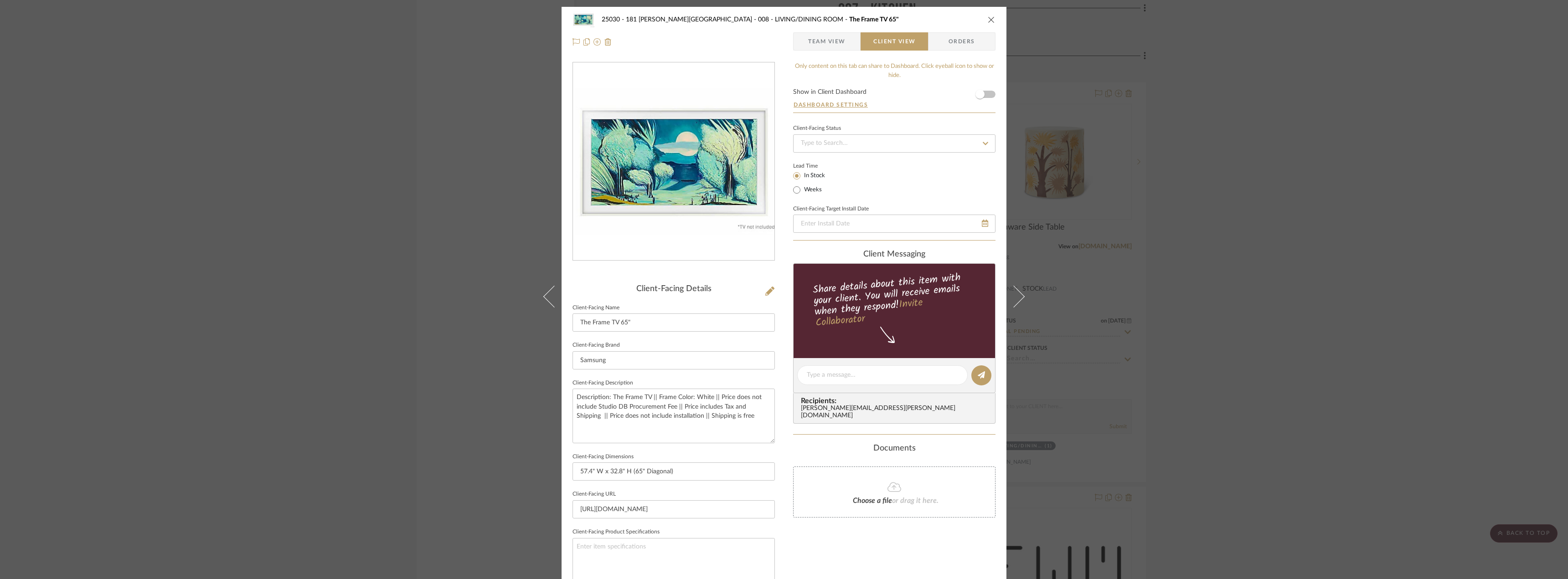
click at [674, 454] on fieldset "Client-Facing Dimensions 57.4" W x 32.8" H (65" Diagonal)" at bounding box center [674, 466] width 202 height 30
click at [667, 427] on textarea "Description: The Frame TV || Frame Color: White || Price does not include Studi…" at bounding box center [674, 415] width 202 height 54
click at [629, 325] on input "The Frame TV 65"" at bounding box center [674, 322] width 202 height 18
drag, startPoint x: 645, startPoint y: 423, endPoint x: 654, endPoint y: 409, distance: 16.6
click at [645, 423] on textarea "Description: The Frame TV || Frame Color: White || Price does not include Studi…" at bounding box center [674, 415] width 202 height 54
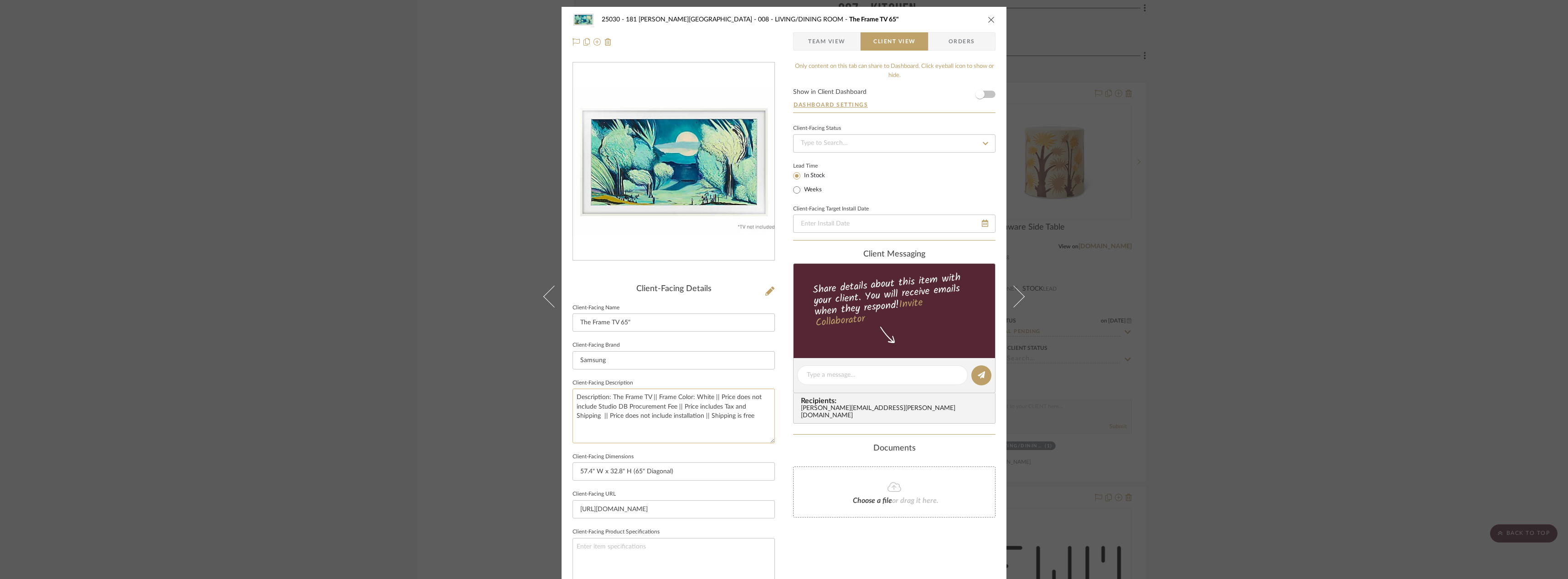
click at [654, 401] on textarea "Description: The Frame TV || Frame Color: White || Price does not include Studi…" at bounding box center [674, 415] width 202 height 54
click at [642, 398] on textarea "Description: The Frame TV || Frame Color: White || Price does not include Studi…" at bounding box center [674, 415] width 202 height 54
click at [659, 395] on textarea "Description: The Frame TV || Frame Color: White || Price does not include Studi…" at bounding box center [674, 415] width 202 height 54
click at [712, 395] on textarea "Description: The Frame TV || Frame Color: White || Price does not include Studi…" at bounding box center [674, 415] width 202 height 54
click at [731, 396] on textarea "Description: The Frame TV || Frame Color: White || Price does not include Studi…" at bounding box center [674, 415] width 202 height 54
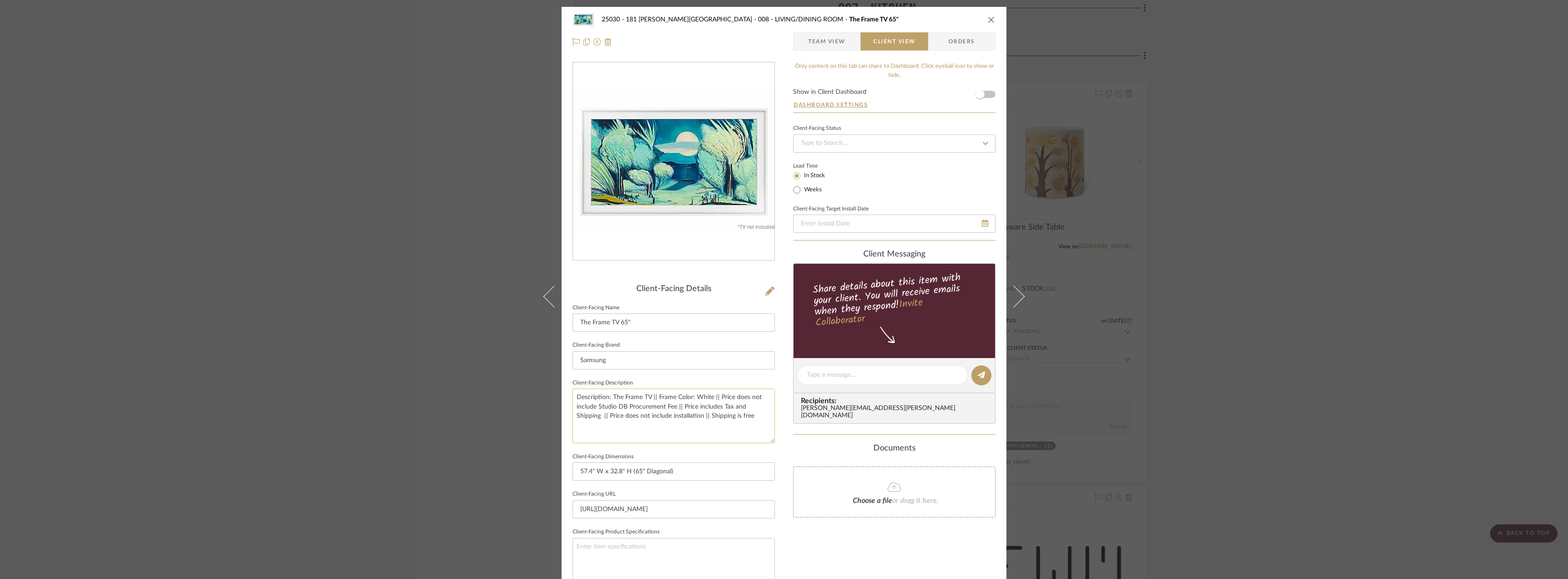
drag, startPoint x: 681, startPoint y: 407, endPoint x: 716, endPoint y: 400, distance: 35.7
click at [716, 400] on textarea "Description: The Frame TV || Frame Color: White || Price does not include Studi…" at bounding box center [674, 415] width 202 height 54
click at [706, 402] on textarea "Description: The Frame TV || Frame Color: White || Price does not include Studi…" at bounding box center [674, 415] width 202 height 54
drag, startPoint x: 676, startPoint y: 407, endPoint x: 710, endPoint y: 399, distance: 34.9
click at [710, 399] on textarea "Description: The Frame TV || Frame Color: White || Price does not include Studi…" at bounding box center [674, 415] width 202 height 54
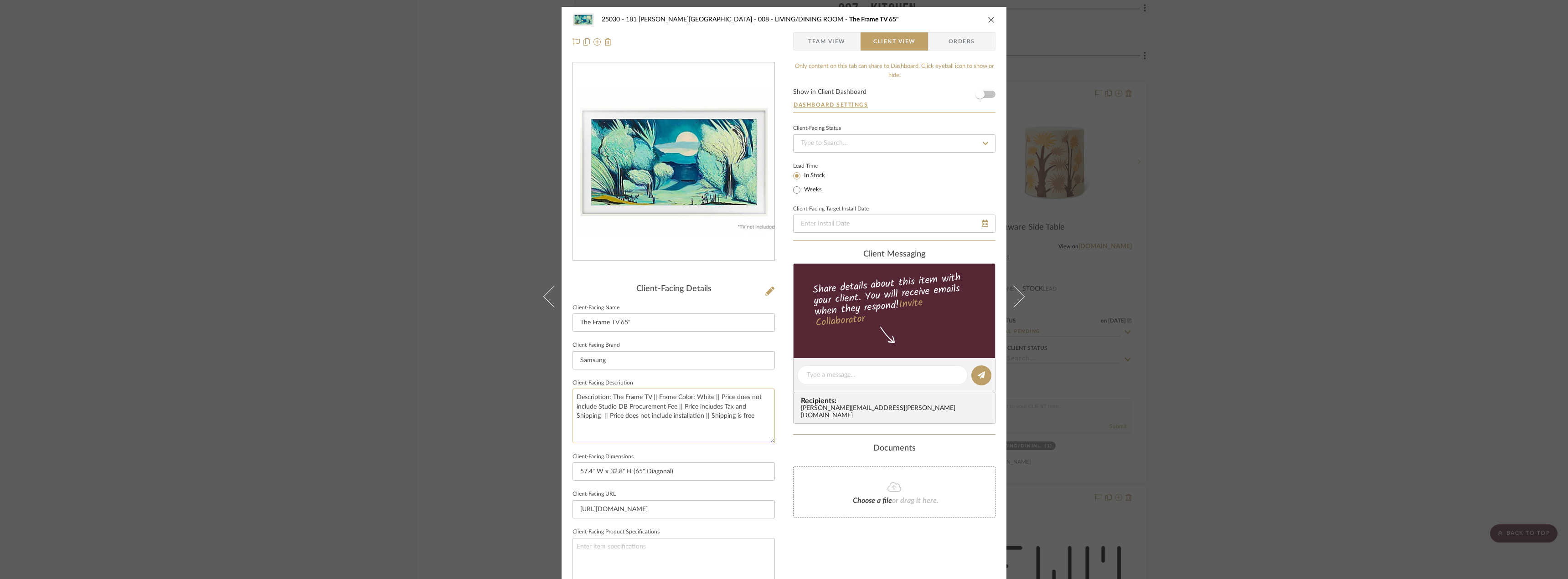
click at [703, 406] on textarea "Description: The Frame TV || Frame Color: White || Price does not include Studi…" at bounding box center [674, 415] width 202 height 54
click at [671, 409] on textarea "Description: The Frame TV || Frame Color: White || Price does not include Studi…" at bounding box center [674, 415] width 202 height 54
drag, startPoint x: 673, startPoint y: 406, endPoint x: 711, endPoint y: 399, distance: 38.6
click at [711, 399] on textarea "Description: The Frame TV || Frame Color: White || Price does not include Studi…" at bounding box center [674, 415] width 202 height 54
drag, startPoint x: 611, startPoint y: 405, endPoint x: 716, endPoint y: 398, distance: 105.2
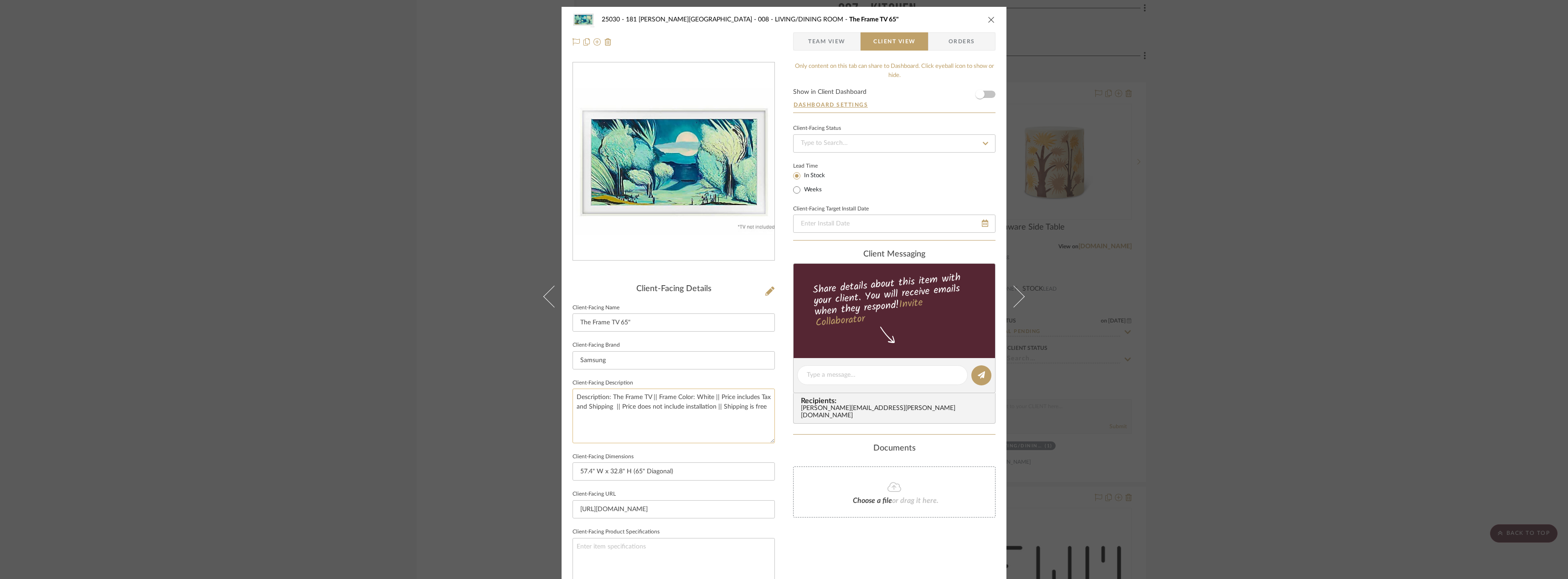
click at [716, 398] on textarea "Description: The Frame TV || Frame Color: White || Price includes Tax and Shipp…" at bounding box center [674, 415] width 202 height 54
click at [702, 405] on textarea "Description: The Frame TV || Frame Color: White || || Price does not include in…" at bounding box center [674, 415] width 202 height 54
paste textarea "|| Price does not include Studio DB Procurement Fee"
drag, startPoint x: 674, startPoint y: 407, endPoint x: 660, endPoint y: 404, distance: 14.3
click at [660, 404] on textarea "Description: The Frame TV || Frame Color: White || || Price does not include in…" at bounding box center [674, 415] width 202 height 54
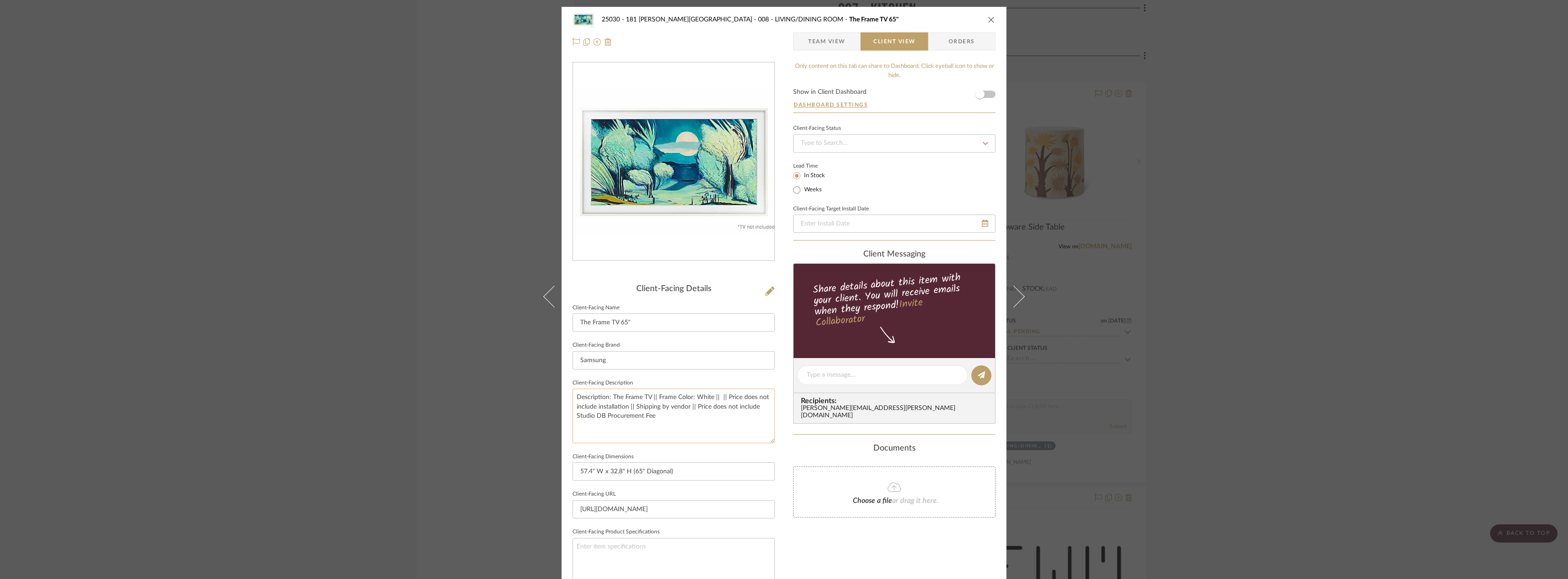
click at [637, 407] on textarea "Description: The Frame TV || Frame Color: White || || Price does not include in…" at bounding box center [674, 415] width 202 height 54
click at [678, 421] on textarea "Description: The Frame TV || Frame Color: White || || Price does not include in…" at bounding box center [674, 415] width 202 height 54
click at [722, 398] on textarea "Description: The Frame TV || Frame Color: White || || Price does not include in…" at bounding box center [674, 415] width 202 height 54
click at [625, 408] on textarea "Description: The Frame TV || Frame Color: White || Price does not include insta…" at bounding box center [674, 415] width 202 height 54
click at [716, 442] on textarea "Description: The Frame TV || Frame Color: White || Price does not include insta…" at bounding box center [674, 415] width 202 height 54
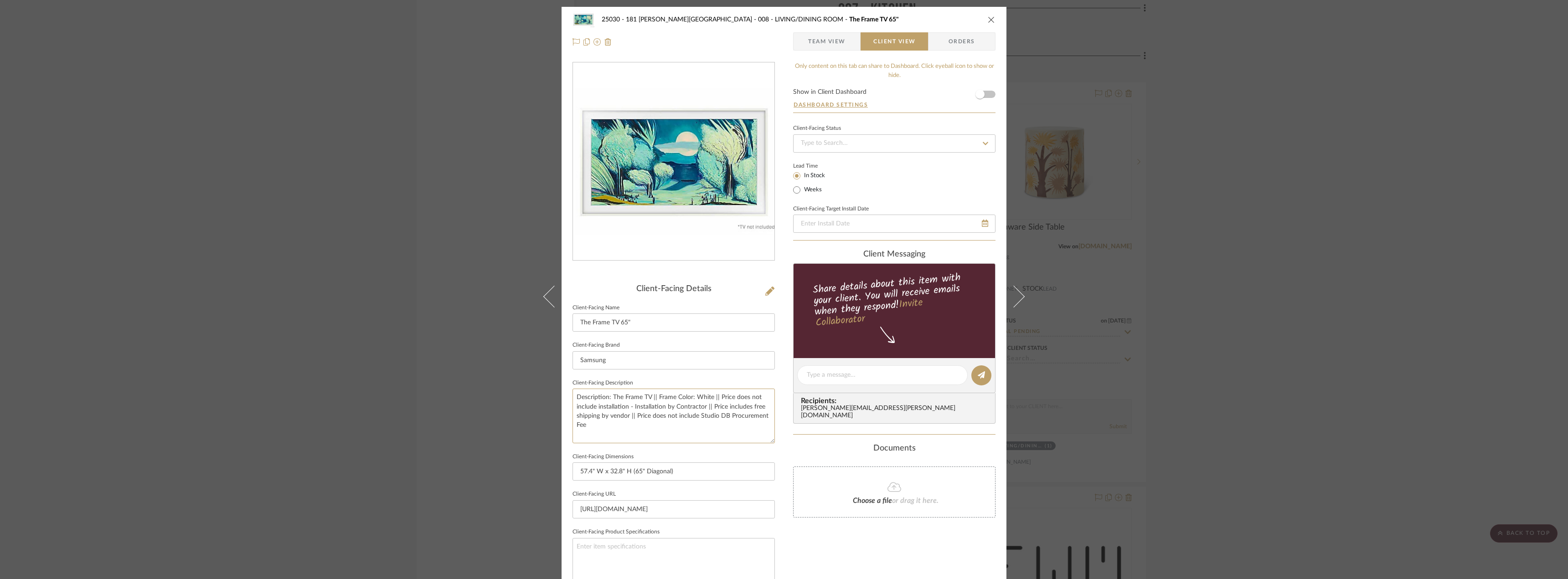
type textarea "Description: The Frame TV || Frame Color: White || Price does not include insta…"
click at [715, 445] on sr-form-field "Client-Facing Description Description: The Frame TV || Frame Color: White || Pr…" at bounding box center [674, 413] width 202 height 74
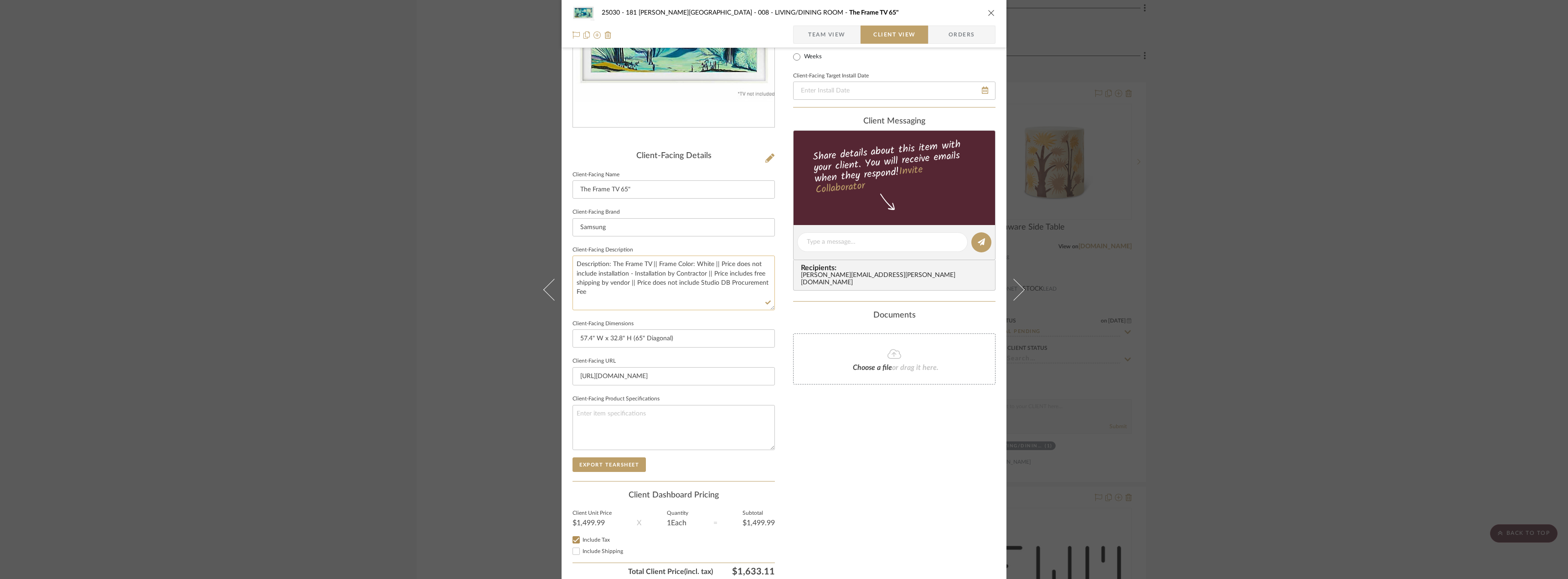
scroll to position [137, 0]
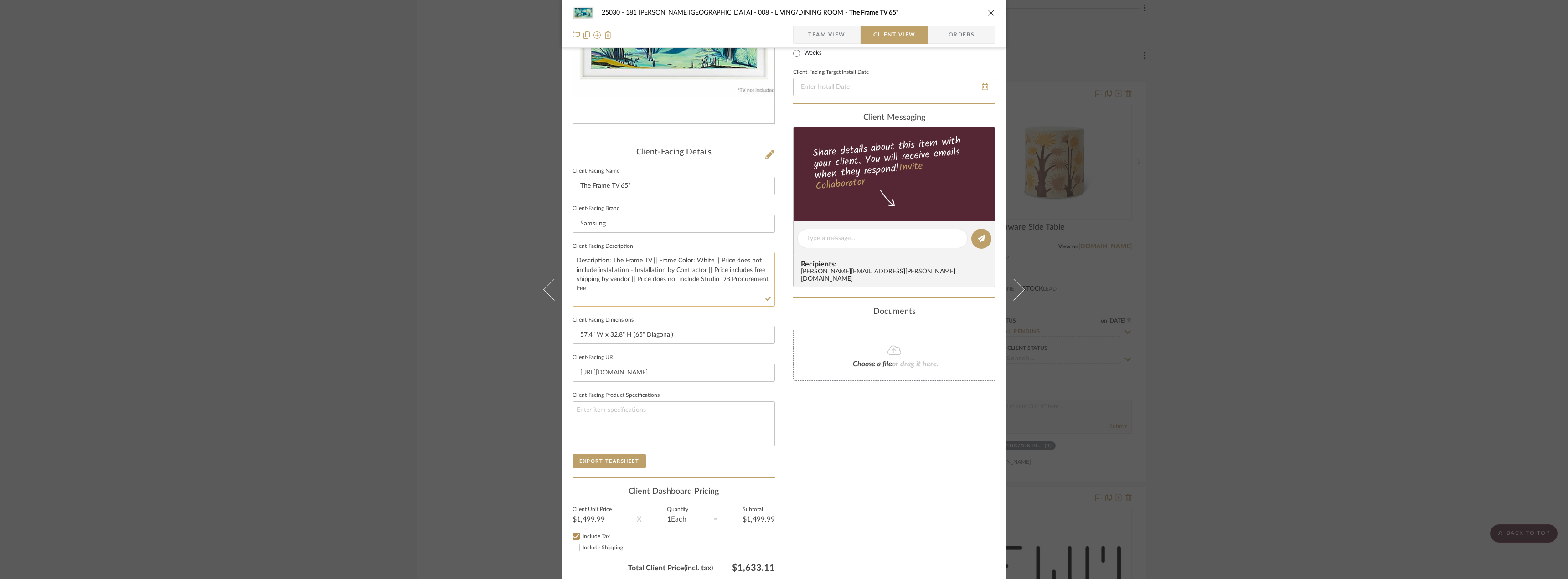
click at [649, 260] on textarea "Description: The Frame TV || Frame Color: White || Price does not include insta…" at bounding box center [674, 279] width 202 height 54
type textarea "Description: The Frame TV- 65" || Frame Color: White || Price does not include …"
click at [846, 420] on div "Only content on this tab can share to Dashboard. Click eyeball icon to show or …" at bounding box center [894, 251] width 202 height 652
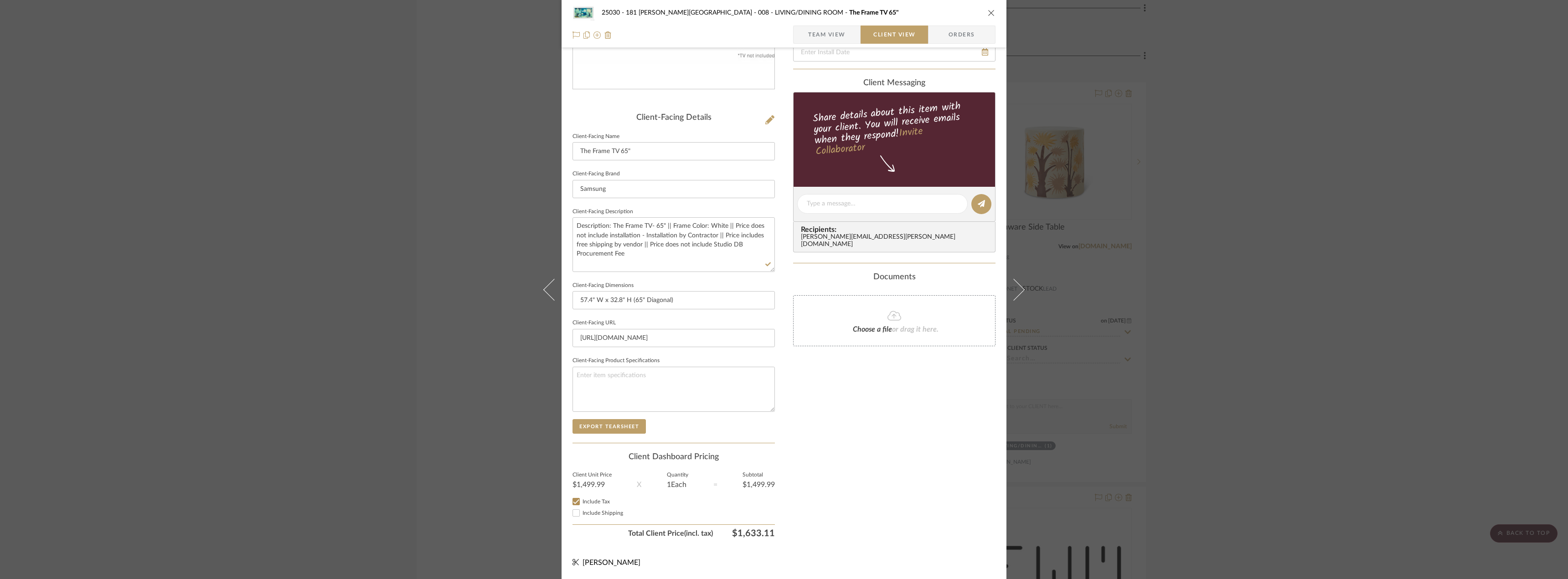
click at [876, 466] on div "Only content on this tab can share to Dashboard. Click eyeball icon to show or …" at bounding box center [894, 217] width 202 height 652
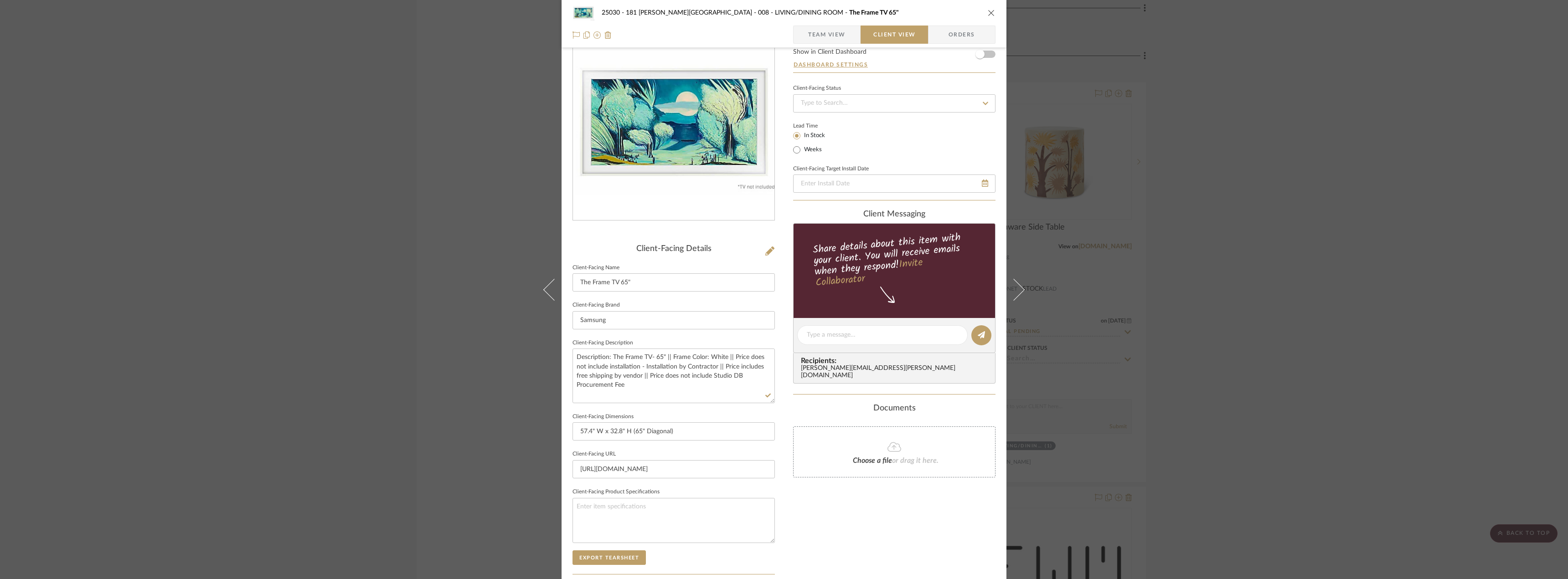
scroll to position [0, 0]
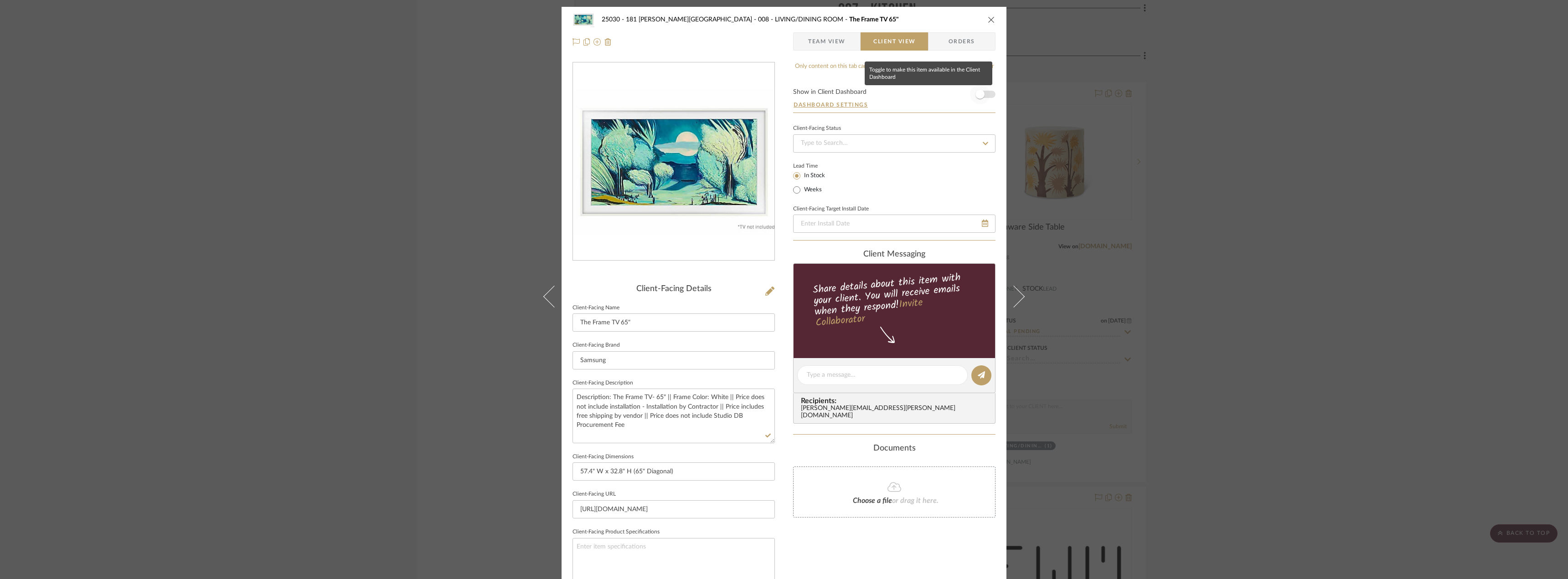
click at [982, 97] on span "button" at bounding box center [980, 94] width 20 height 20
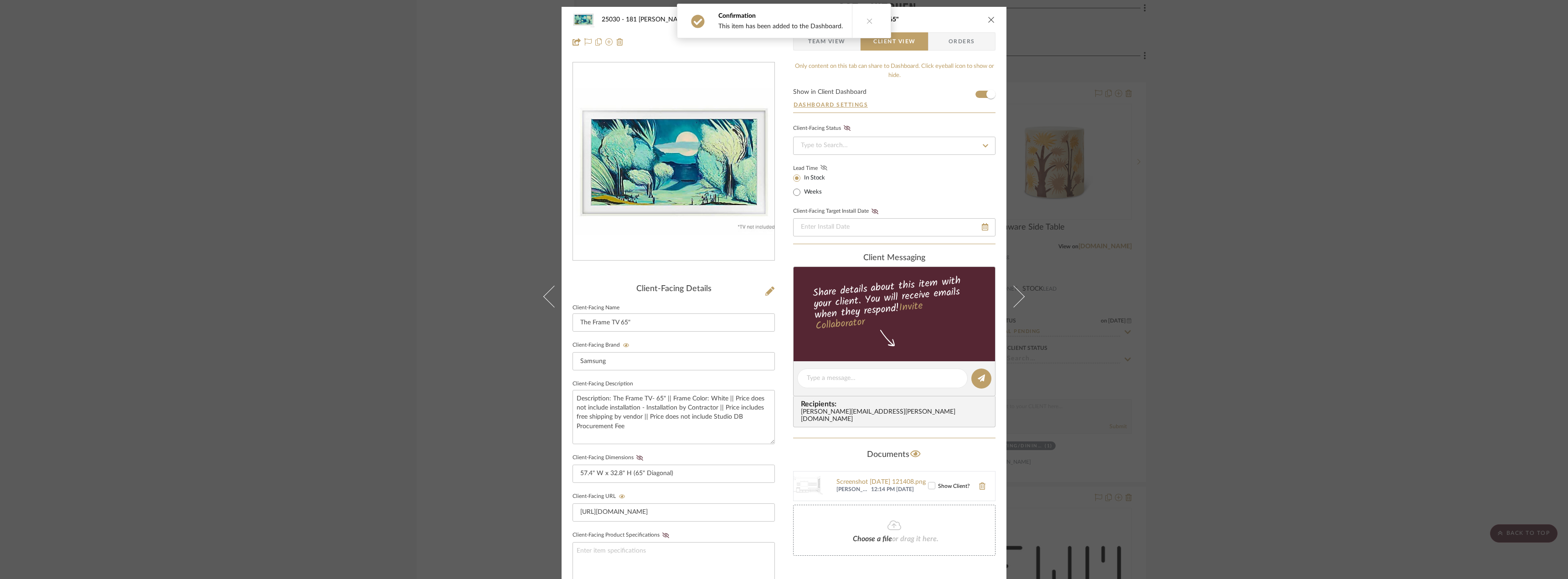
click at [821, 167] on icon at bounding box center [824, 167] width 7 height 5
click at [863, 27] on button at bounding box center [870, 21] width 35 height 33
click at [823, 44] on span "Team View" at bounding box center [827, 41] width 37 height 18
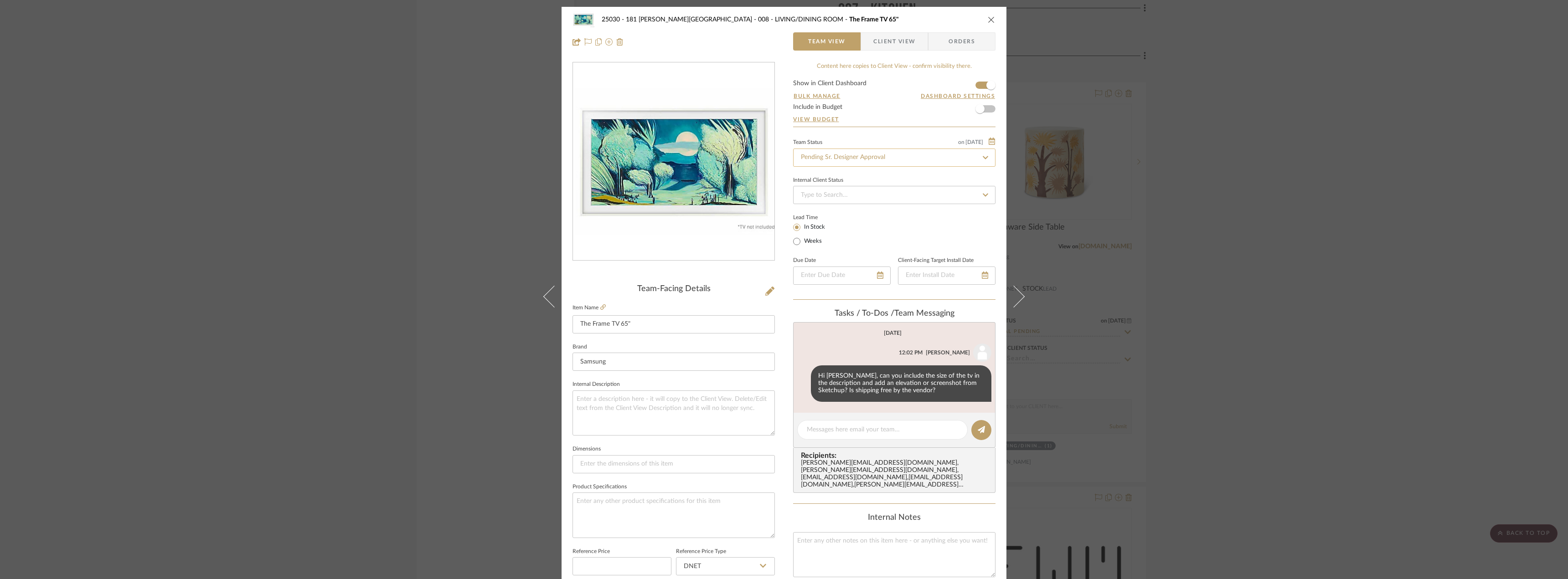
click at [860, 161] on input "Pending Sr. Designer Approval" at bounding box center [894, 158] width 202 height 18
click at [843, 200] on div "Approval Pending" at bounding box center [891, 205] width 201 height 23
type input "Approval Pending"
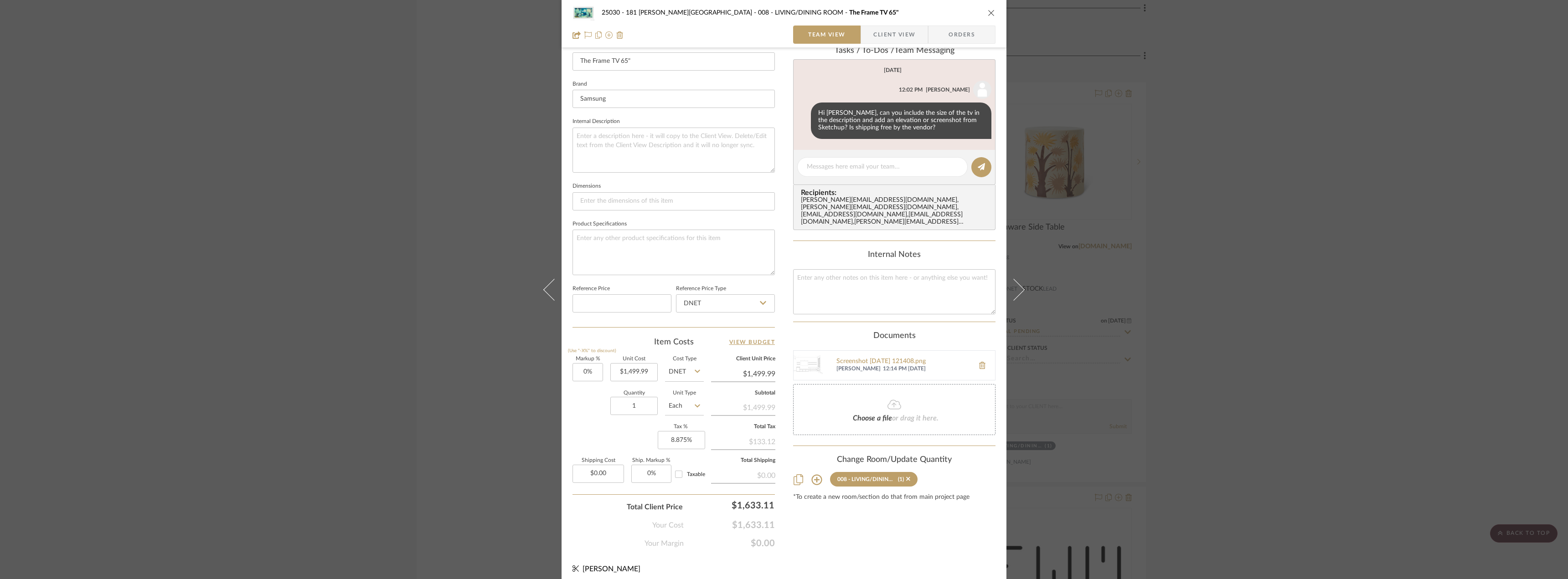
scroll to position [269, 0]
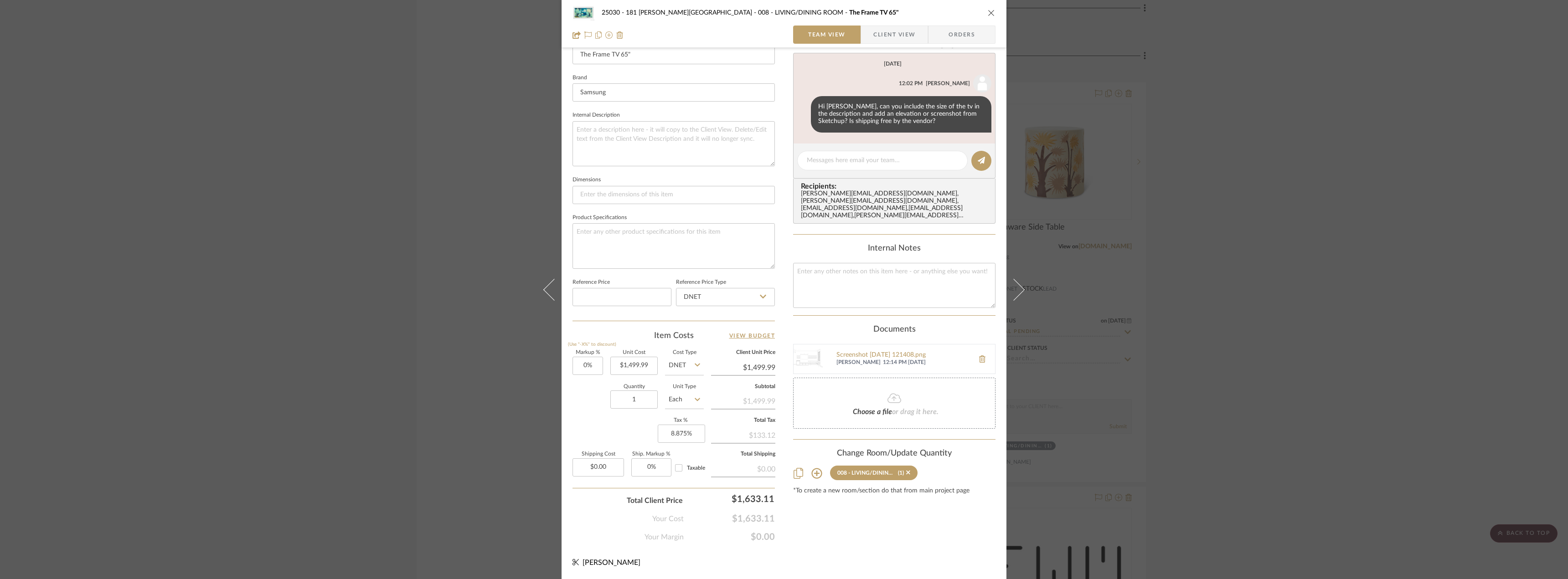
click at [856, 526] on div "Content here copies to Client View - confirm visibility there. Show in Client D…" at bounding box center [894, 167] width 202 height 750
click at [884, 33] on span "Client View" at bounding box center [894, 35] width 42 height 18
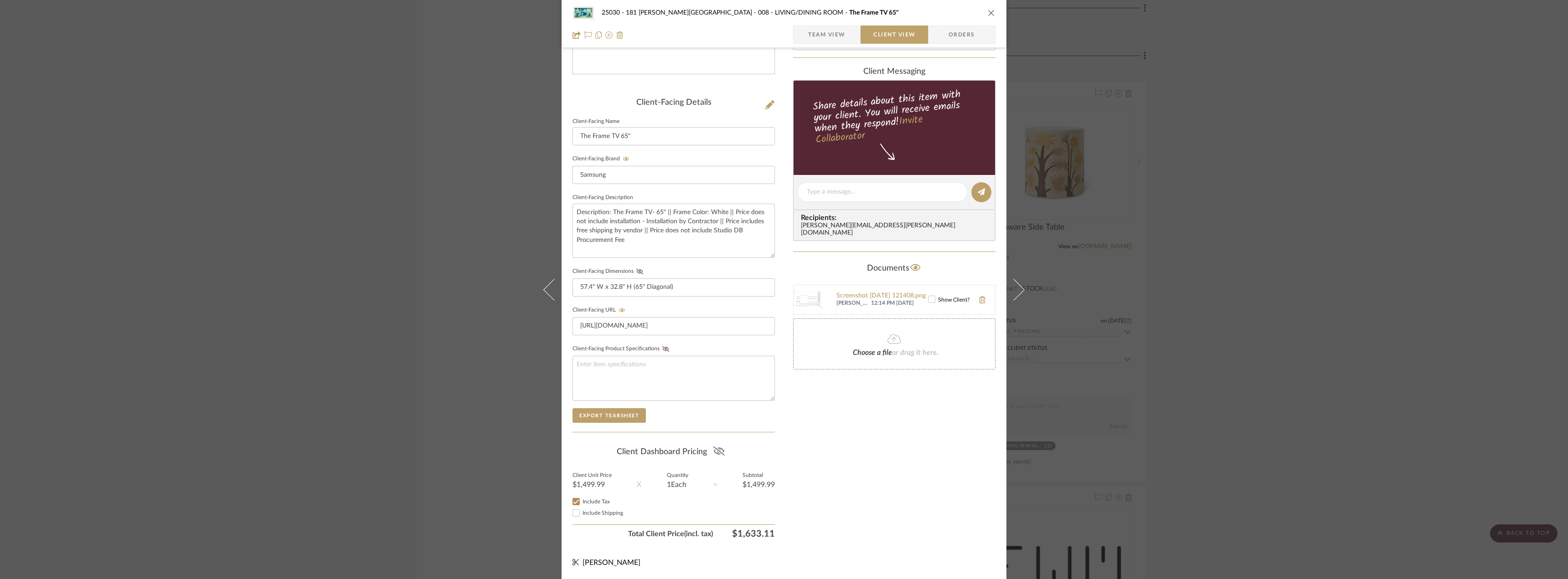
click at [722, 449] on button at bounding box center [719, 452] width 12 height 15
click at [832, 467] on div "Only content on this tab can share to Dashboard. Click eyeball icon to show or …" at bounding box center [894, 209] width 202 height 667
drag, startPoint x: 930, startPoint y: 290, endPoint x: 915, endPoint y: 291, distance: 15.0
click at [930, 296] on icon at bounding box center [931, 299] width 6 height 6
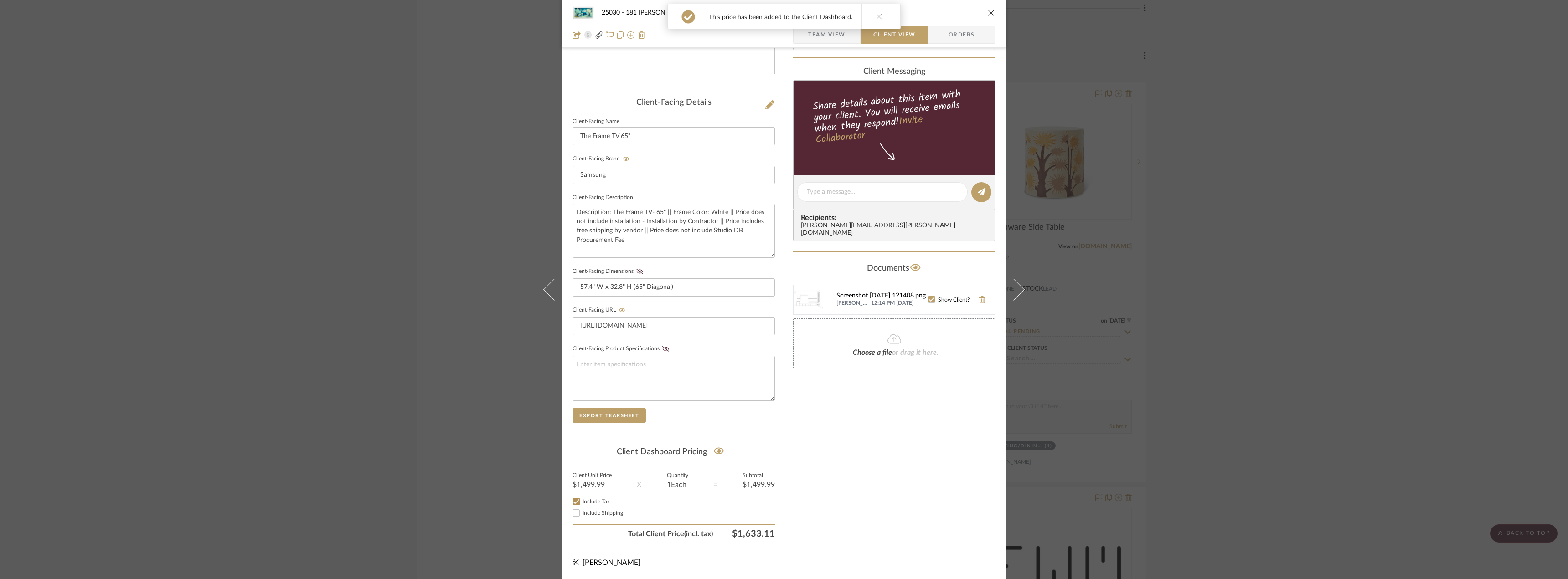
click at [887, 293] on div "Screenshot 2025-09-03 121408.png" at bounding box center [882, 296] width 92 height 7
click at [892, 420] on div "Only content on this tab can share to Dashboard. Click eyeball icon to show or …" at bounding box center [894, 209] width 202 height 667
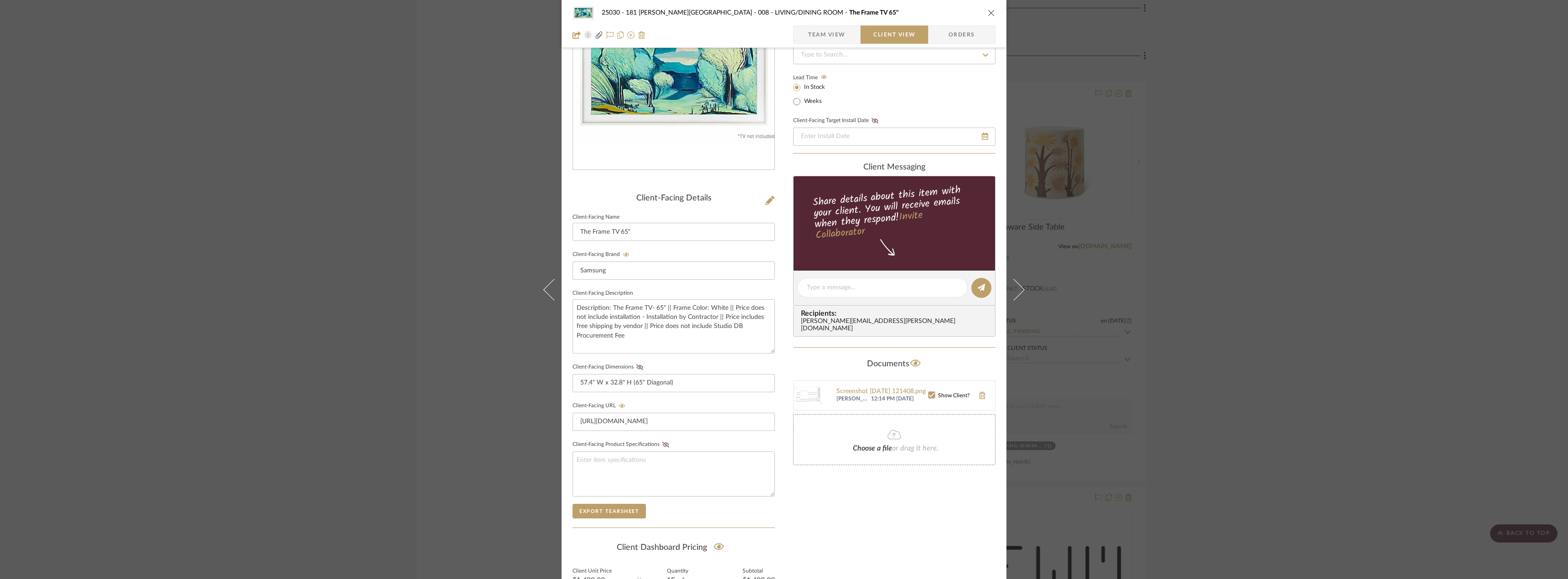
scroll to position [4, 0]
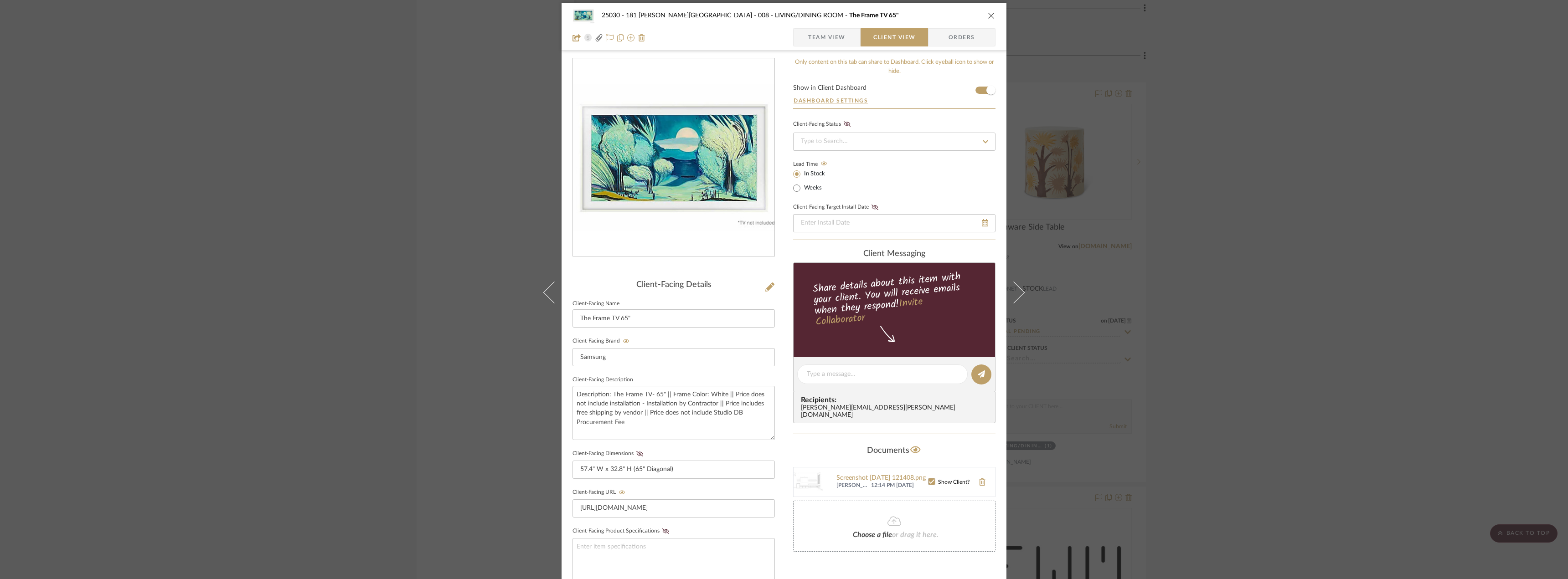
click at [839, 37] on span "Team View" at bounding box center [827, 37] width 37 height 18
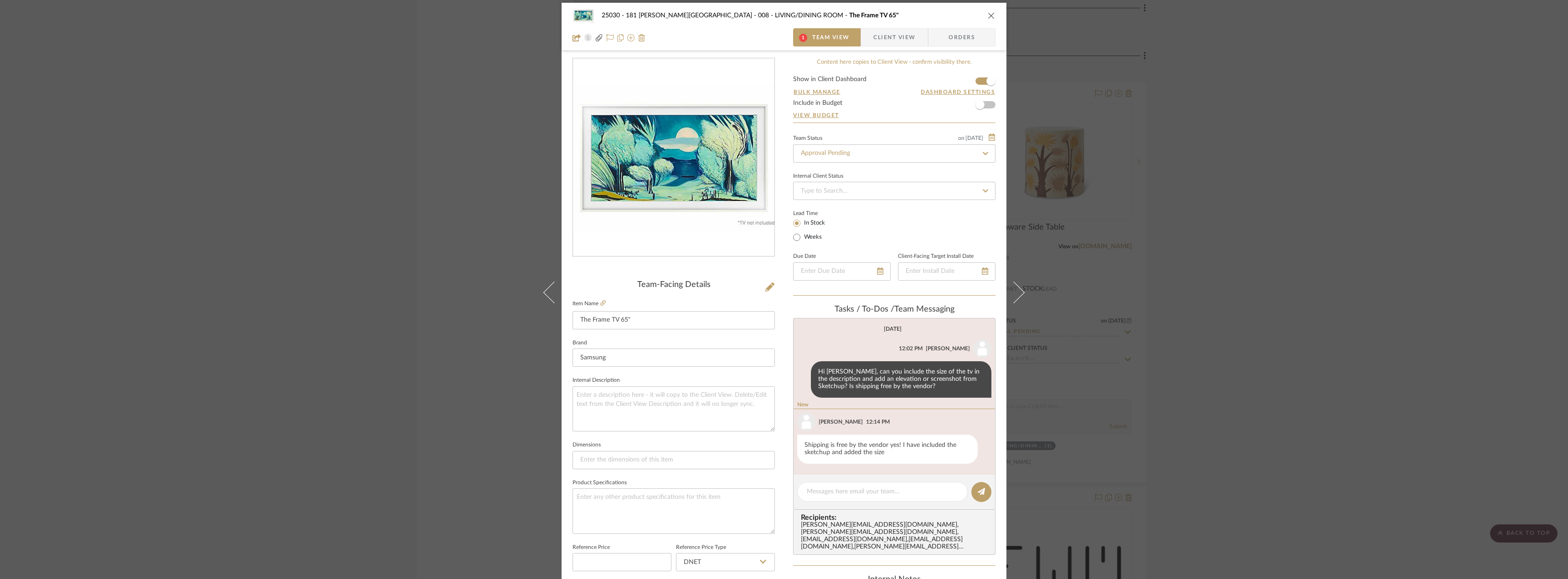
click at [911, 34] on span "Client View" at bounding box center [894, 37] width 42 height 18
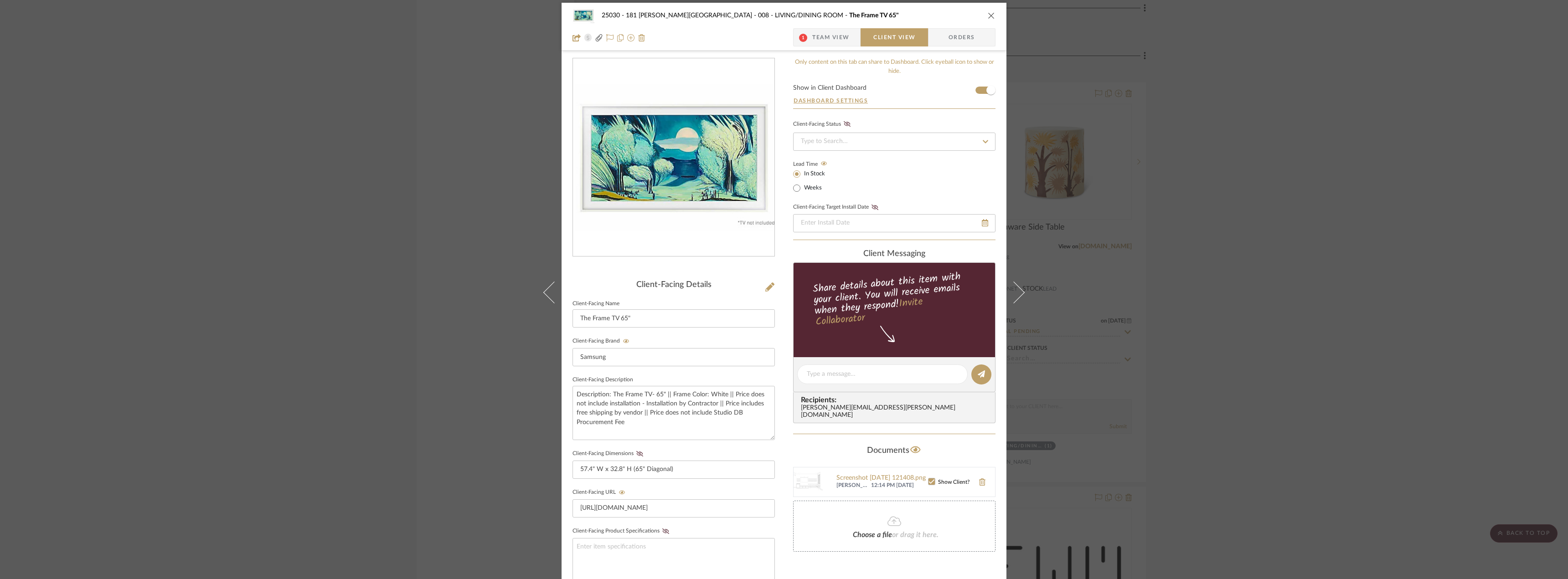
click at [925, 482] on span "12:14 PM 09/03/2025" at bounding box center [900, 485] width 57 height 7
click at [929, 478] on icon at bounding box center [931, 481] width 6 height 6
click at [870, 474] on div "Screenshot 2025-09-03 121408.png" at bounding box center [882, 478] width 92 height 7
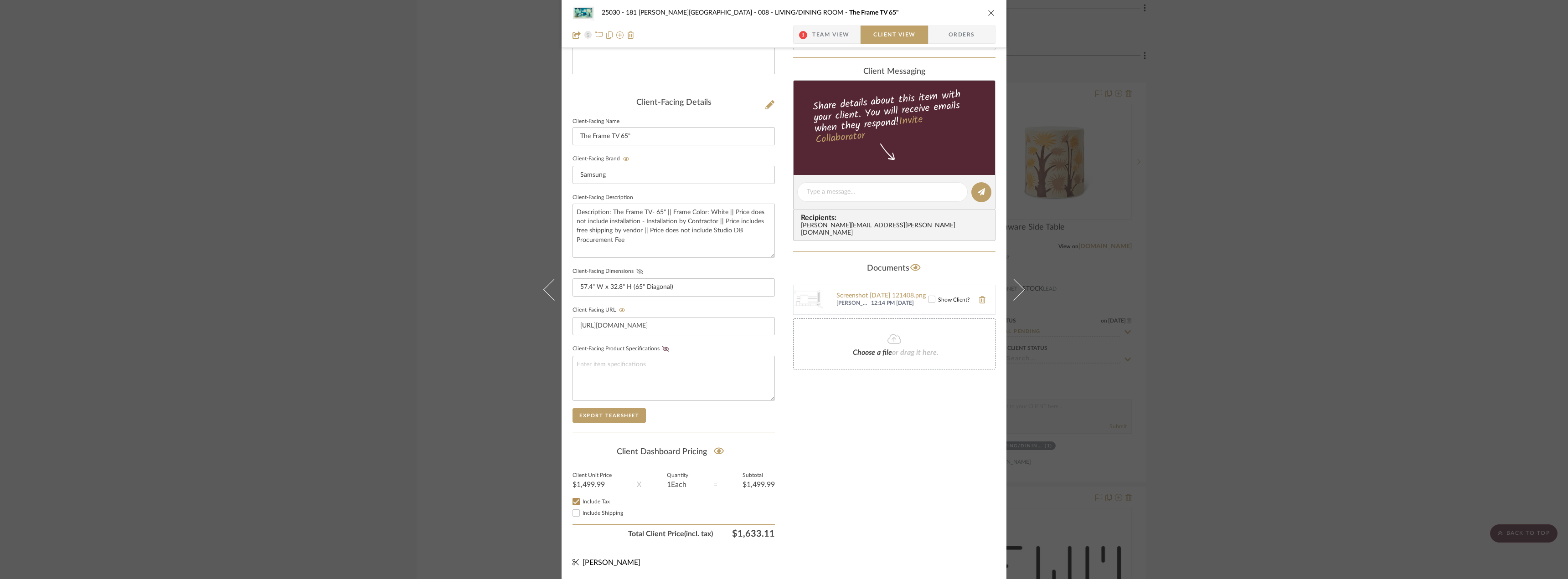
click at [636, 271] on icon at bounding box center [639, 271] width 7 height 5
click at [929, 469] on div "Only content on this tab can share to Dashboard. Click eyeball icon to show or …" at bounding box center [894, 209] width 202 height 667
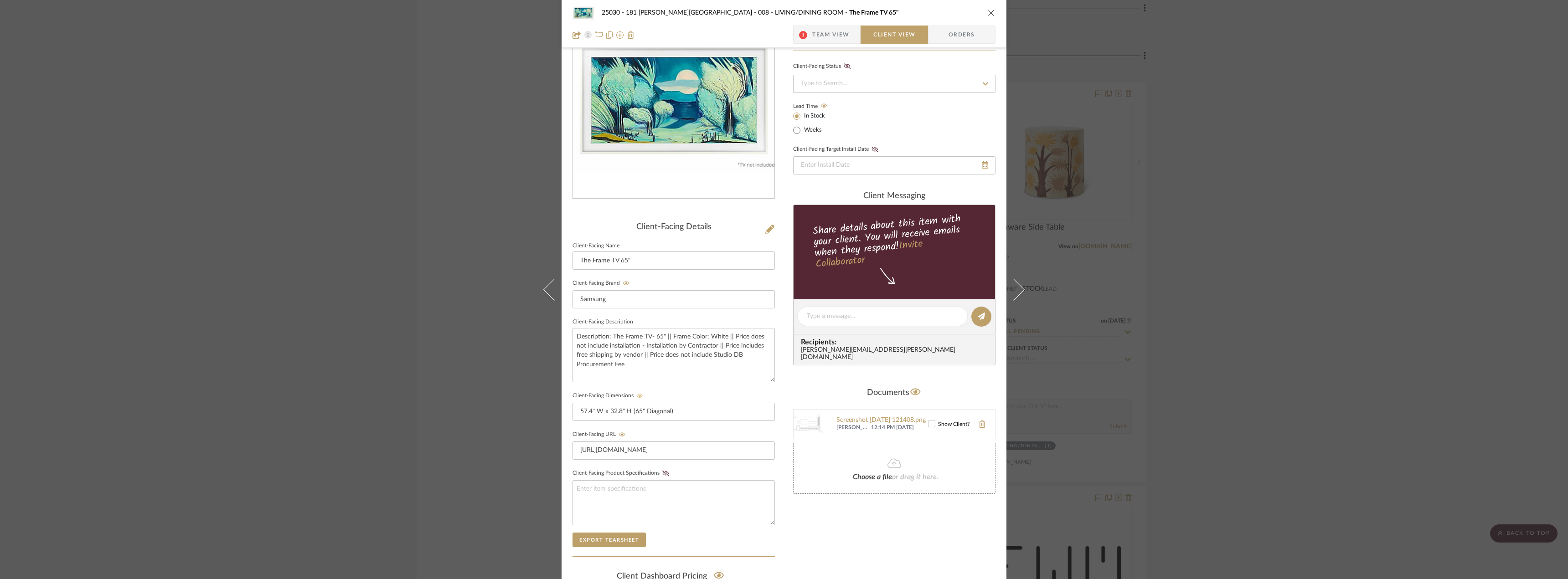
scroll to position [0, 0]
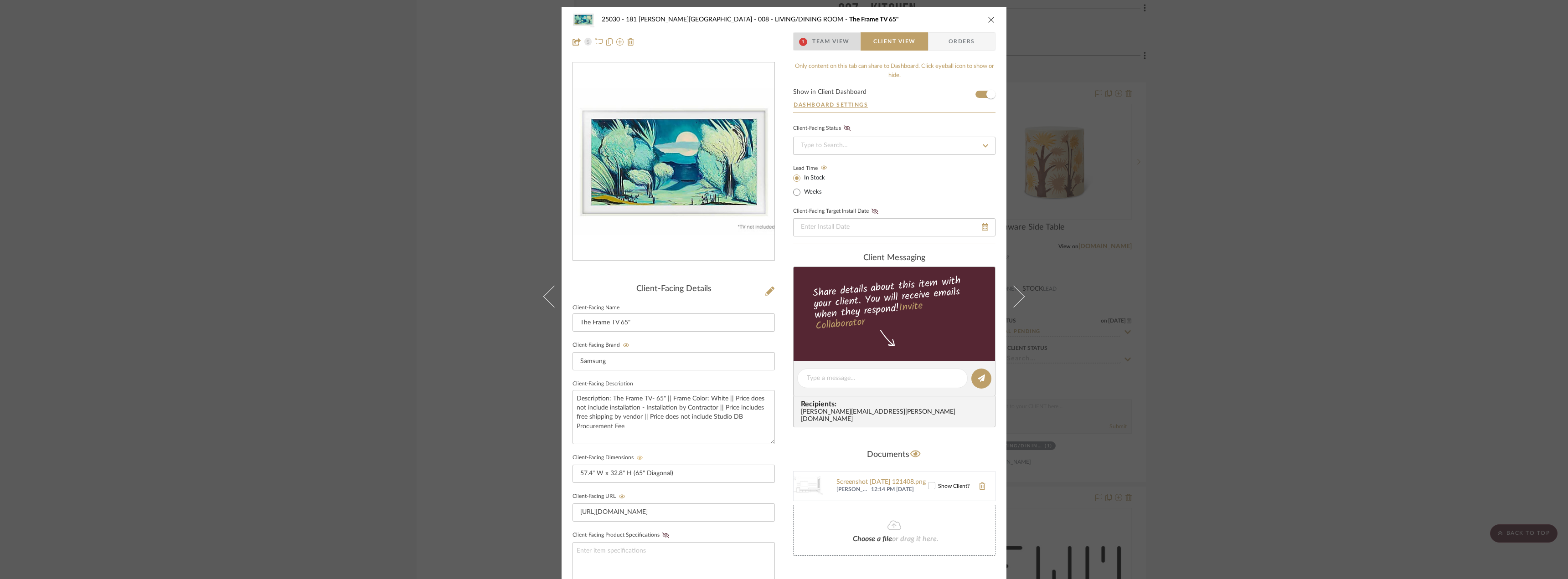
click at [824, 44] on span "Team View" at bounding box center [830, 41] width 37 height 18
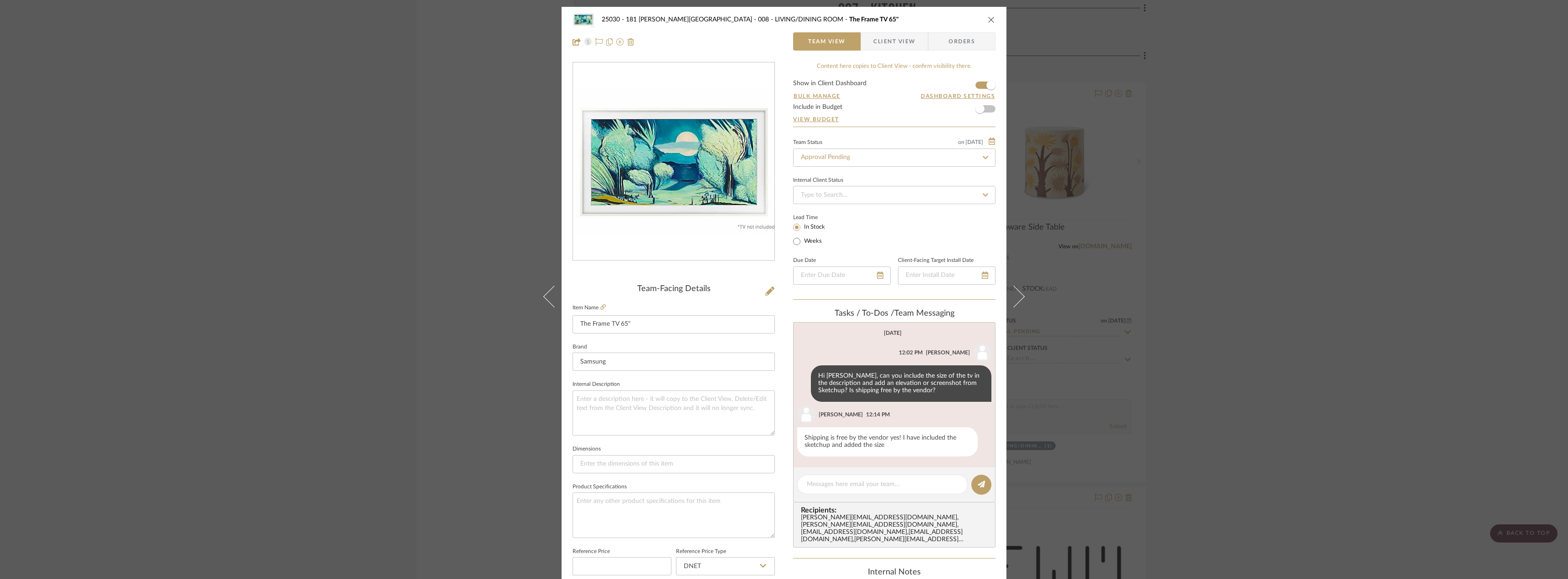
click at [989, 24] on div "25030 - 181 MacDougal - Baribeau 008 - LIVING/DINING ROOM The Frame TV 65"" at bounding box center [784, 19] width 423 height 18
click at [988, 18] on icon "close" at bounding box center [992, 19] width 7 height 7
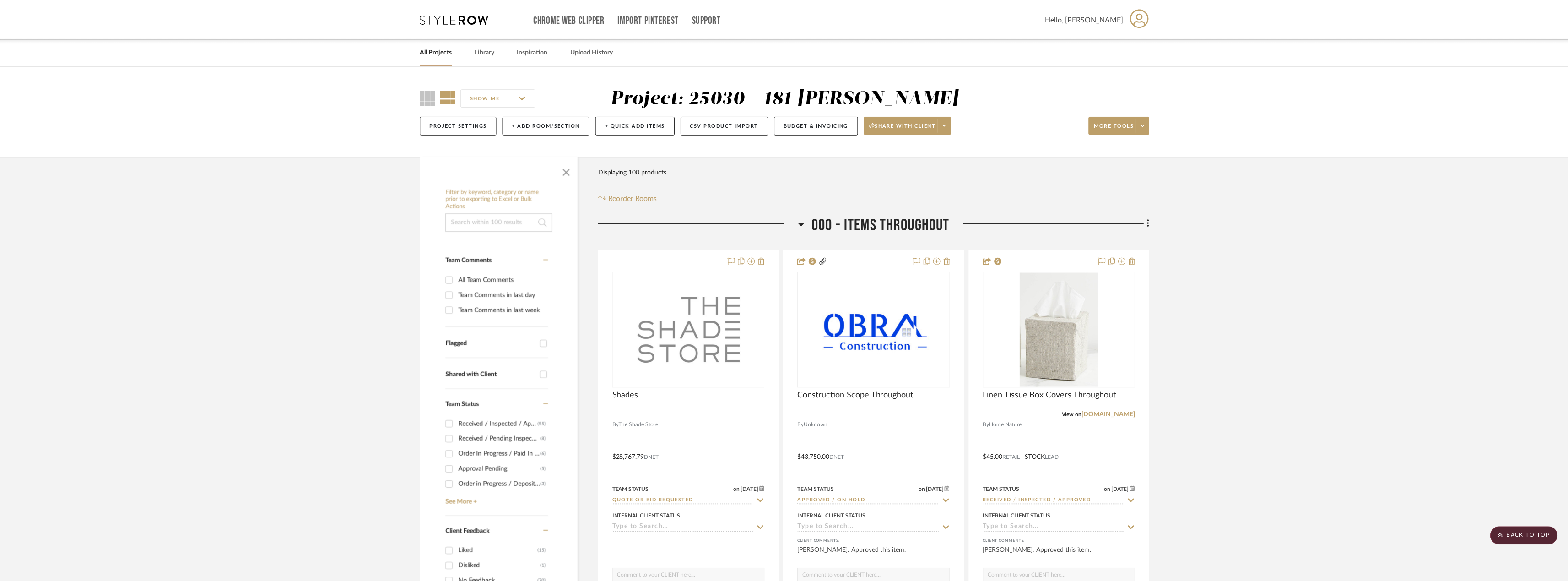
scroll to position [7920, 0]
